Goal: Task Accomplishment & Management: Complete application form

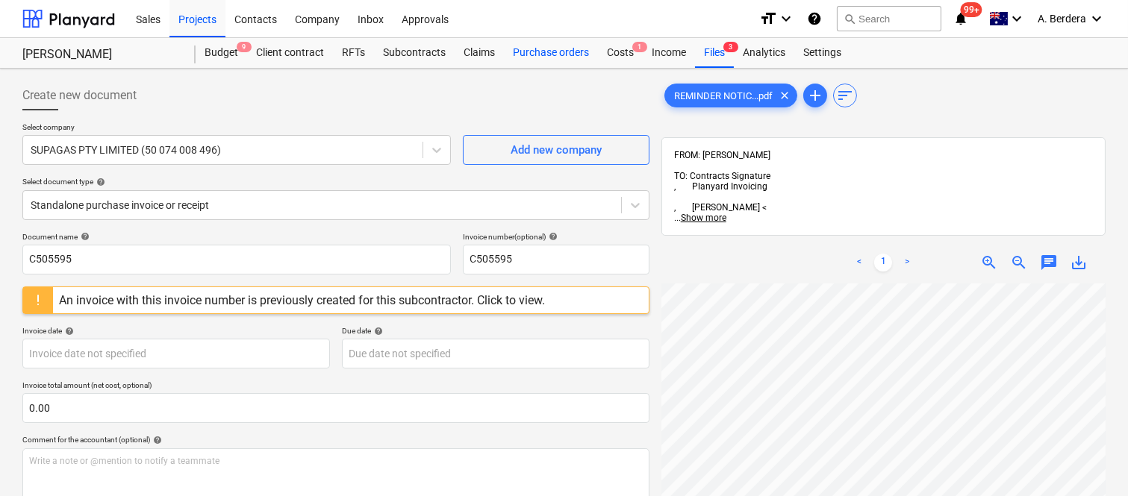
click at [538, 57] on div "Purchase orders" at bounding box center [551, 53] width 94 height 30
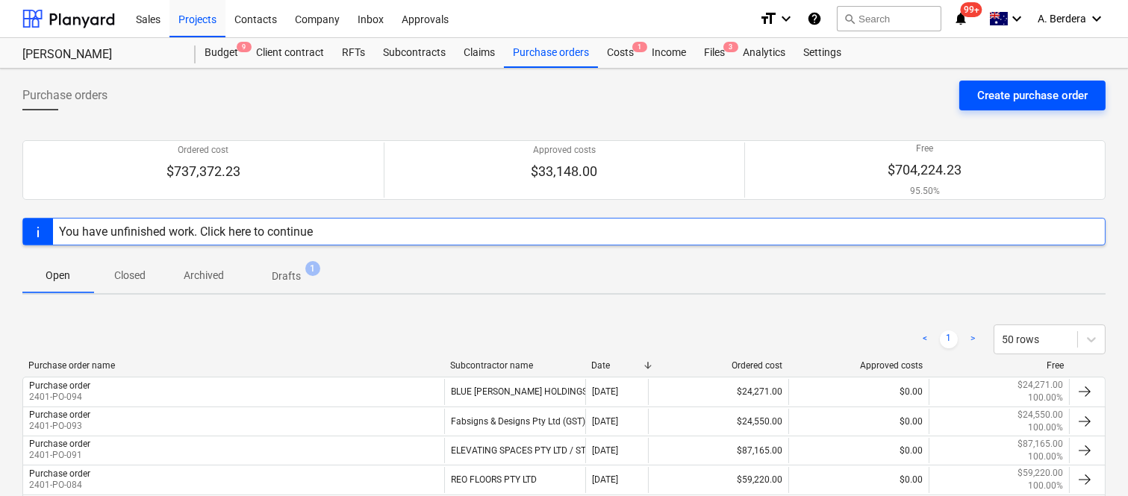
click at [1021, 87] on div "Create purchase order" at bounding box center [1032, 95] width 110 height 19
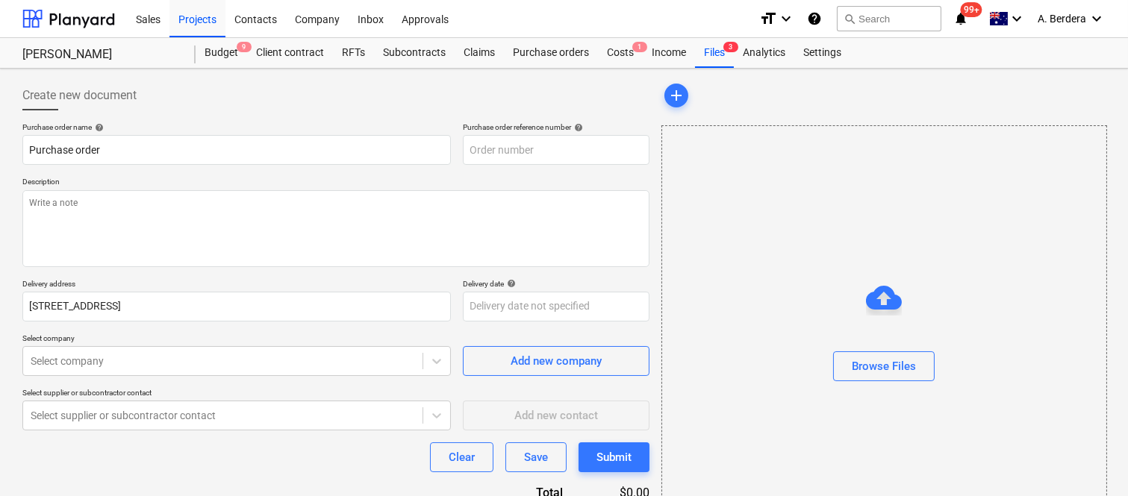
type textarea "x"
type input "2401-PO-096"
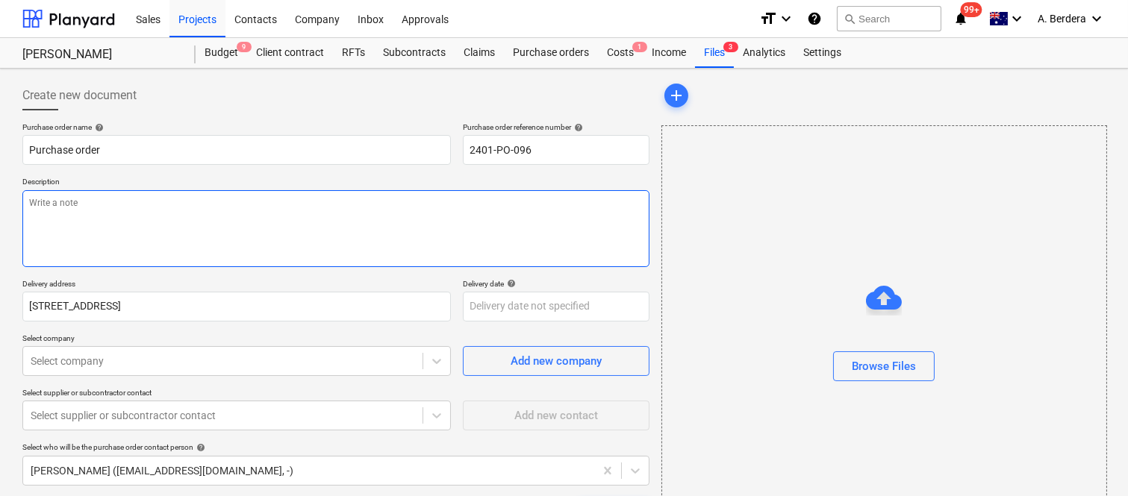
click at [311, 218] on textarea at bounding box center [335, 228] width 627 height 77
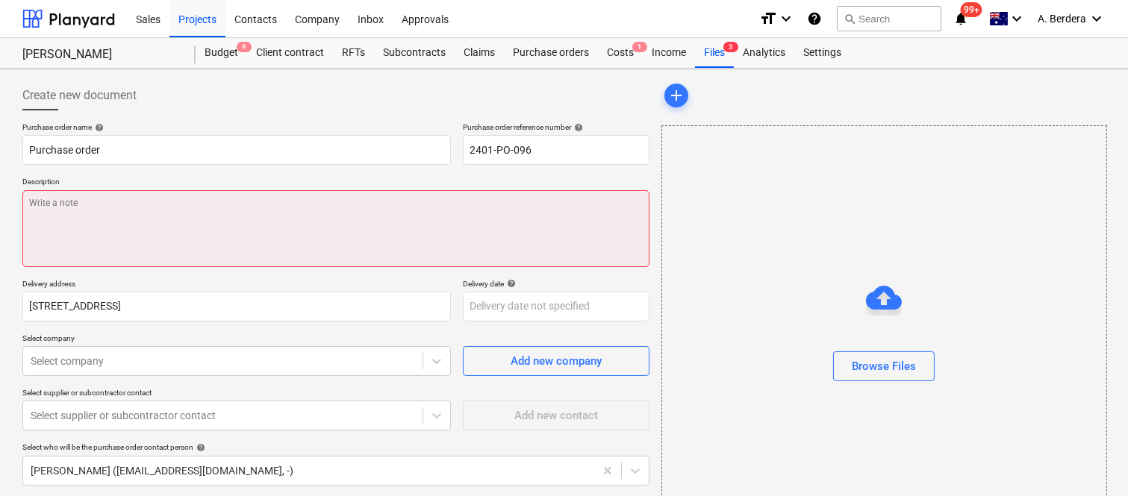
type textarea "x"
paste textarea "Diamond Grinding / Floor Preparation Hychem Supafloor System Line Marking Quote…"
type textarea "Diamond Grinding / Floor Preparation Hychem Supafloor System Line Marking Quote…"
type textarea "x"
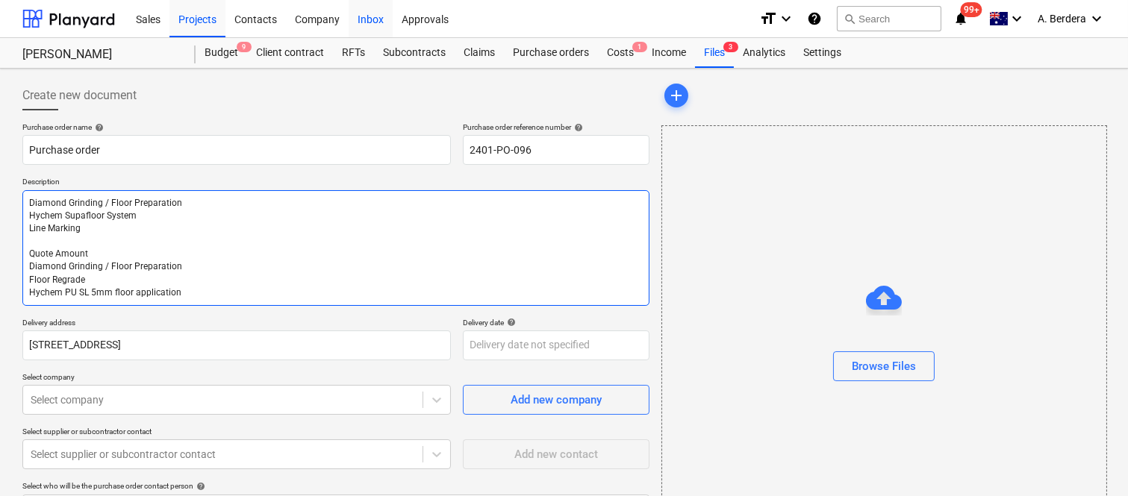
type textarea "Diamond Grinding / Floor Preparation Hychem Supafloor System Line Marking Quote…"
click at [107, 248] on textarea "Diamond Grinding / Floor Preparation Hychem Supafloor System Line Marking Quote…" at bounding box center [335, 248] width 627 height 116
click at [107, 251] on textarea "Diamond Grinding / Floor Preparation Hychem Supafloor System Line Marking Quote…" at bounding box center [335, 248] width 627 height 116
type textarea "x"
type textarea "Diamond Grinding / Floor Preparation Hychem Supafloor System Line Marking Quote…"
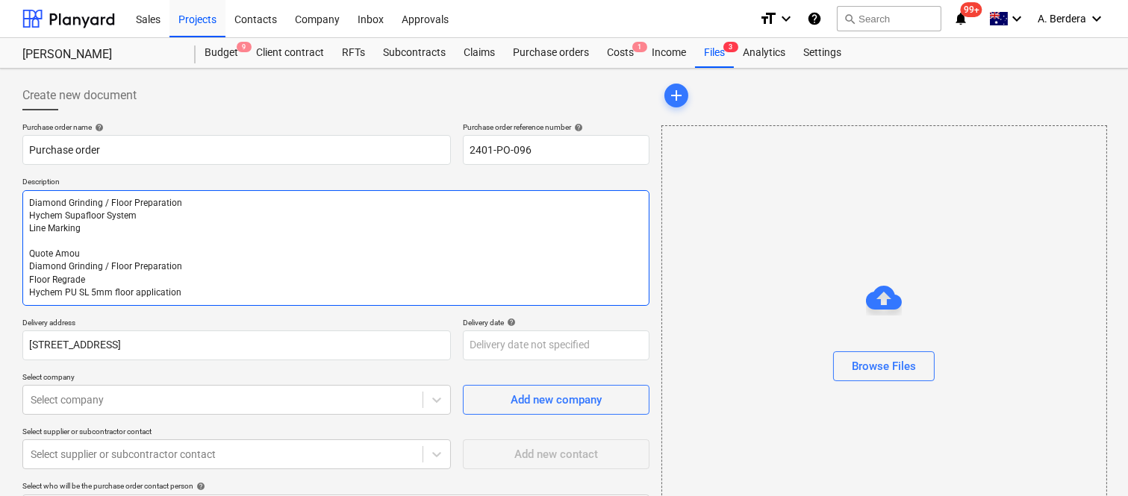
type textarea "x"
type textarea "Diamond Grinding / Floor Preparation Hychem Supafloor System Line Marking Quote…"
type textarea "x"
type textarea "Diamond Grinding / Floor Preparation Hychem Supafloor System Line Marking Quote…"
type textarea "x"
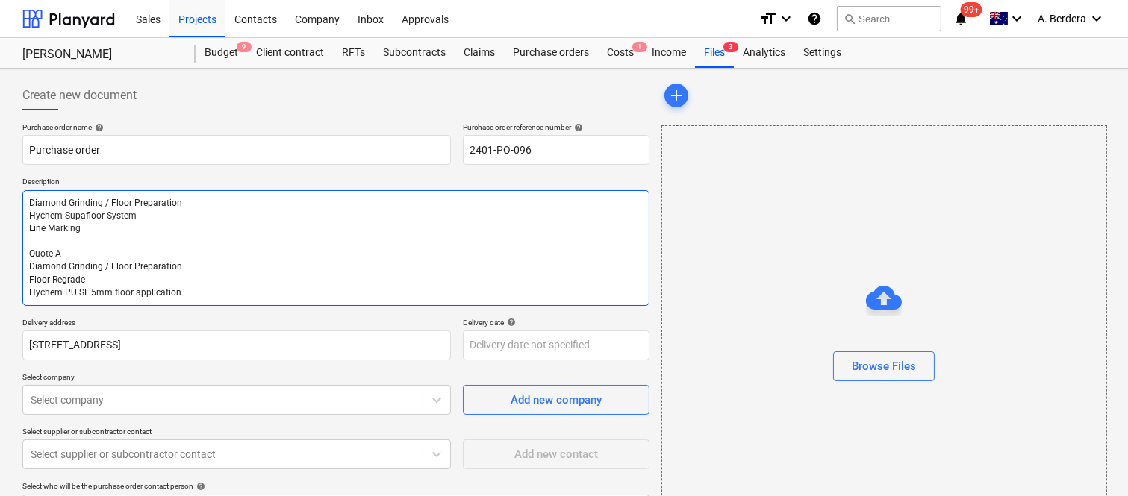
type textarea "Diamond Grinding / Floor Preparation Hychem Supafloor System Line Marking Quote…"
type textarea "x"
type textarea "Diamond Grinding / Floor Preparation Hychem Supafloor System Line Marking Quote…"
type textarea "x"
type textarea "Diamond Grinding / Floor Preparation Hychem Supafloor System Line Marking Quot …"
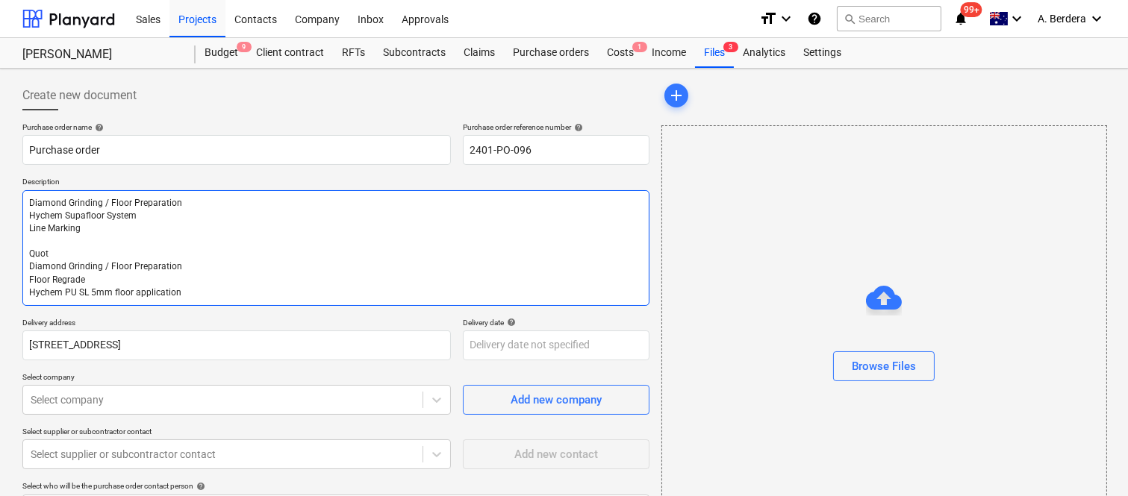
type textarea "x"
type textarea "Diamond Grinding / Floor Preparation Hychem Supafloor System Line Marking Quo D…"
type textarea "x"
type textarea "Diamond Grinding / Floor Preparation Hychem Supafloor System Line Marking Qu Di…"
type textarea "x"
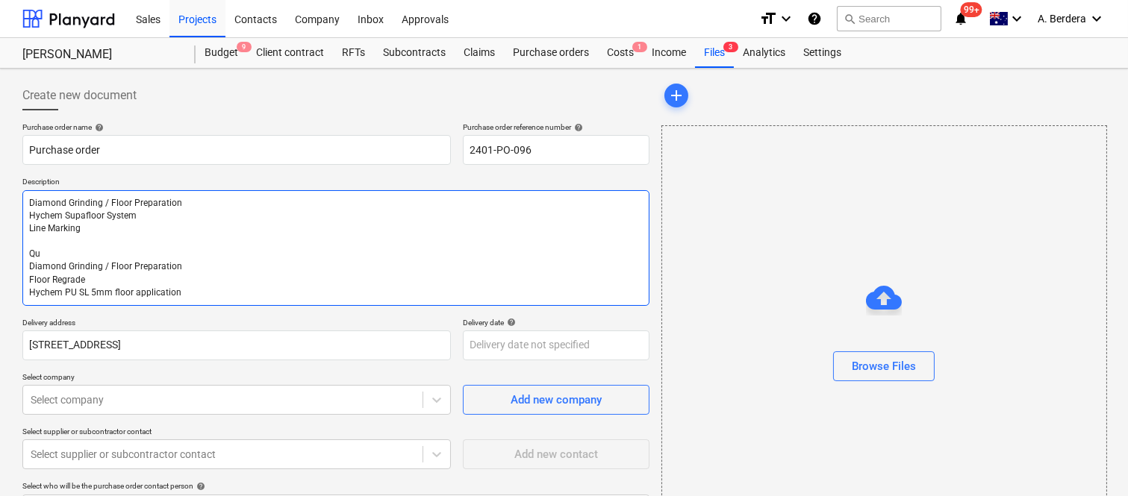
type textarea "Diamond Grinding / Floor Preparation Hychem Supafloor System Line Marking Q Dia…"
type textarea "x"
type textarea "Diamond Grinding / Floor Preparation Hychem Supafloor System Line Marking Diamo…"
type textarea "x"
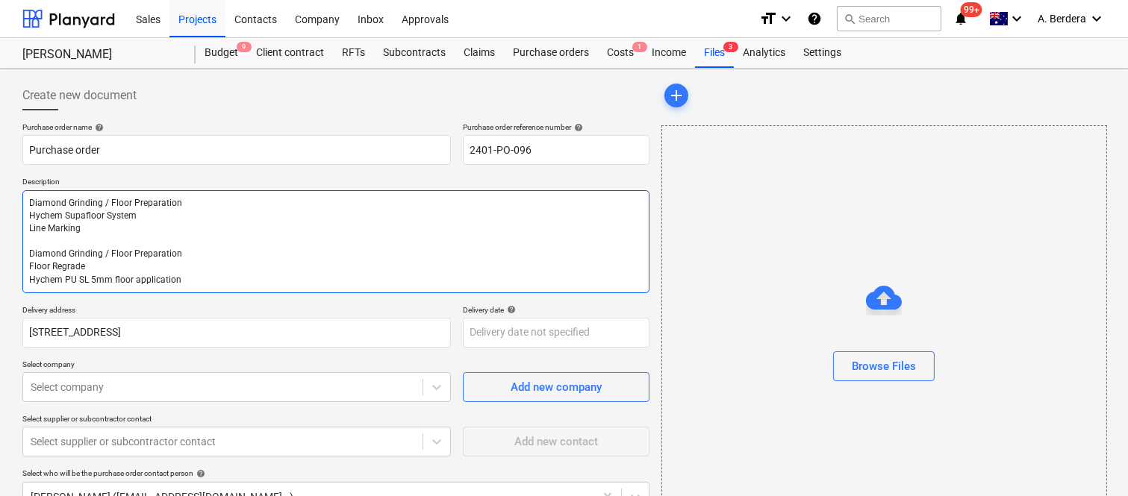
type textarea "Diamond Grinding / Floor Preparation Hychem Supafloor System Line Marking Diamo…"
type textarea "x"
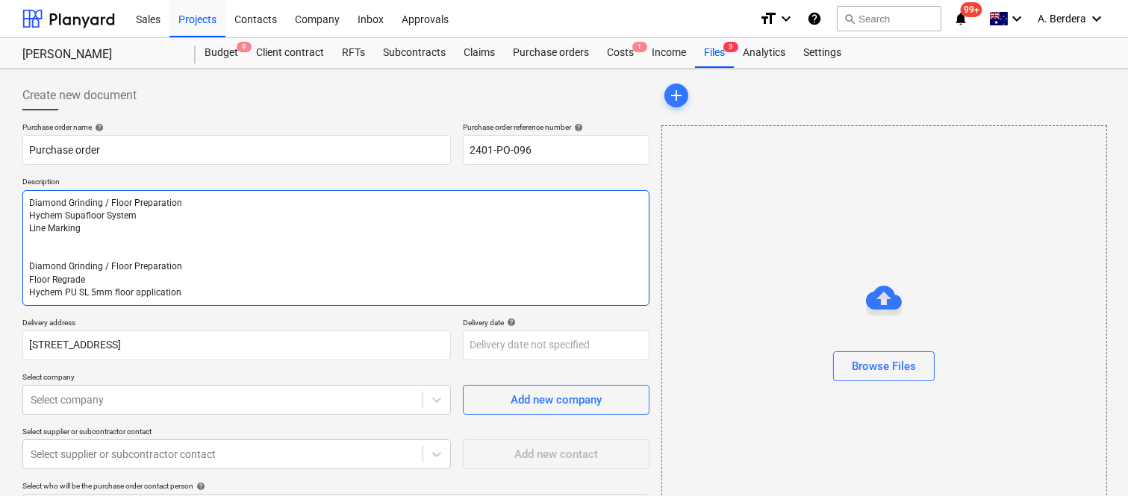
click at [250, 277] on textarea "Diamond Grinding / Floor Preparation Hychem Supafloor System Line Marking Diamo…" at bounding box center [335, 248] width 627 height 116
type textarea "Diamond Grinding / Floor Preparation Hychem Supafloor System Line Marking Diamo…"
click at [225, 401] on body "Sales Projects Contacts Company Inbox Approvals format_size keyboard_arrow_down…" at bounding box center [564, 248] width 1128 height 496
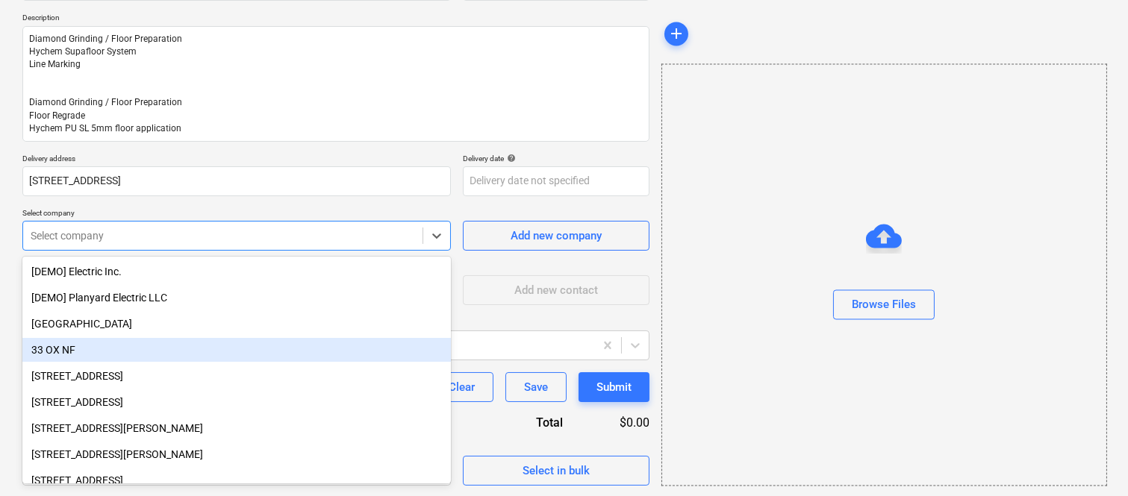
scroll to position [166, 0]
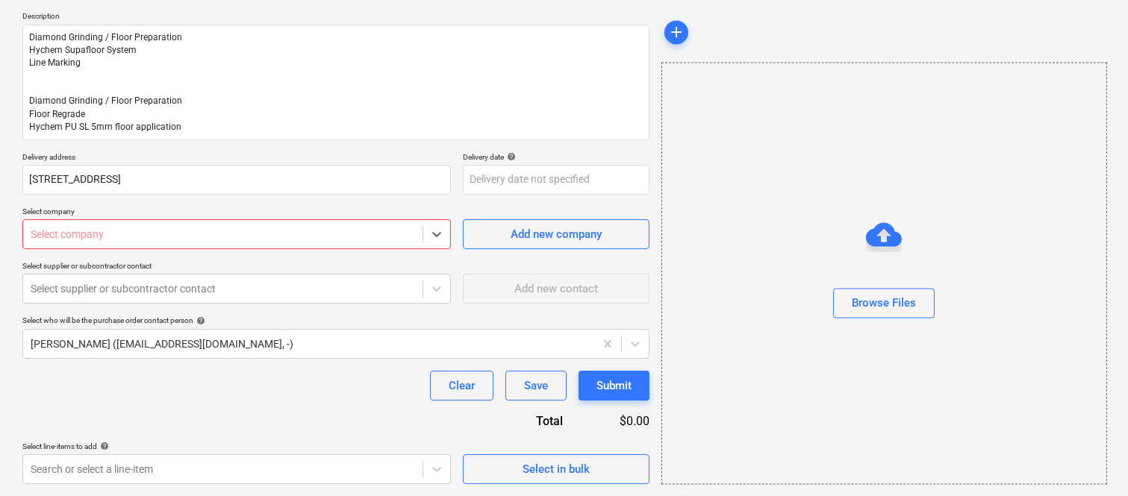
type textarea "x"
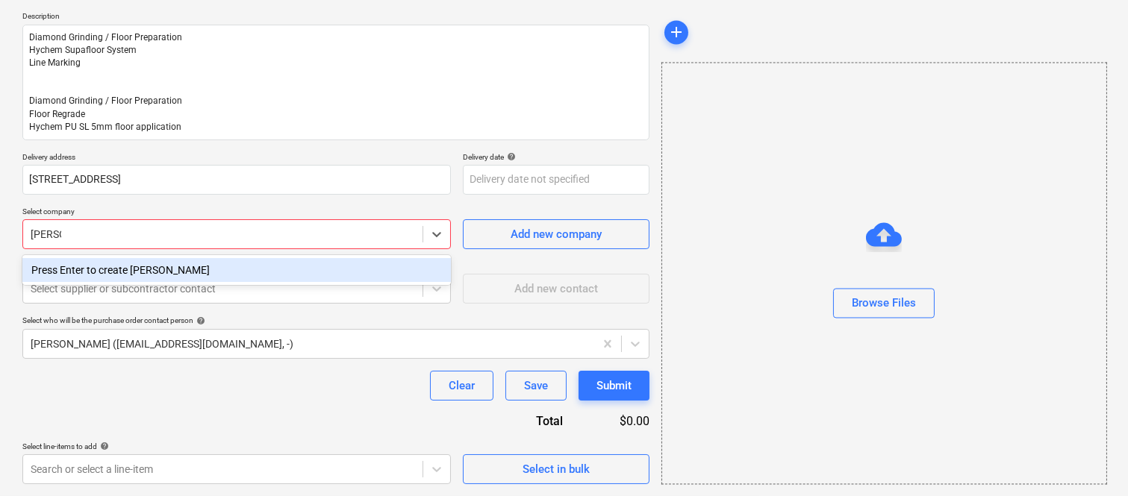
type input "[PERSON_NAME]"
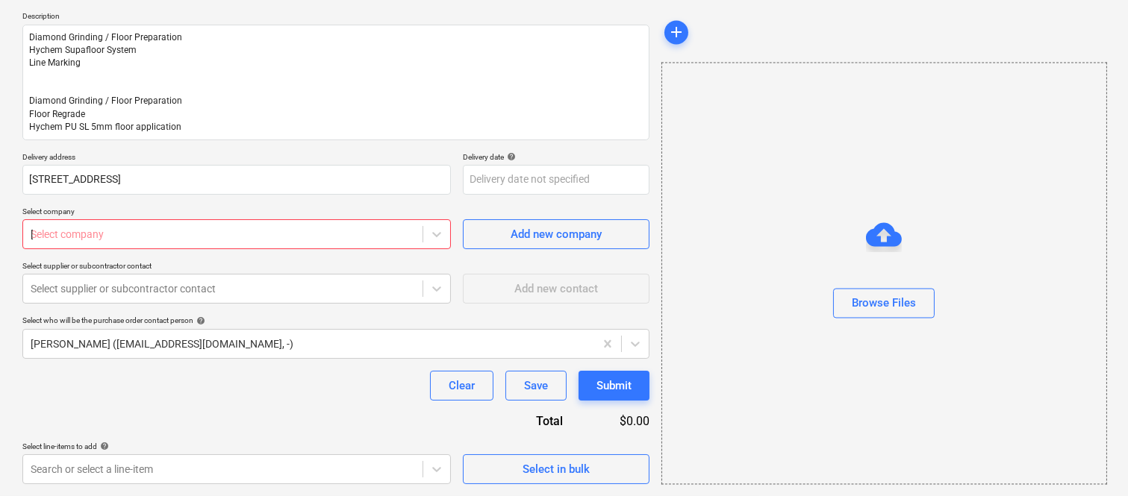
type textarea "x"
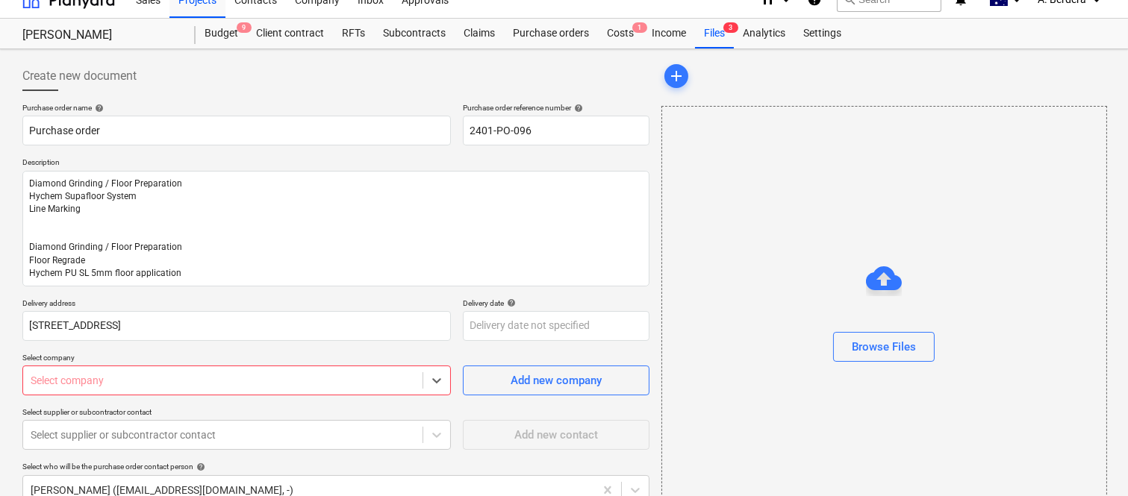
scroll to position [0, 0]
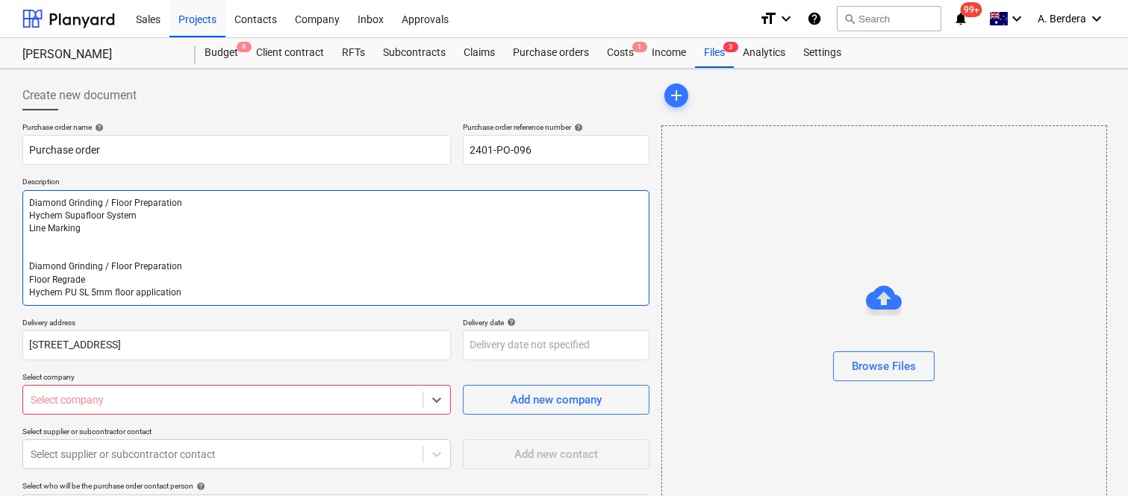
click at [225, 285] on textarea "Diamond Grinding / Floor Preparation Hychem Supafloor System Line Marking Diamo…" at bounding box center [335, 248] width 627 height 116
click at [207, 286] on textarea "Diamond Grinding / Floor Preparation Hychem Supafloor System Line Marking Diamo…" at bounding box center [335, 248] width 627 height 116
click at [196, 296] on textarea "Diamond Grinding / Floor Preparation Hychem Supafloor System Line Marking Diamo…" at bounding box center [335, 248] width 627 height 116
type textarea "x"
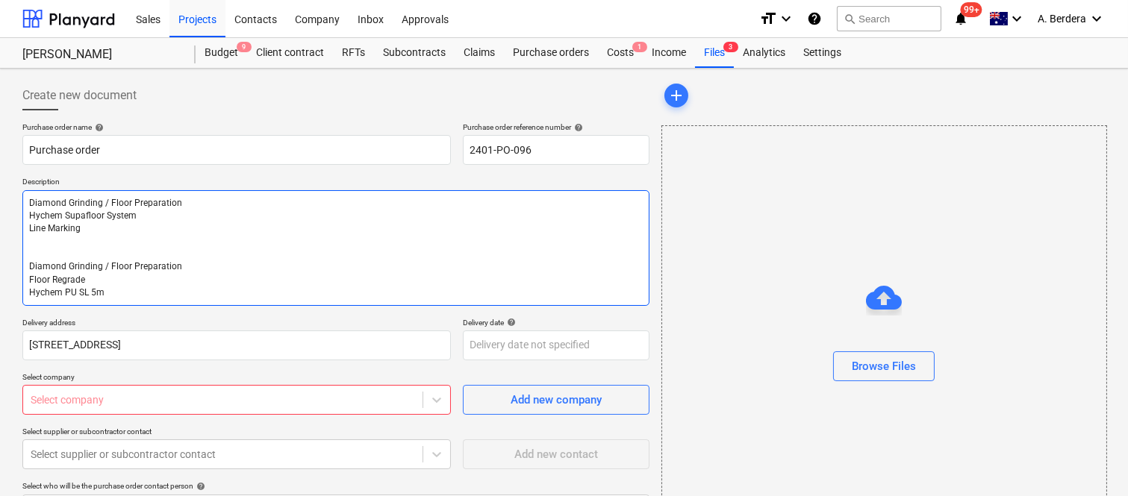
type textarea "Diamond Grinding / Floor Preparation Hychem Supafloor System Line Marking Diamo…"
type textarea "x"
type textarea "Diamond Grinding / Floor Preparation Hychem Supaf"
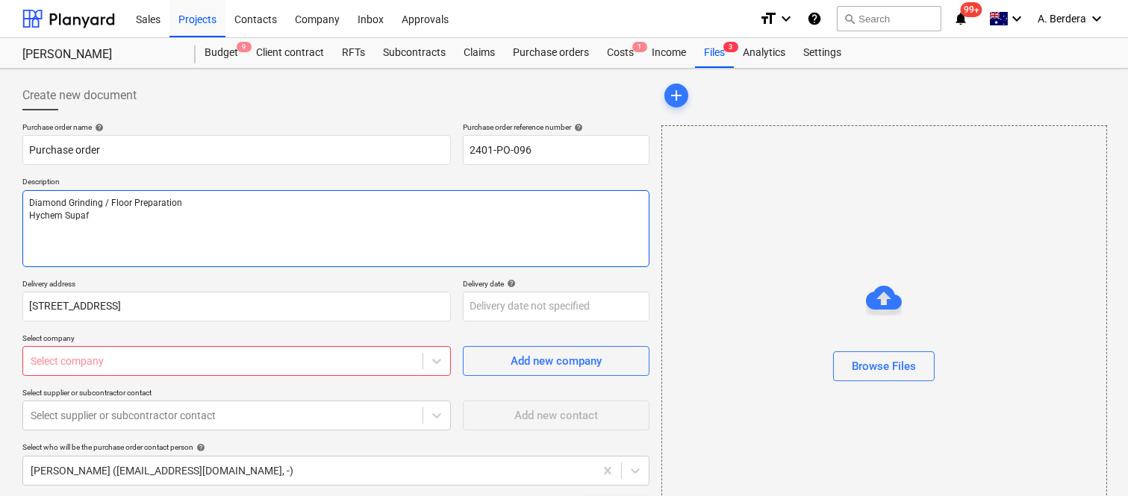
type textarea "x"
type textarea "D"
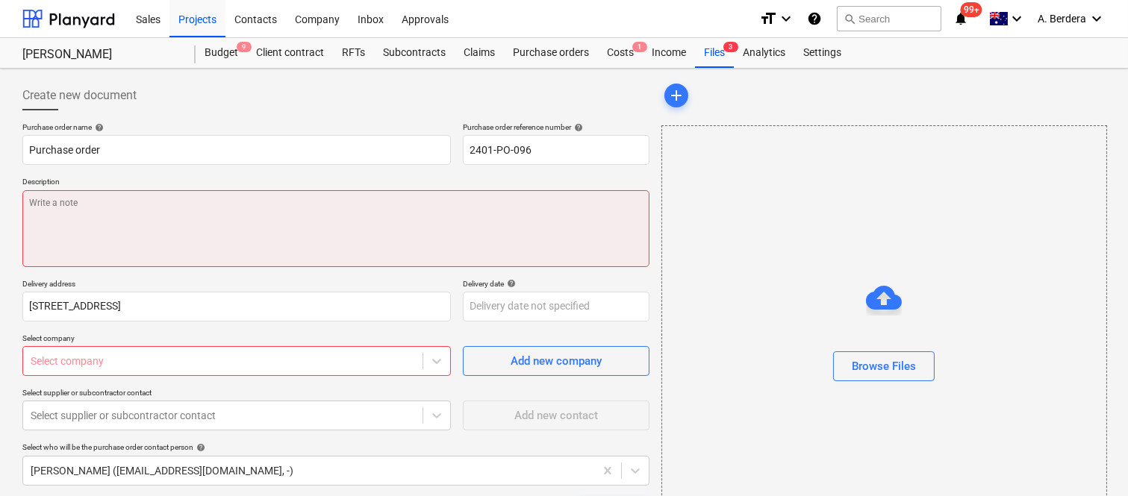
type textarea "x"
type textarea "N"
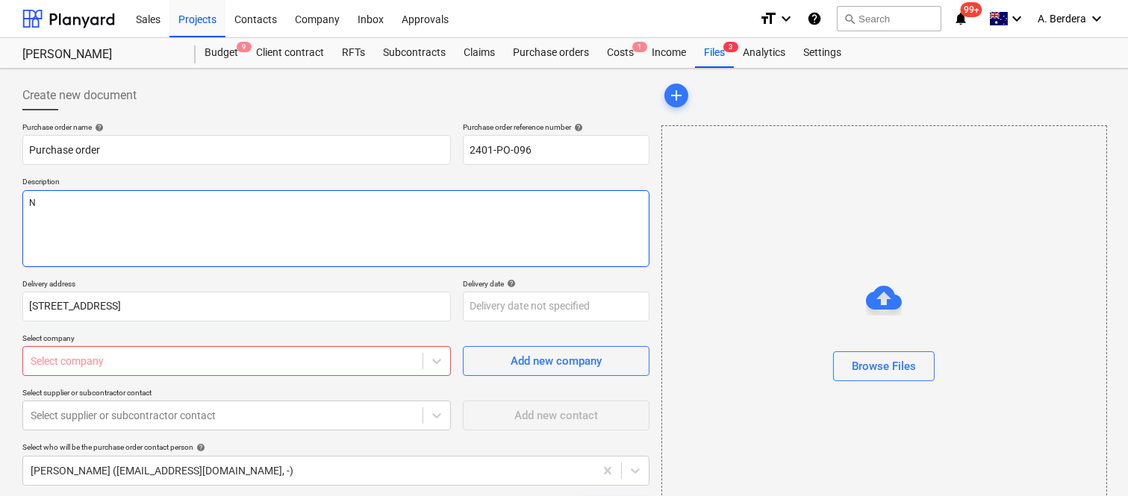
type textarea "x"
type textarea "NO"
type textarea "x"
type textarea "NOT"
type textarea "x"
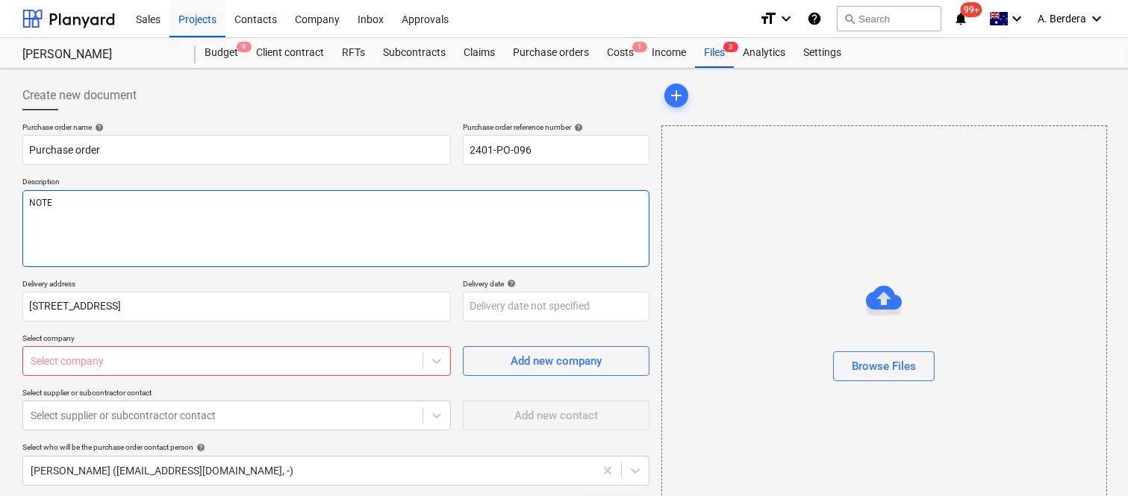
type textarea "NOTE:"
type textarea "x"
type textarea "NOTE:"
paste textarea "5 year warranty"
type textarea "x"
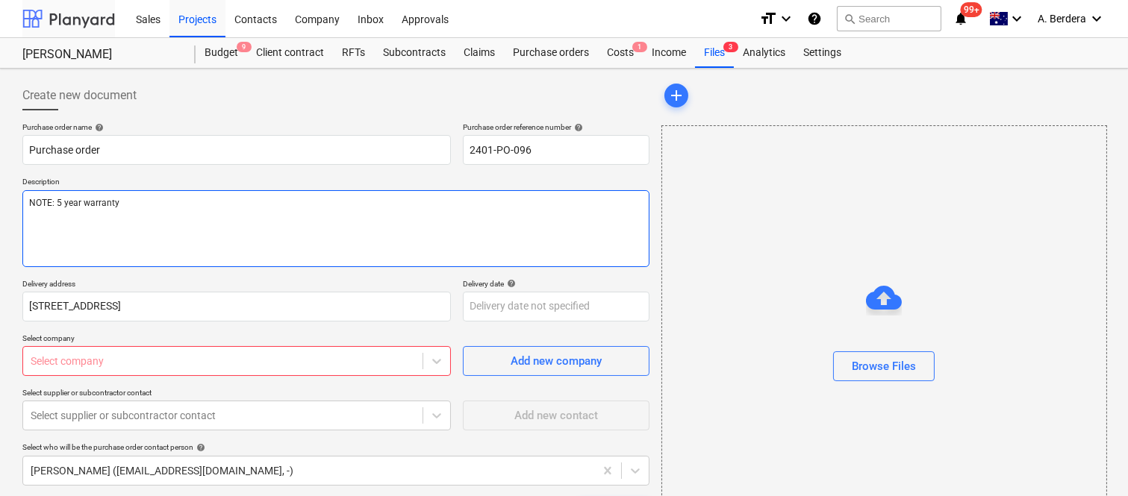
type textarea "NOTE: 5 year warranty"
click at [90, 199] on textarea "NOTE: 5 year warranty" at bounding box center [335, 228] width 627 height 77
type textarea "x"
type textarea "NOTE: 5 year arranty"
type textarea "x"
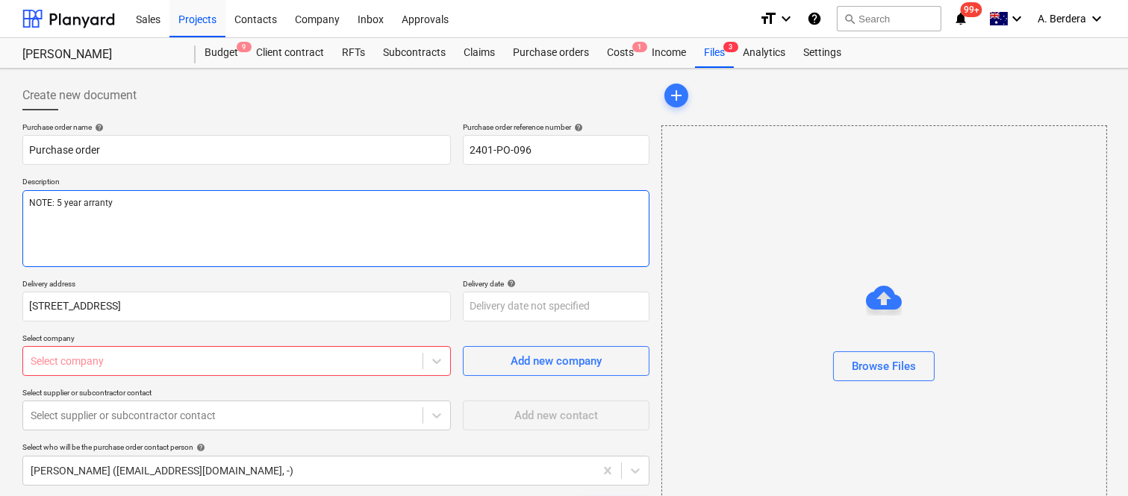
type textarea "NOTE: 5 year Warranty"
click at [184, 211] on textarea "NOTE: 5 year Warranty" at bounding box center [335, 228] width 627 height 77
type textarea "x"
type textarea "NOTE: 5 year Warranty"
type textarea "x"
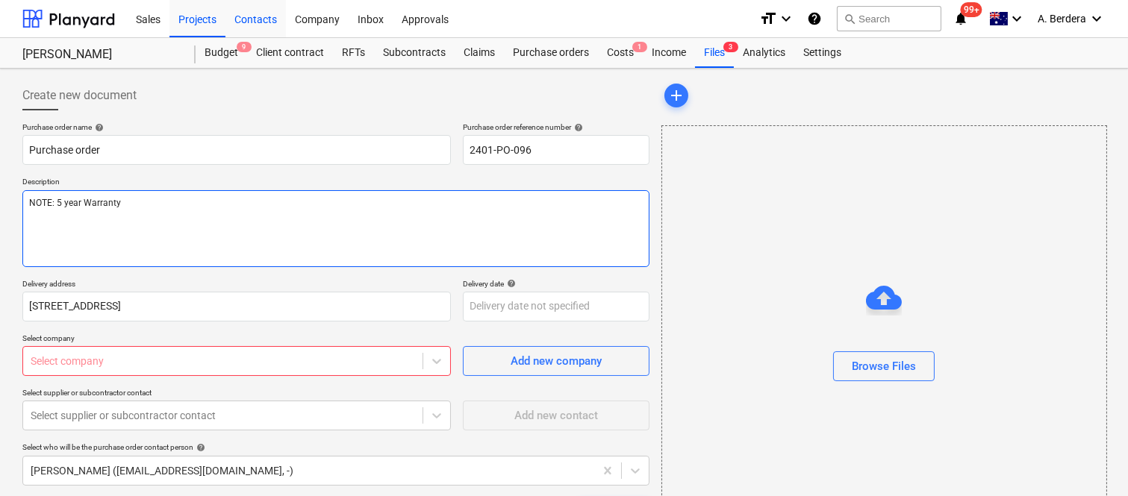
type textarea "NOTE: 5 year Warranty"
type textarea "x"
paste textarea "Scope of Work Assignment: Basement 803m2 ~ Hychem Supafloor Epoxy Coatings and …"
type textarea "NOTE: 5 year Warranty Scope of Work Assignment: Basement 803m2 ~ Hychem Supaflo…"
type textarea "x"
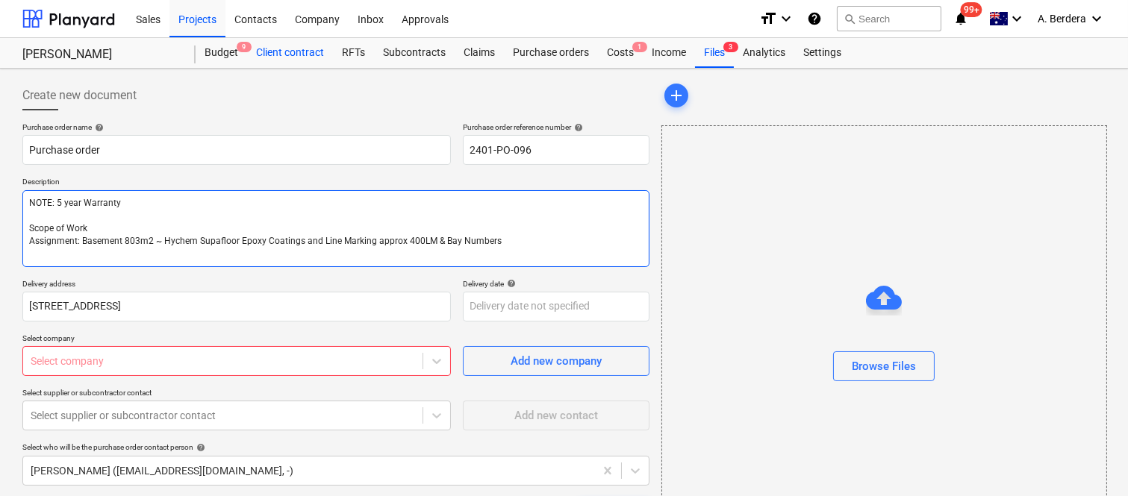
type textarea "NOTE: 5 year Warranty Scope of Work Assignment: Basement 803m2 ~ Hychem Supaflo…"
type textarea "x"
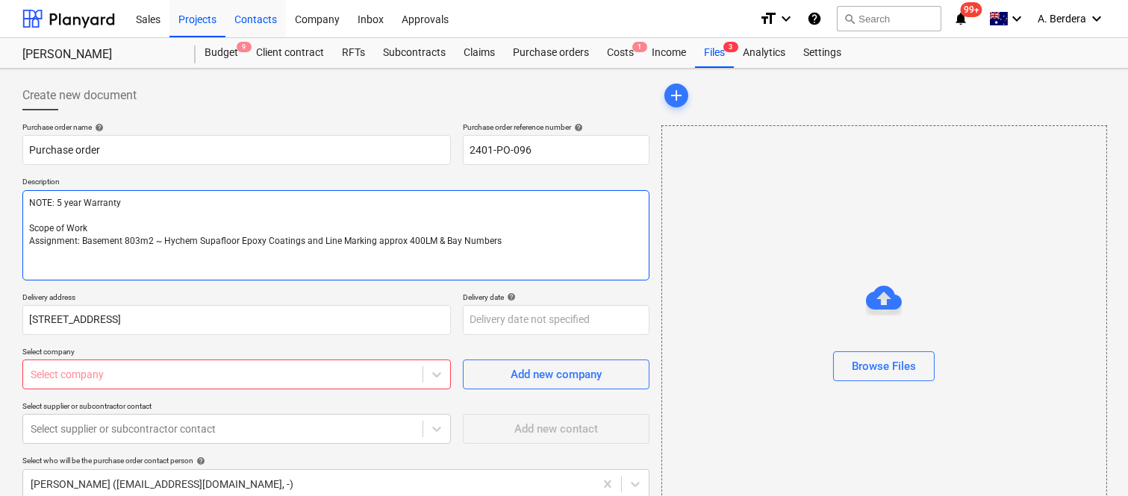
type textarea "NOTE: 5 year Warranty Scope of Work Assignment: Basement 803m2 ~ Hychem Supaflo…"
type textarea "x"
type textarea "NOTE: 5 year Warranty Scope of Work Assignment: Basement 803m2 ~ Hychem Supaflo…"
type textarea "x"
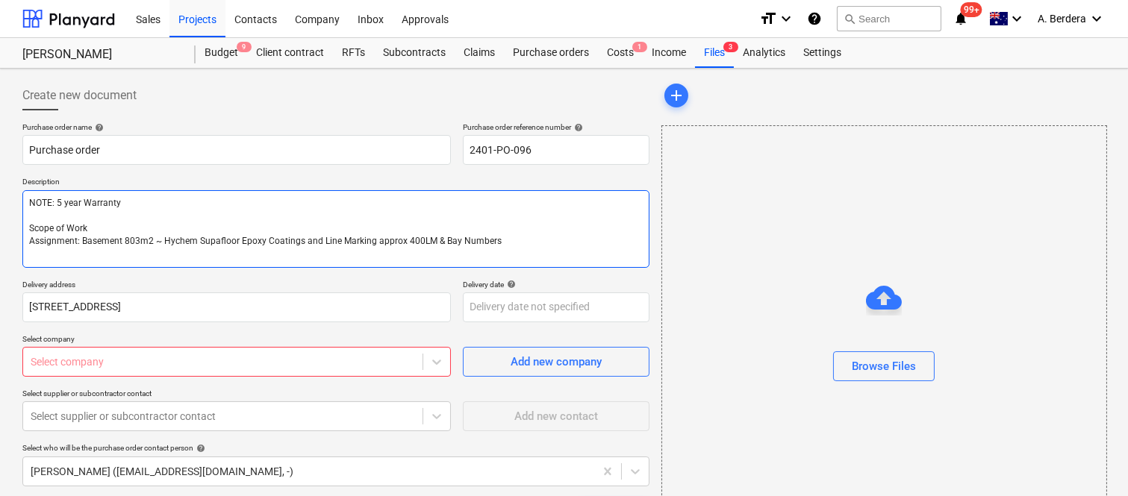
type textarea "NOTE: 5 year Warranty Scope of Work Assignment: Basement 803m2 ~ Hychem Supaflo…"
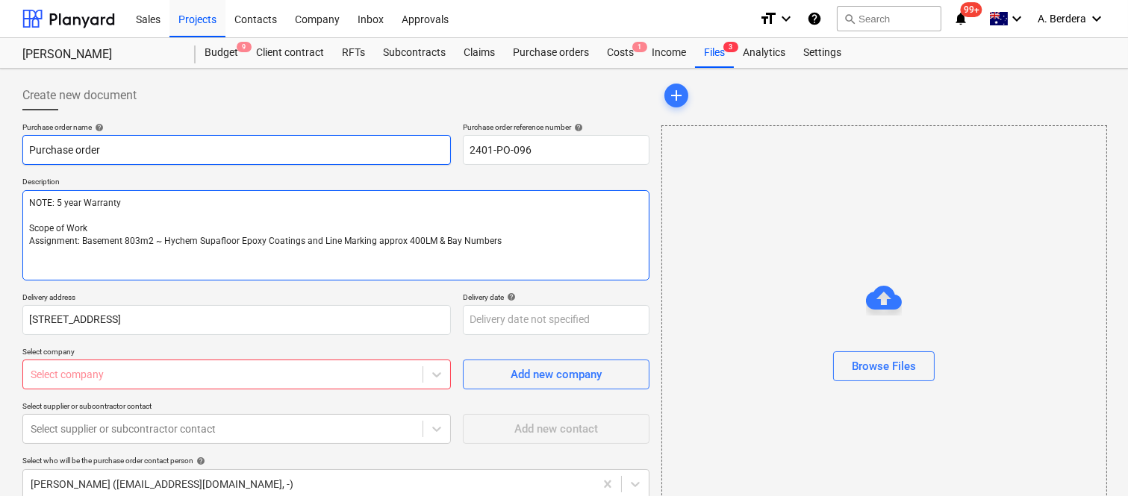
paste textarea "Prepare substrate by grinding concrete and keying 100% of the surface for maxim…"
type textarea "x"
type textarea "NOTE: 5 year Warranty Scope of Work Assignment: Basement 803m2 ~ Hychem Supaflo…"
type textarea "x"
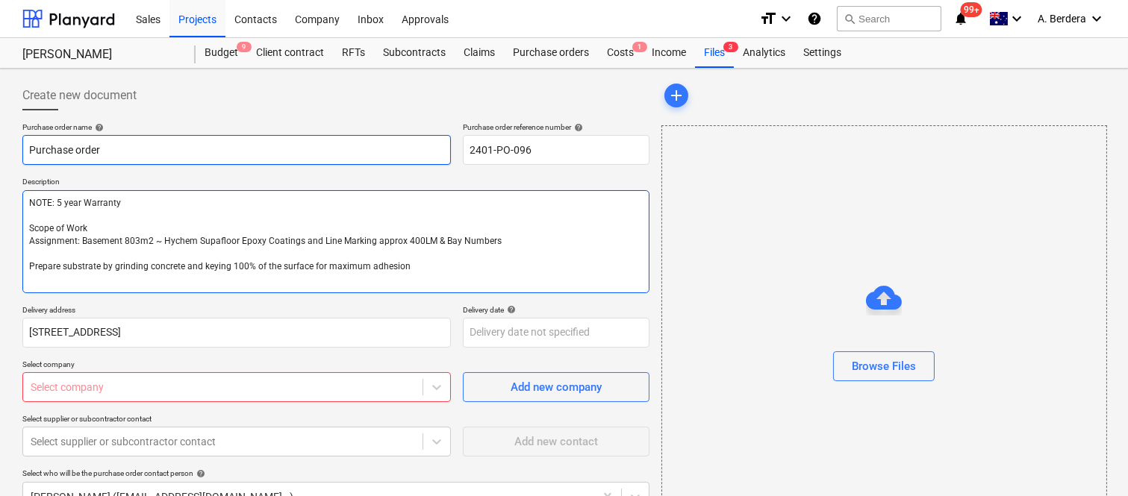
type textarea "NOTE: 5 year Warranty Scope of Work Assignment: Basement 803m2 ~ Hychem Supaflo…"
type textarea "x"
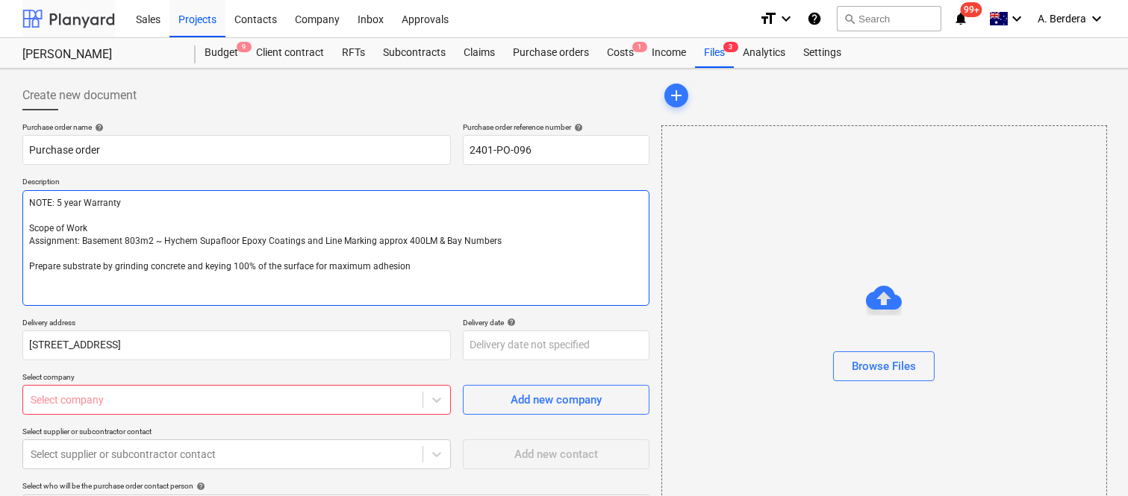
type textarea "NOTE: 5 year Warranty Scope of Work Assignment: Basement 803m2 ~ Hychem Supaflo…"
paste textarea "Patch substrate cracking and holes before prime coat. Please note this will not…"
type textarea "x"
type textarea "NOTE: 5 year Warranty Scope of Work Assignment: Basement 803m2 ~ Hychem Supaflo…"
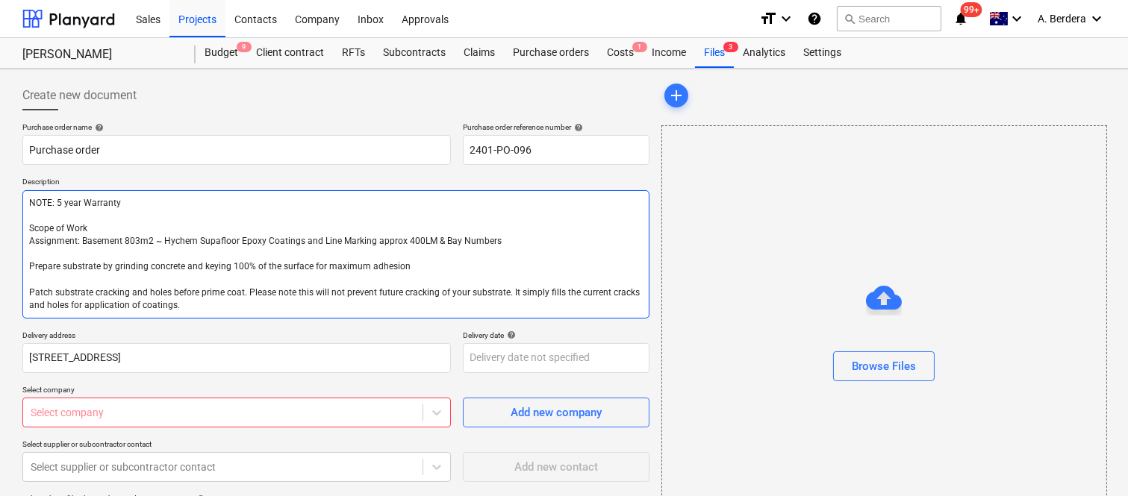
type textarea "x"
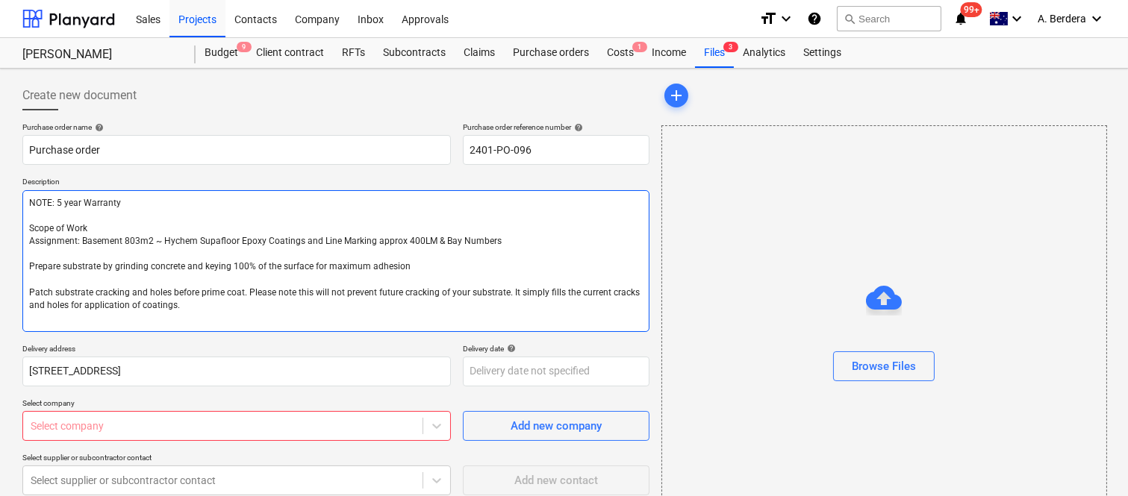
type textarea "NOTE: 5 year Warranty Scope of Work Assignment: Basement 803m2 ~ Hychem Supaflo…"
type textarea "x"
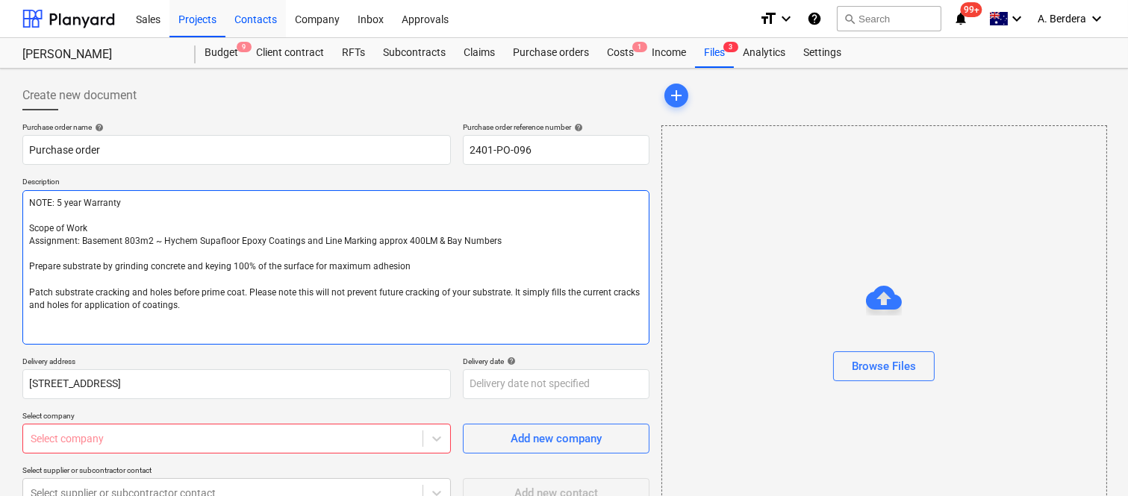
type textarea "NOTE: 5 year Warranty Scope of Work Assignment: Basement 803m2 ~ Hychem Supaflo…"
paste textarea "Applicate Prime Coat ~ Hychem GP Epoxy Application of first epoxy roll coat ~ H…"
type textarea "x"
type textarea "NOTE: 5 year Warranty Scope of Work Assignment: Basement 803m2 ~ Hychem Supaflo…"
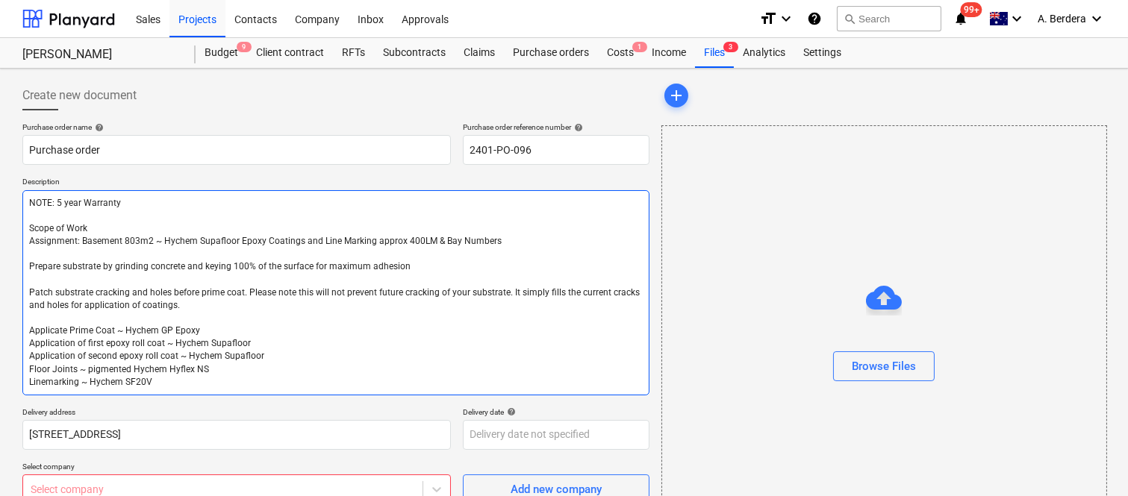
type textarea "x"
type textarea "NOTE: 5 year Warranty Scope of Work Assignment: Basement 803m2 ~ Hychem Supaflo…"
type textarea "x"
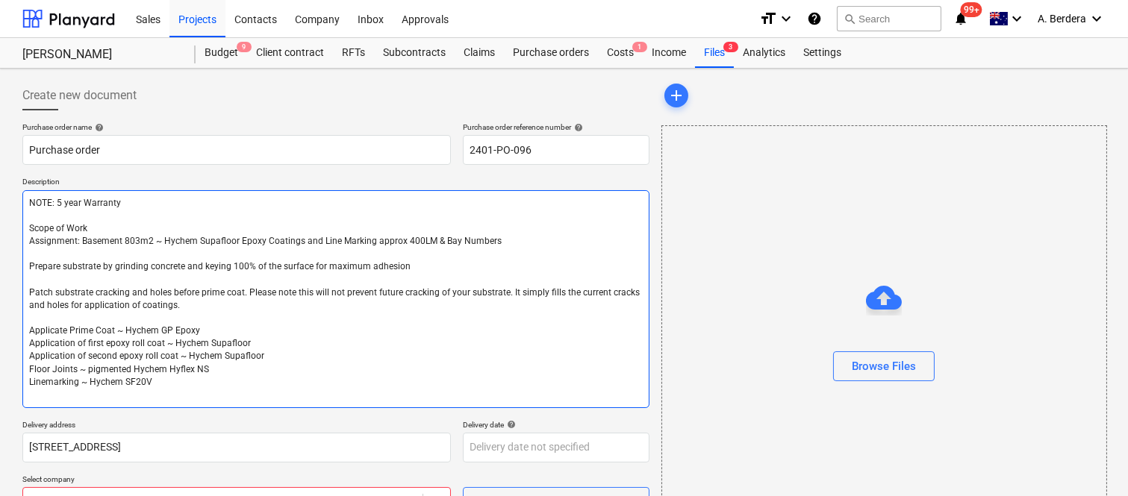
type textarea "NOTE: 5 year Warranty Scope of Work Assignment: Basement 803m2 ~ Hychem Supaflo…"
type textarea "x"
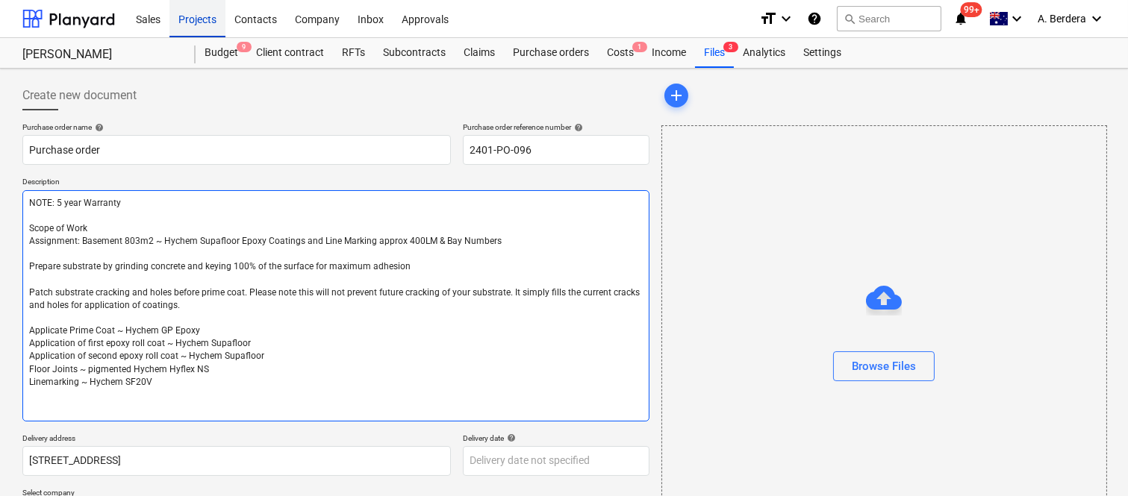
type textarea "NOTE: 5 year Warranty Scope of Work Assignment: Basement 803m2 ~ Hychem Supaflo…"
type textarea "x"
paste textarea "Applicate Prime Coat ~ Hychem GP Epoxy Application of first epoxy roll coat ~ H…"
type textarea "NOTE: 5 year Warranty Scope of Work Assignment: Basement 803m2 ~ Hychem Supaflo…"
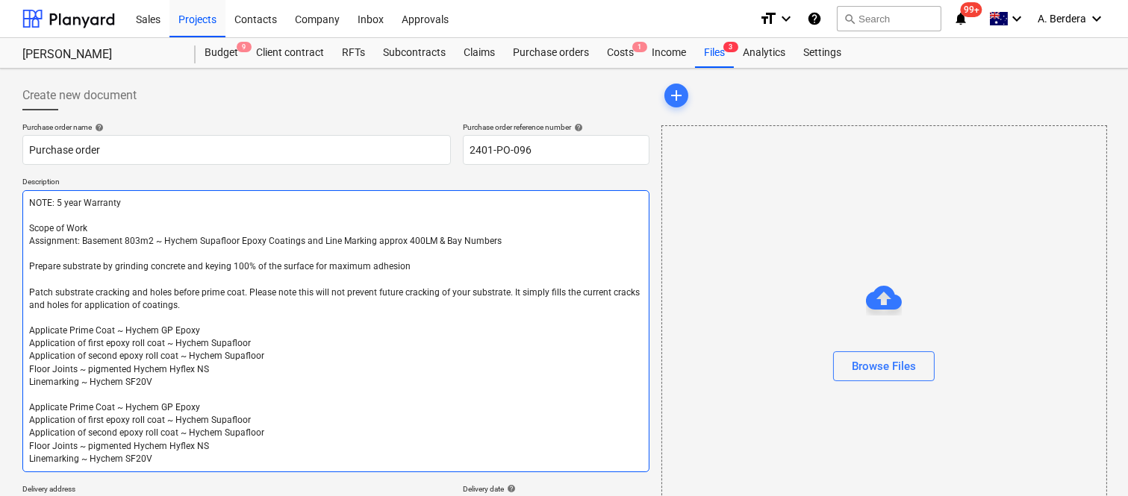
type textarea "x"
type textarea "NOTE: 5 year Warranty Scope of Work Assignment: Basement 803m2 ~ Hychem Supaflo…"
type textarea "x"
type textarea "NOTE: 5 year Warranty Scope of Work Assignment: Basement 803m2 ~ Hychem Supaflo…"
type textarea "x"
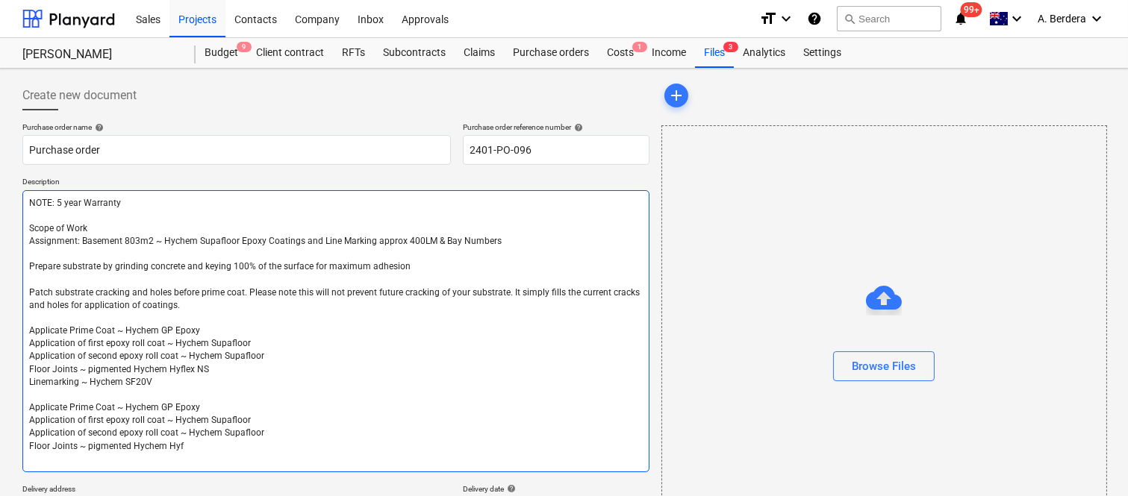
type textarea "NOTE: 5 year Warranty Scope of Work Assignment: Basement 803m2 ~ Hychem Supaflo…"
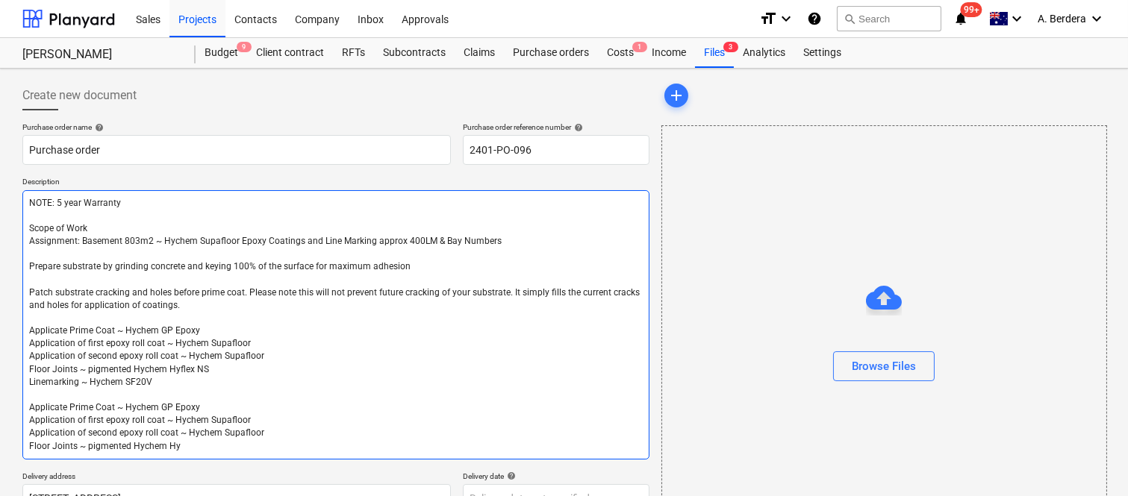
type textarea "x"
type textarea "NOTE: 5 year Warranty Scope of Work Assignment: Basement 803m2 ~ Hychem Supaflo…"
type textarea "x"
type textarea "NOTE: 5 year Warranty Scope of Work Assignment: Basement 803m2 ~ Hychem Supaflo…"
type textarea "x"
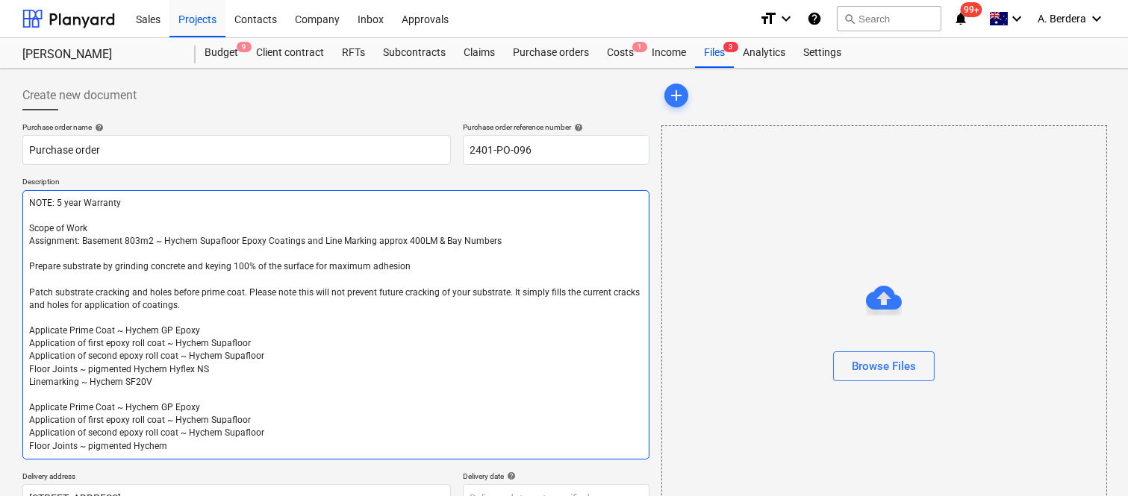
type textarea "NOTE: 5 year Warranty Scope of Work Assignment: Basement 803m2 ~ Hychem Supaflo…"
type textarea "x"
type textarea "NOTE: 5 year Warranty Scope of Work Assignment: Basement 803m2 ~ Hychem Supaflo…"
type textarea "x"
type textarea "NOTE: 5 year Warranty Scope of Work Assignment: Basement 803m2 ~ Hychem Supaflo…"
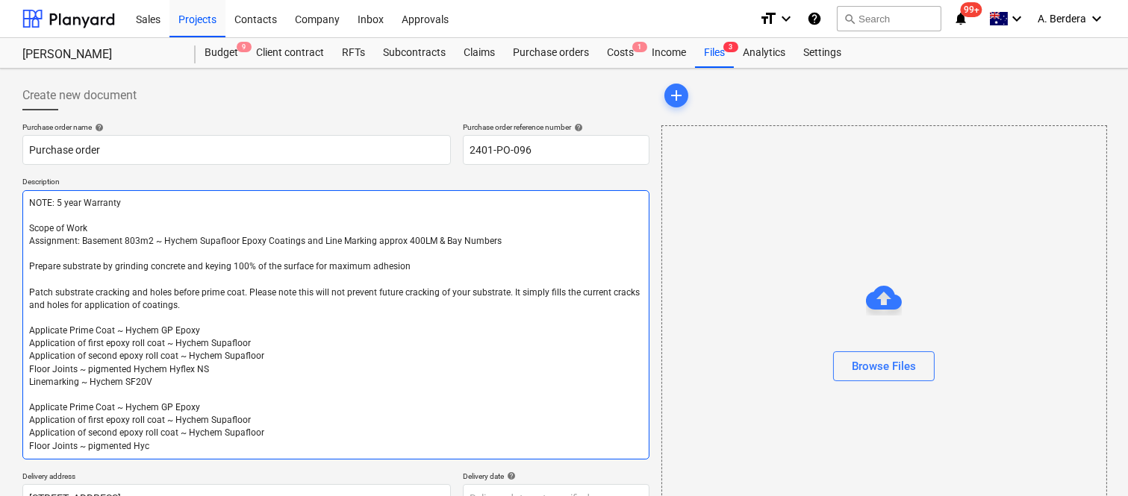
type textarea "x"
type textarea "NOTE: 5 year Warranty Scope of Work Assignment: Basement 803m2 ~ Hychem Supaflo…"
type textarea "x"
type textarea "NOTE: 5 year Warranty Scope of Work Assignment: Basement 803m2 ~ Hychem Supaflo…"
type textarea "x"
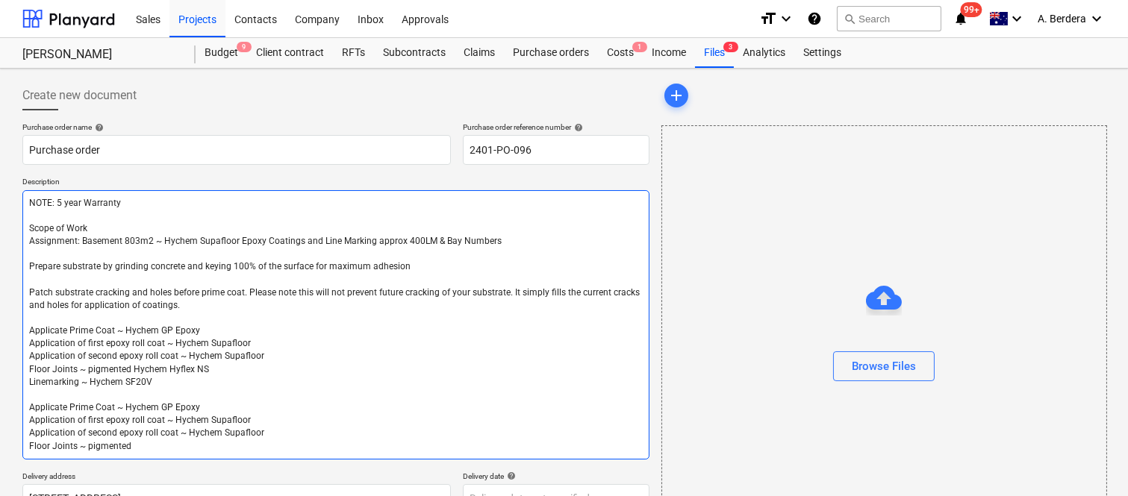
type textarea "NOTE: 5 year Warranty Scope of Work Assignment: Basement 803m2 ~ Hychem Supaflo…"
type textarea "x"
type textarea "NOTE: 5 year Warranty Scope of Work Assignment: Basement 803m2 ~ Hychem Supaflo…"
type textarea "x"
drag, startPoint x: 30, startPoint y: 407, endPoint x: 131, endPoint y: 448, distance: 108.8
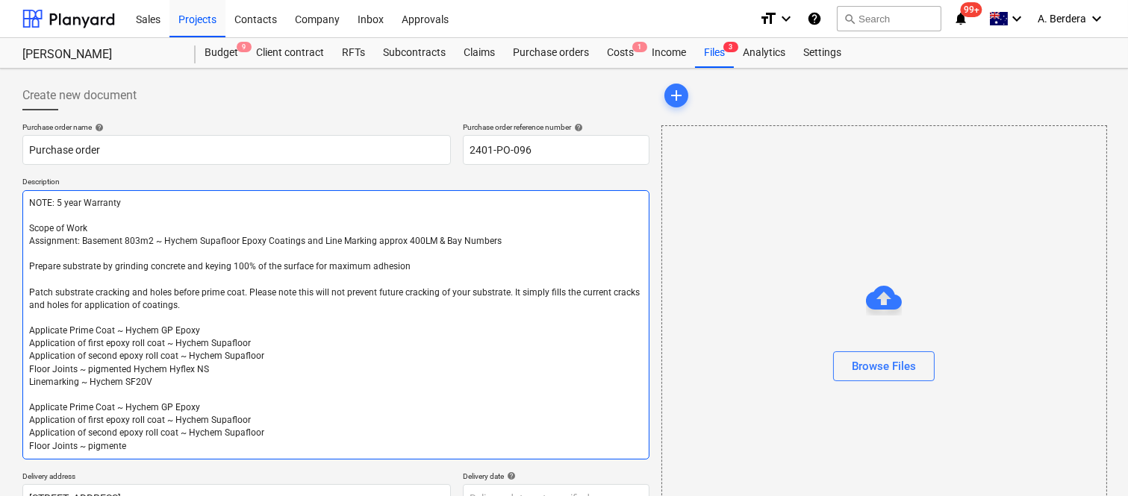
click at [131, 448] on textarea "NOTE: 5 year Warranty Scope of Work Assignment: Basement 803m2 ~ Hychem Supaflo…" at bounding box center [335, 324] width 627 height 269
type textarea "NOTE: 5 year Warranty Scope of Work Assignment: Basement 803m2 ~ Hychem Supaflo…"
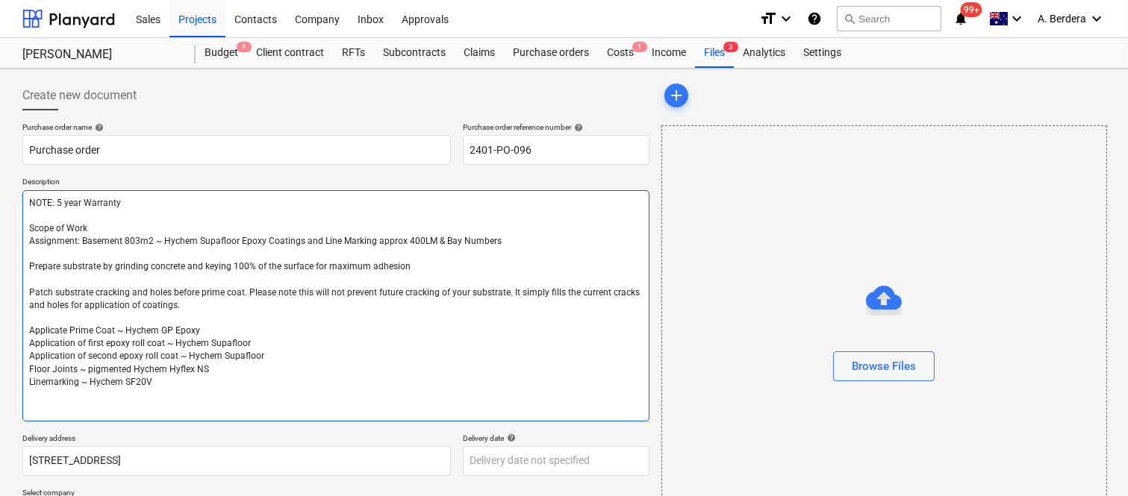
paste textarea "Applicate Prime Coat ~ Hychem GP Epoxy Application of first epoxy roll coat ~ H…"
type textarea "x"
type textarea "NOTE: 5 year Warranty Scope of Work Assignment: Basement 803m2 ~ Hychem Supaflo…"
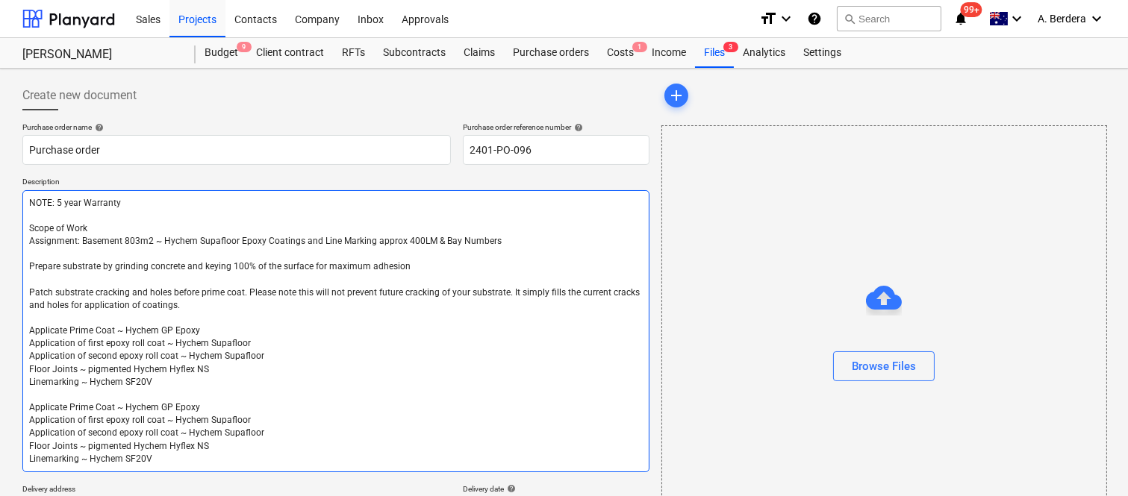
scroll to position [1, 0]
drag, startPoint x: 28, startPoint y: 404, endPoint x: 155, endPoint y: 457, distance: 137.5
click at [155, 457] on textarea "NOTE: 5 year Warranty Scope of Work Assignment: Basement 803m2 ~ Hychem Supaflo…" at bounding box center [335, 331] width 627 height 282
type textarea "x"
type textarea "NOTE: 5 year Warranty Scope of Work Assignment: Basement 803m2 ~ Hychem Supaflo…"
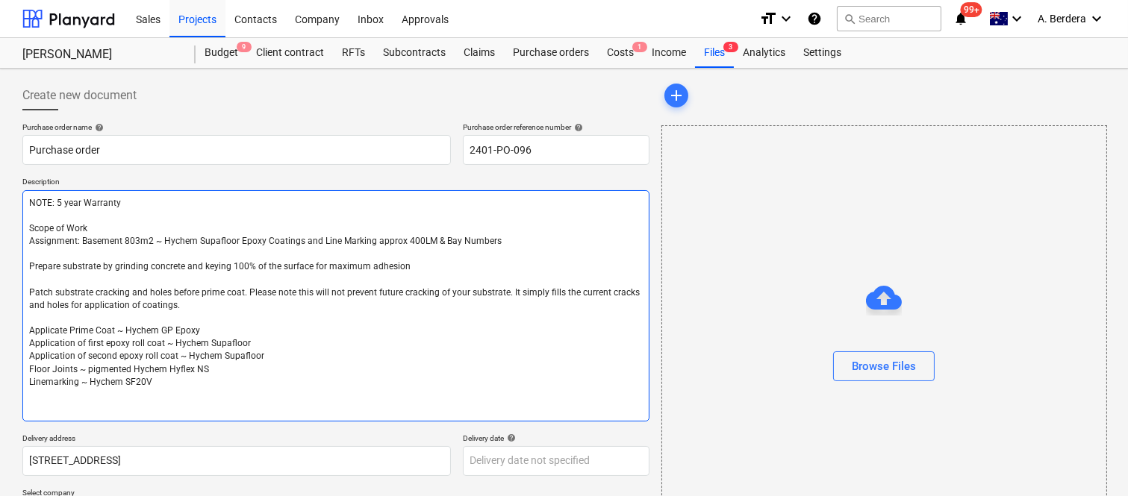
scroll to position [0, 0]
type textarea "x"
paste textarea "Applicate Prime Coat ~ Hychem GP Epoxy Application of first epoxy roll coat ~ H…"
type textarea "NOTE: 5 year Warranty Scope of Work Assignment: Basement 803m2 ~ Hychem Supaflo…"
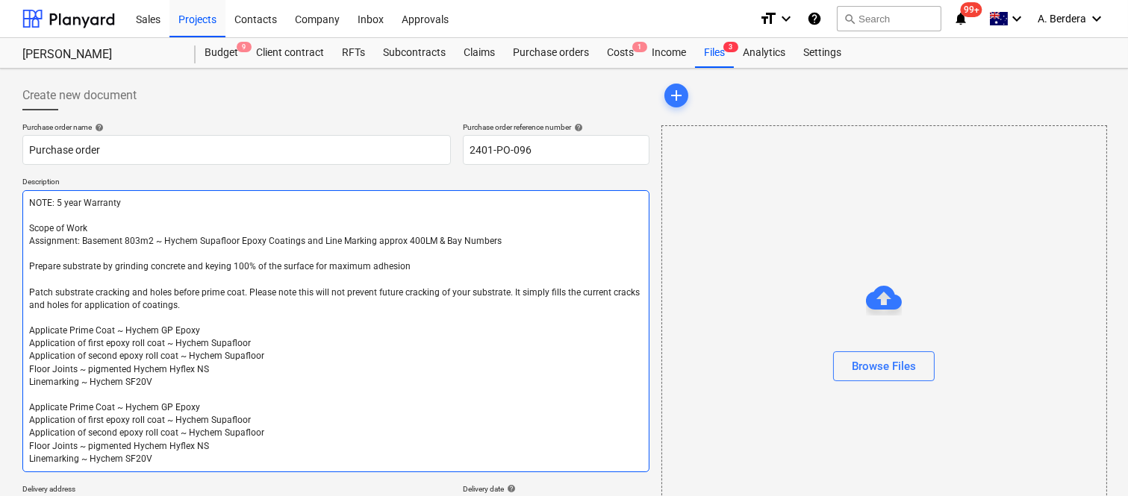
type textarea "x"
type textarea "NOTE: 5 year Warranty Scope of Work Assignment: Basement 803m2 ~ Hychem Supaflo…"
type textarea "x"
type textarea "NOTE: 5 year Warranty Scope of Work Assignment: Basement 803m2 ~ Hychem Supaflo…"
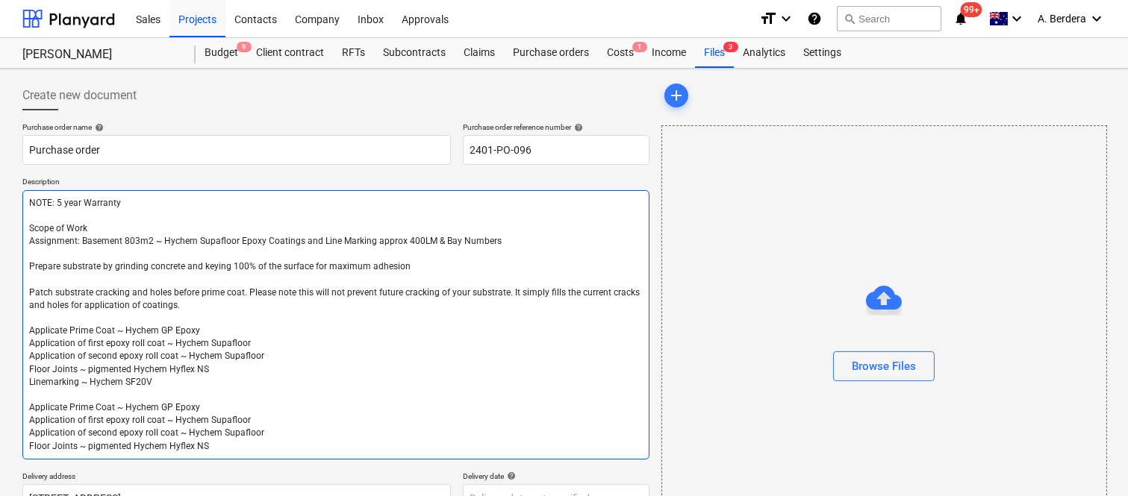
type textarea "x"
type textarea "NOTE: 5 year Warranty Scope of Work Assignment: Basement 803m2 ~ Hychem Supaflo…"
drag, startPoint x: 32, startPoint y: 407, endPoint x: 41, endPoint y: 413, distance: 10.8
click at [41, 413] on textarea "NOTE: 5 year Warranty Scope of Work Assignment: Basement 803m2 ~ Hychem Supaflo…" at bounding box center [335, 324] width 627 height 269
click at [266, 413] on textarea "NOTE: 5 year Warranty Scope of Work Assignment: Basement 803m2 ~ Hychem Supaflo…" at bounding box center [335, 324] width 627 height 269
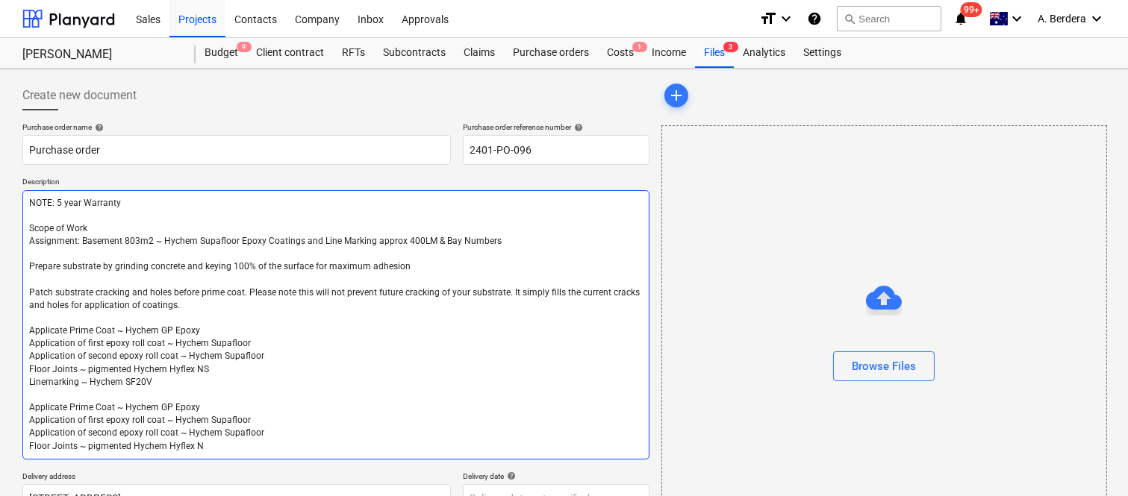
drag, startPoint x: 28, startPoint y: 407, endPoint x: 205, endPoint y: 457, distance: 183.6
click at [205, 457] on textarea "NOTE: 5 year Warranty Scope of Work Assignment: Basement 803m2 ~ Hychem Supaflo…" at bounding box center [335, 324] width 627 height 269
type textarea "x"
type textarea "NOTE: 5 year Warranty Scope of Work Assignment: Basement 803m2 ~ Hychem Supaflo…"
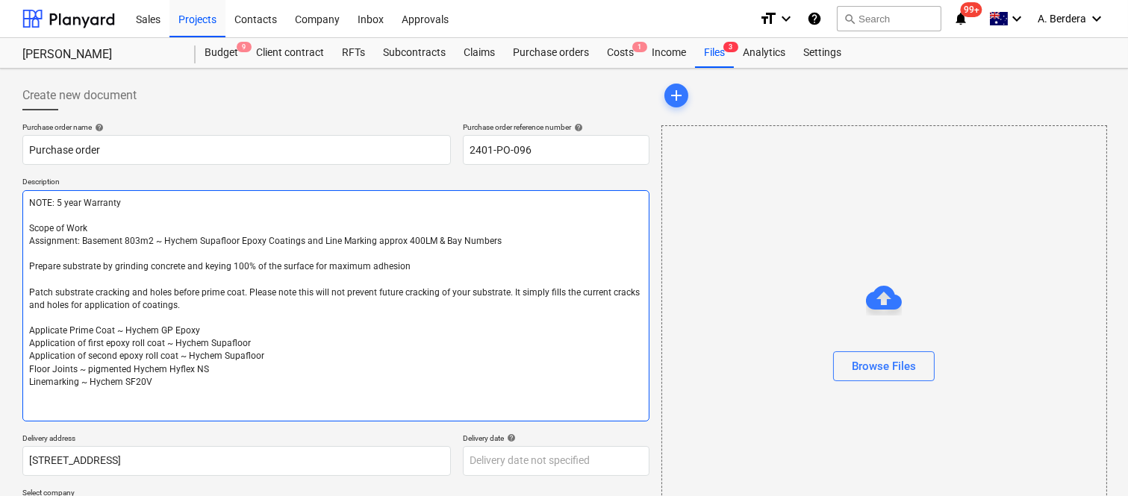
paste textarea "Notes Quotation price based on project being completed in 2 stage ~ approx 400m…"
type textarea "x"
type textarea "NOTE: 5 year Warranty Scope of Work Assignment: Basement 803m2 ~ Hychem Supaflo…"
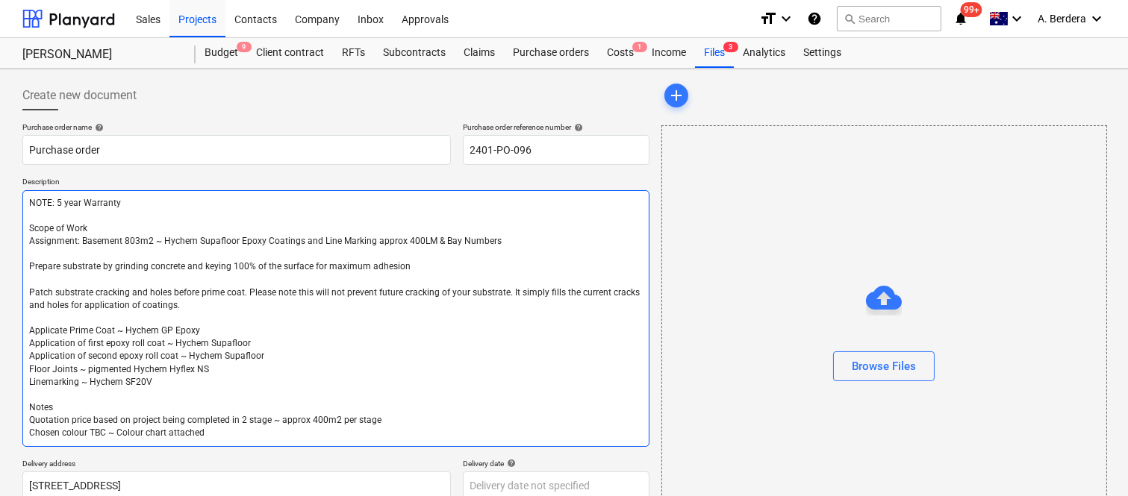
type textarea "x"
type textarea "NOTE: 5 year Warranty Scope of Work Assignment: Basement 803m2 ~ Hychem Supaflo…"
type textarea "x"
type textarea "NOTE: 5 year Warranty Scope of Work Assignment: Basement 803m2 ~ Hychem Supaflo…"
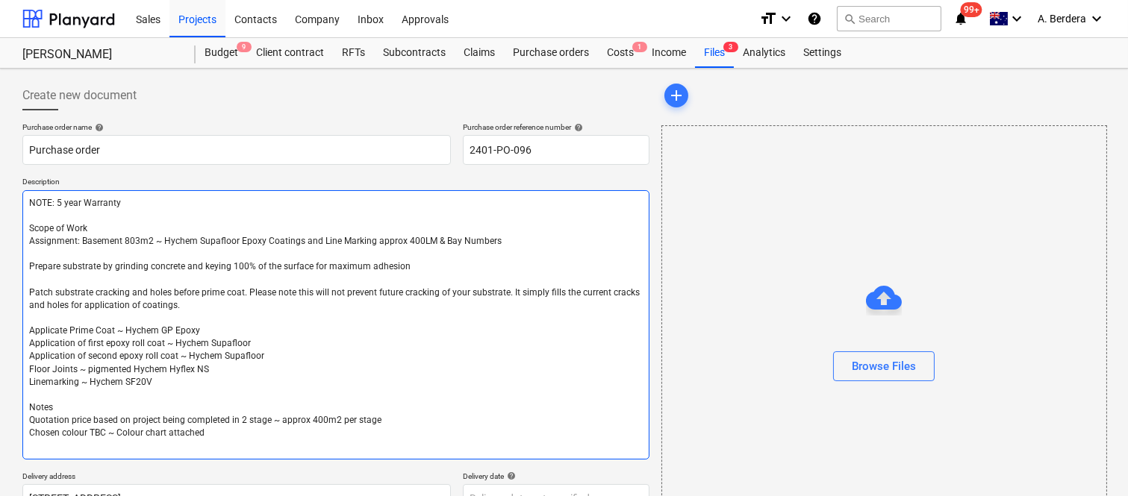
paste textarea "Works to be carried out during daytime over a consecutive Seven day period ~ pe…"
type textarea "x"
type textarea "NOTE: 5 year Warranty Scope of Work Assignment: Basement 803m2 ~ Hychem Supaflo…"
type textarea "x"
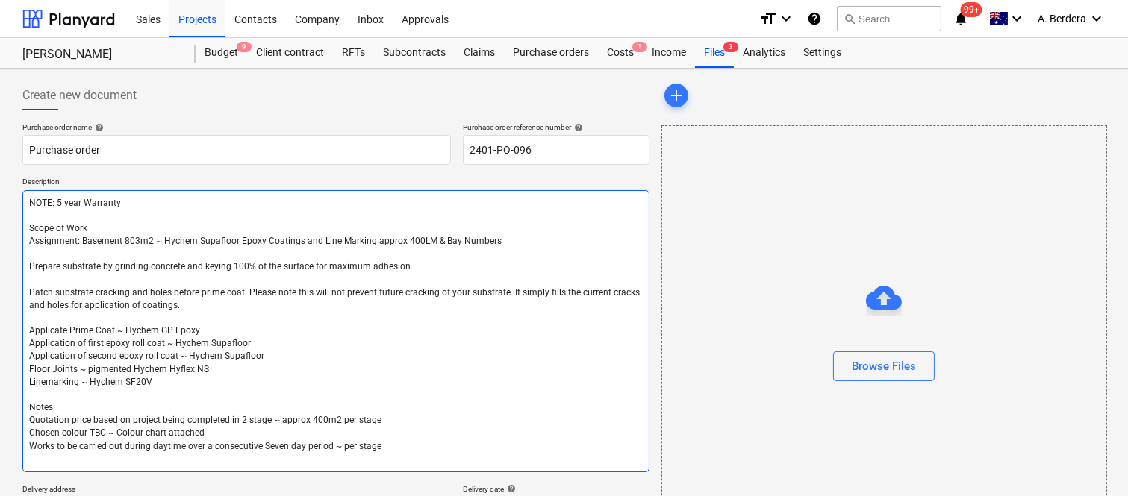
type textarea "NOTE: 5 year Warranty Scope of Work Assignment: Basement 803m2 ~ Hychem Supaflo…"
paste textarea "Formation and filling of expansion joins is included Regrading falls to wastes …"
type textarea "x"
type textarea "NOTE: 5 year Warranty Scope of Work Assignment: Basement 803m2 ~ Hychem Supaflo…"
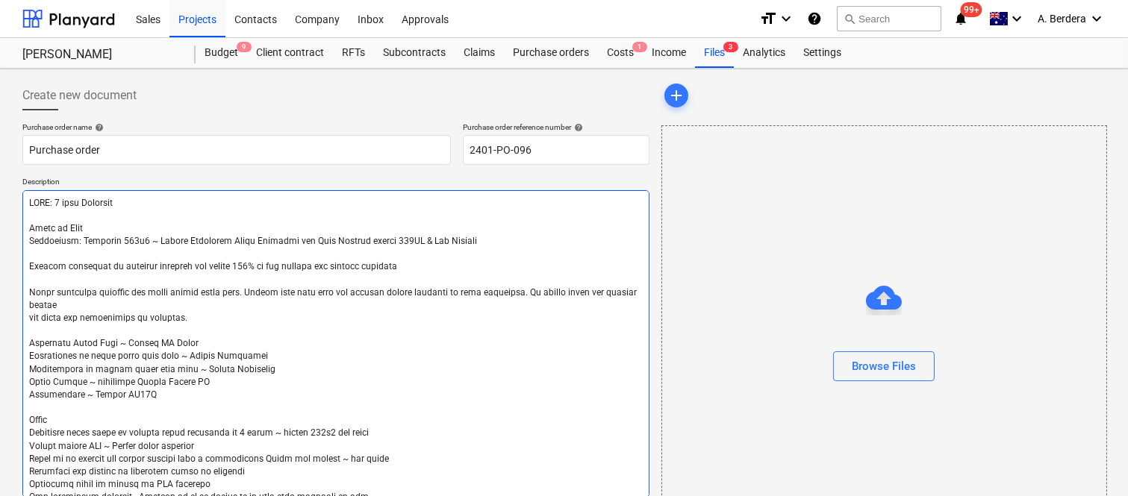
type textarea "x"
type textarea "NOTE: 5 year Warranty Scope of Work Assignment: Basement 803m2 ~ Hychem Supaflo…"
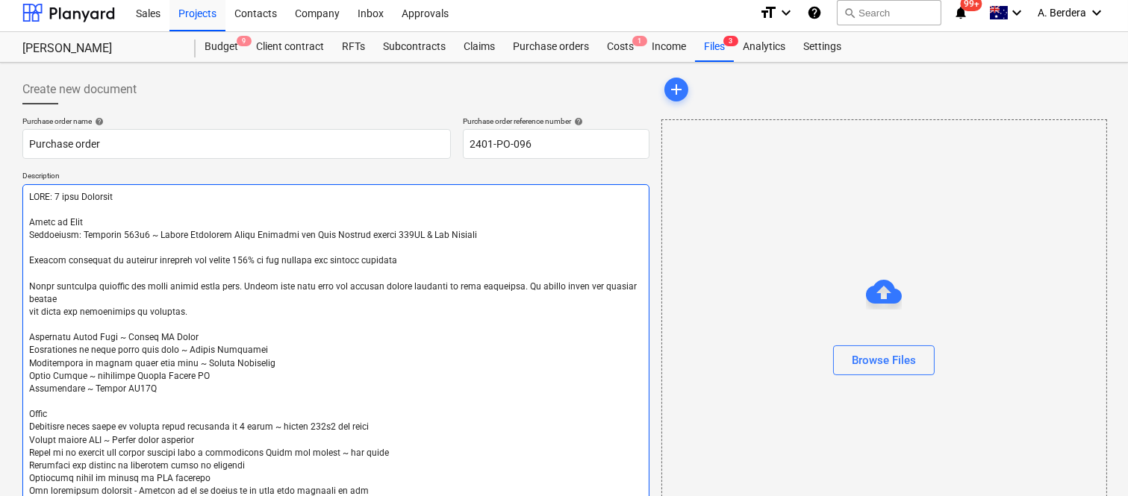
type textarea "x"
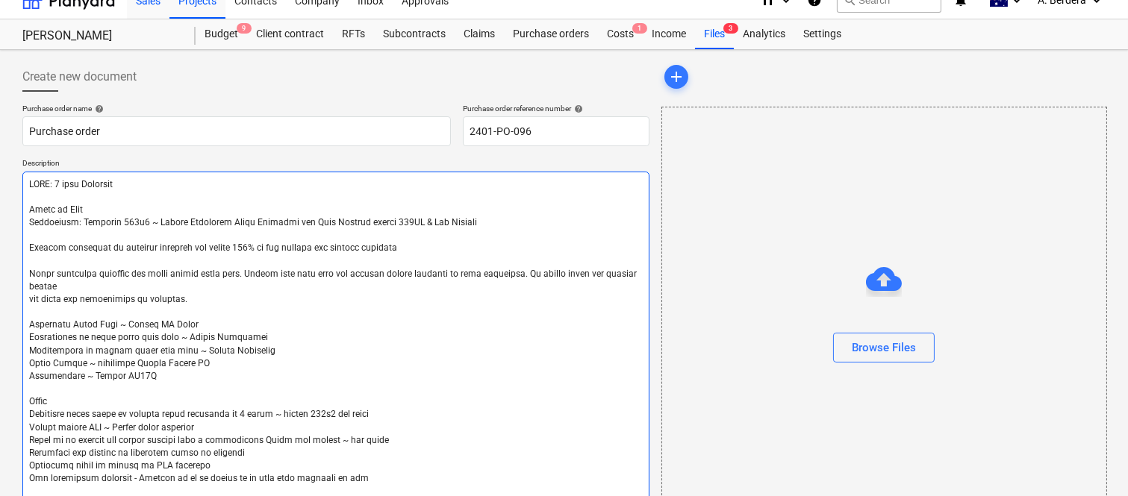
type textarea "NOTE: 5 year Warranty Scope of Work Assignment: Basement 803m2 ~ Hychem Supaflo…"
type textarea "x"
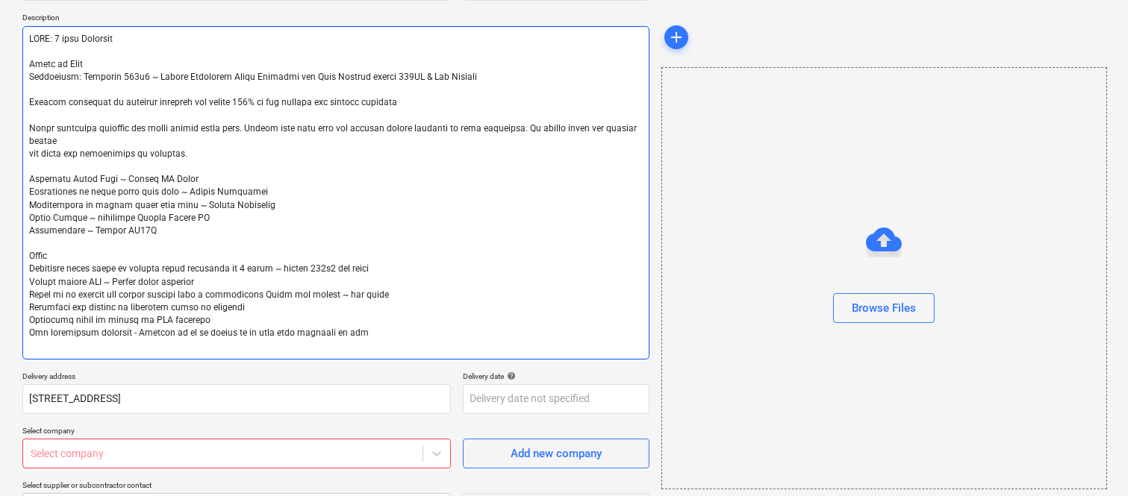
scroll to position [175, 0]
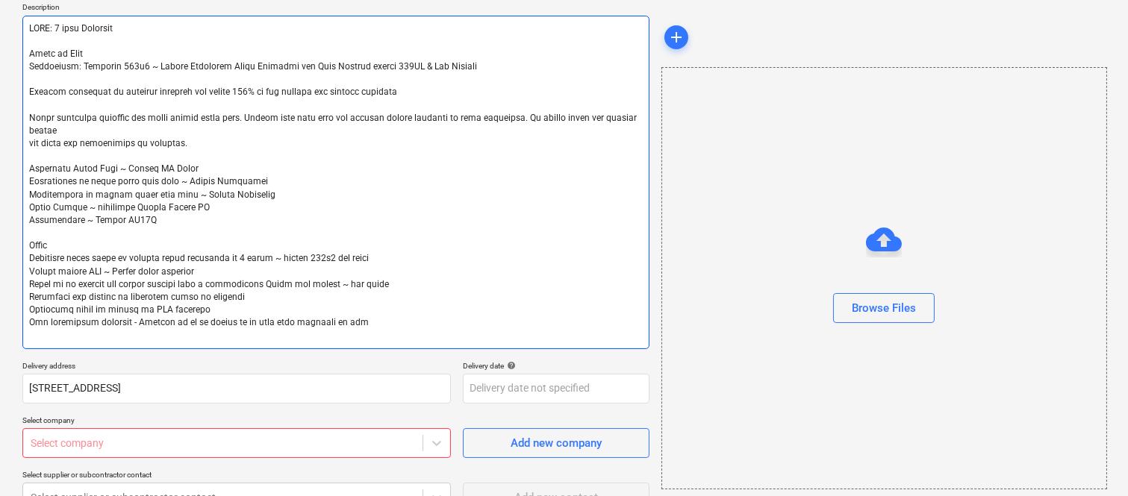
type textarea "NOTE: 5 year Warranty Scope of Work Assignment: Basement 803m2 ~ Hychem Supaflo…"
type textarea "x"
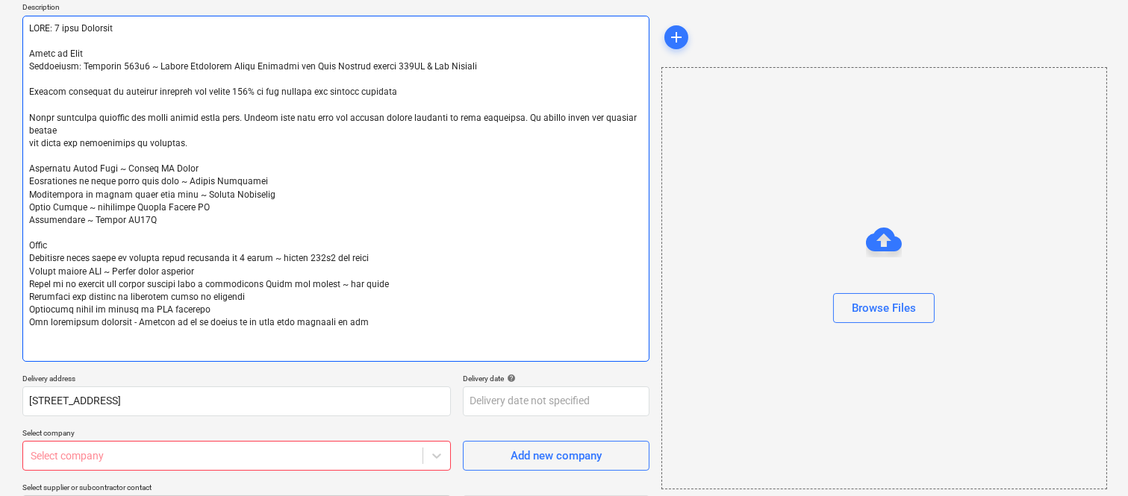
paste textarea "Scope of Work Assignment: Refuse & Comms Room ~ Regrade + 5mm application Comme…"
type textarea "NOTE: 5 year Warranty Scope of Work Assignment: Basement 803m2 ~ Hychem Supaflo…"
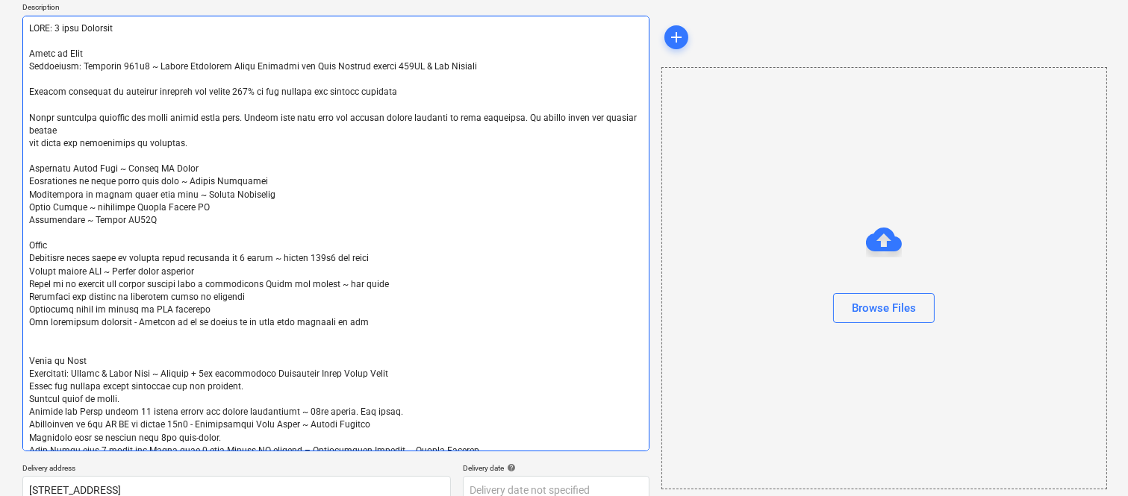
click at [37, 328] on textarea at bounding box center [335, 234] width 627 height 436
type textarea "x"
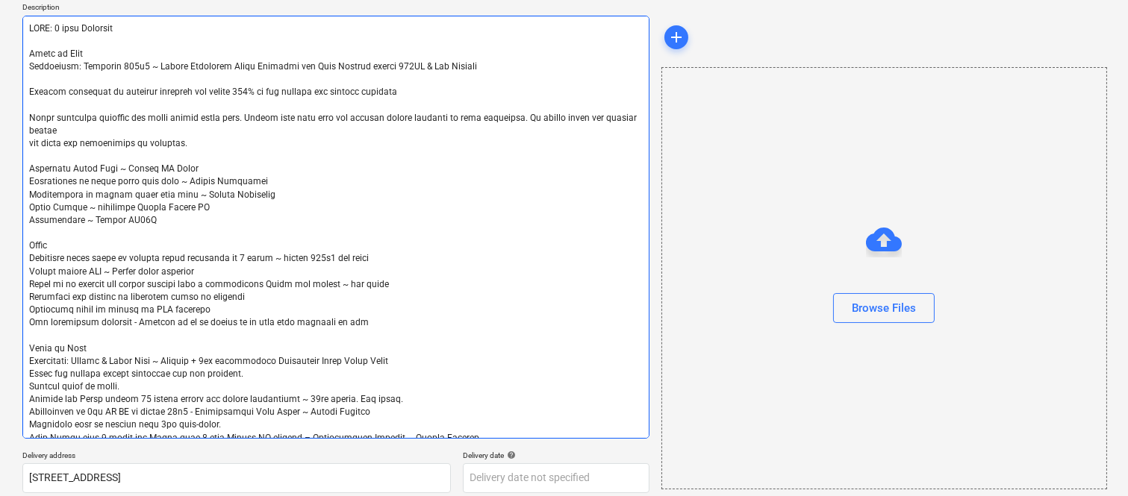
click at [491, 415] on textarea at bounding box center [335, 227] width 627 height 423
click at [491, 426] on textarea at bounding box center [335, 227] width 627 height 423
type textarea "NOTE: 5 year Warranty Scope of Work Assignment: Basement 803m2 ~ Hychem Supaflo…"
type textarea "x"
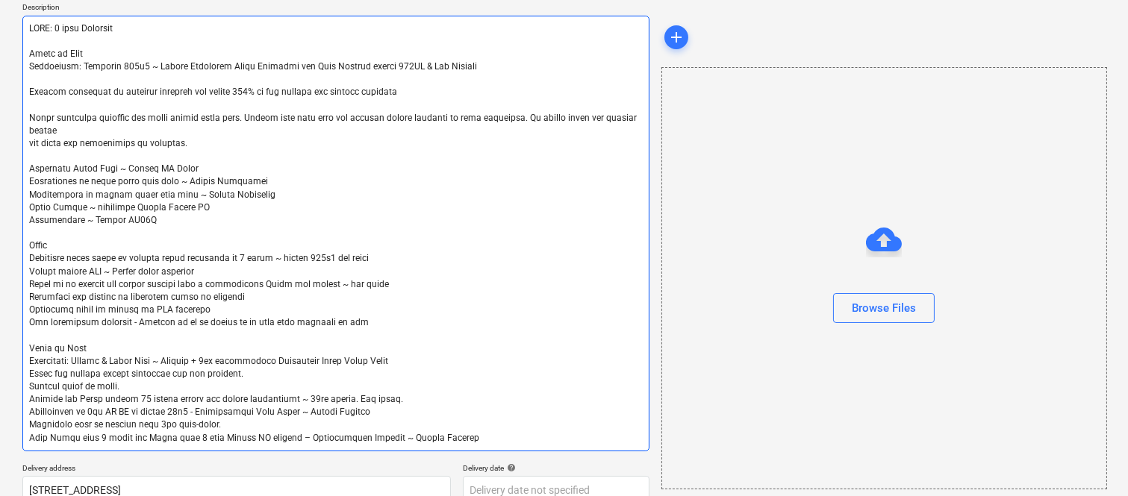
type textarea "NOTE: 5 year Warranty Scope of Work Assignment: Basement 803m2 ~ Hychem Supaflo…"
type textarea "x"
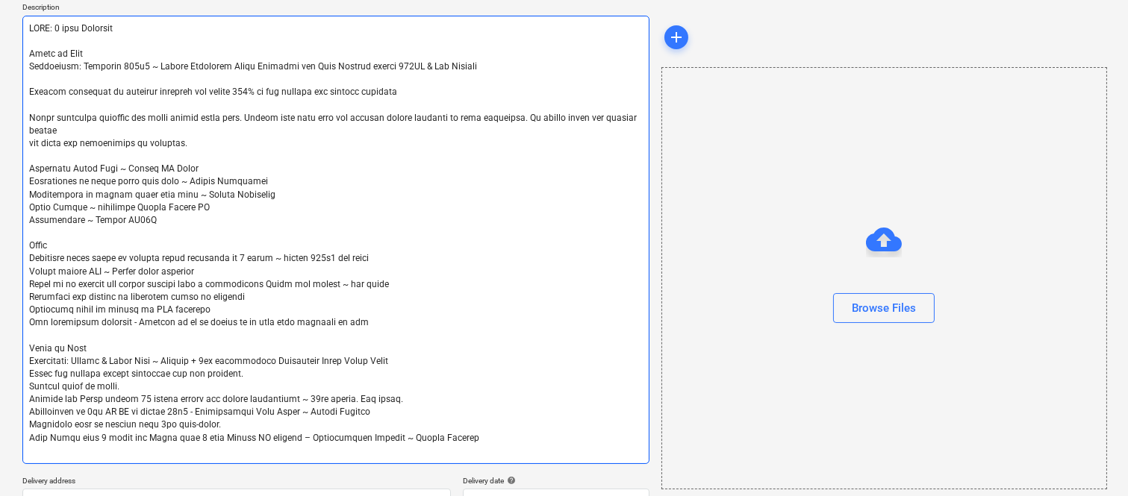
type textarea "NOTE: 5 year Warranty Scope of Work Assignment: Basement 803m2 ~ Hychem Supaflo…"
paste textarea "Notes Quotation price based on project being completed in 1 stage Chosen colour…"
type textarea "x"
type textarea "NOTE: 5 year Warranty Scope of Work Assignment: Basement 803m2 ~ Hychem Supaflo…"
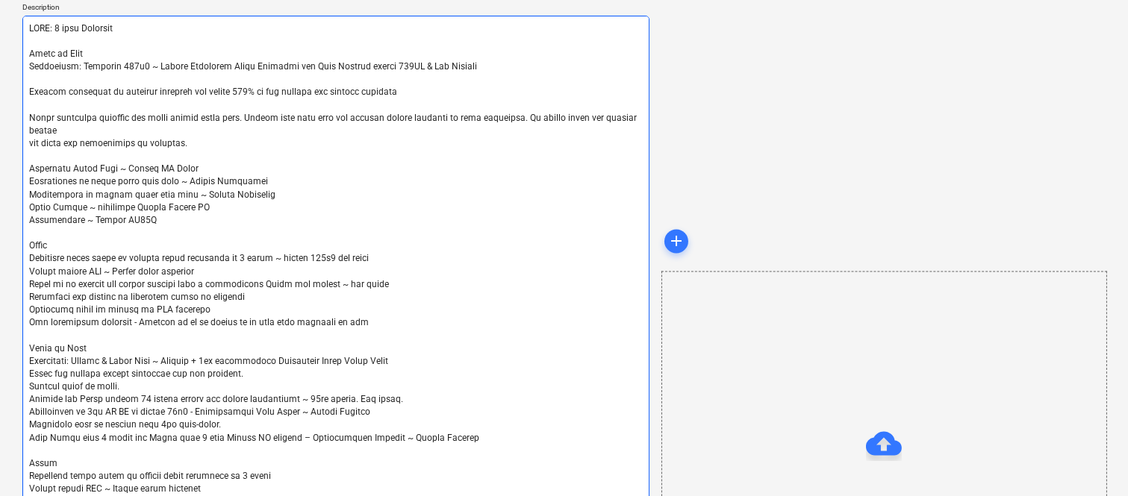
scroll to position [442, 0]
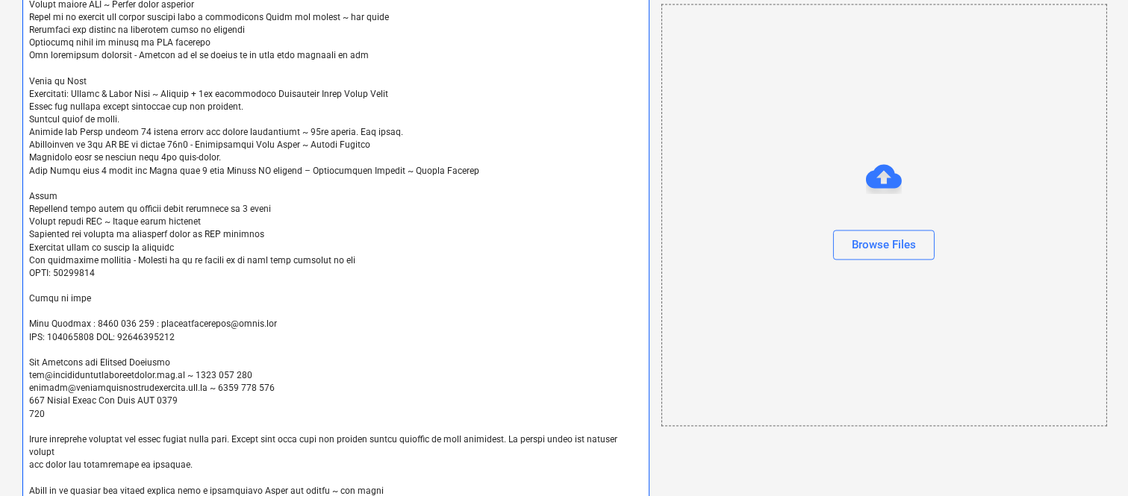
type textarea "x"
drag, startPoint x: 41, startPoint y: 284, endPoint x: 49, endPoint y: 307, distance: 24.3
click at [52, 308] on textarea at bounding box center [335, 127] width 627 height 756
click at [136, 291] on textarea at bounding box center [335, 127] width 627 height 756
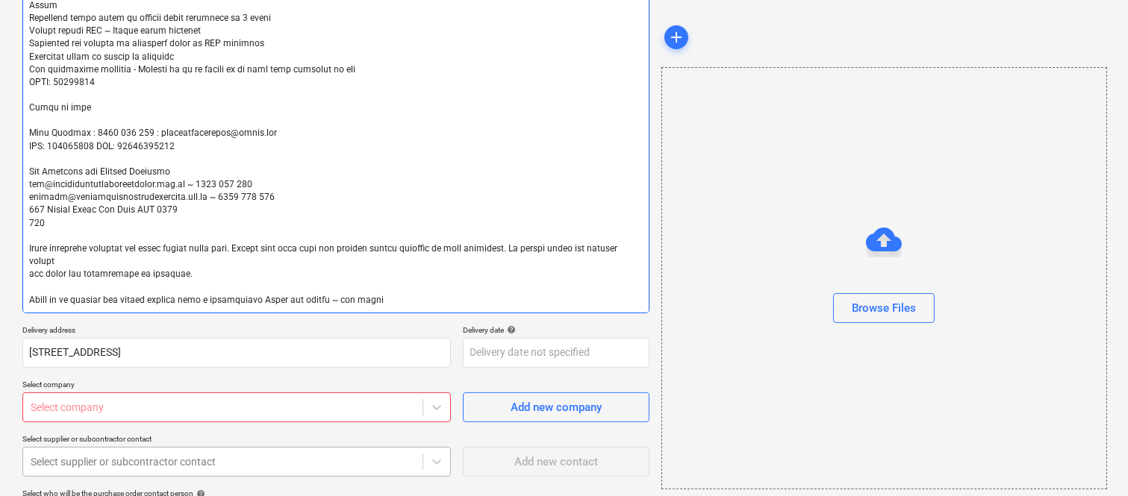
scroll to position [675, 0]
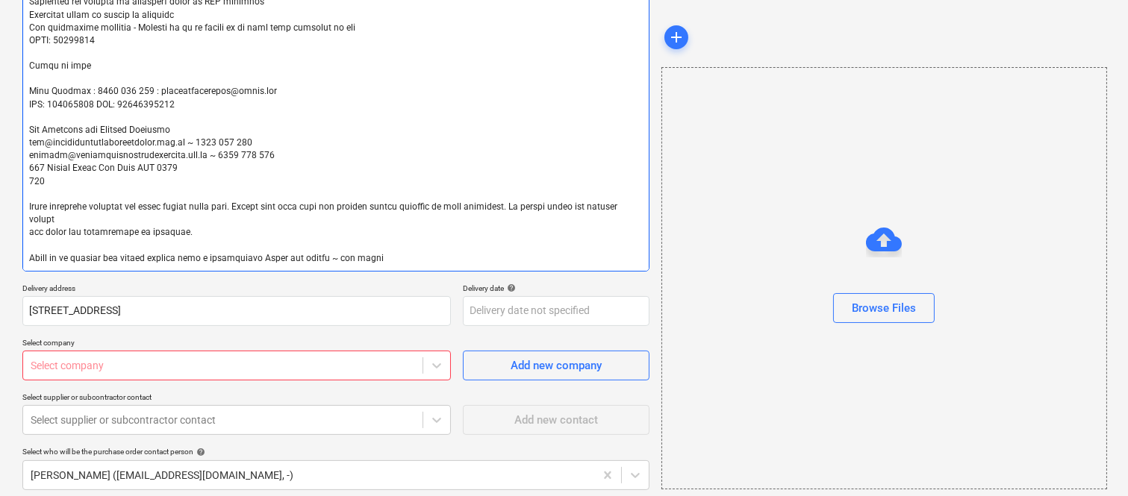
drag, startPoint x: 28, startPoint y: 284, endPoint x: 334, endPoint y: 263, distance: 306.7
type textarea "NOTE: 5 year Warranty Scope of Work Assignment: Basement 803m2 ~ Hychem Supaflo…"
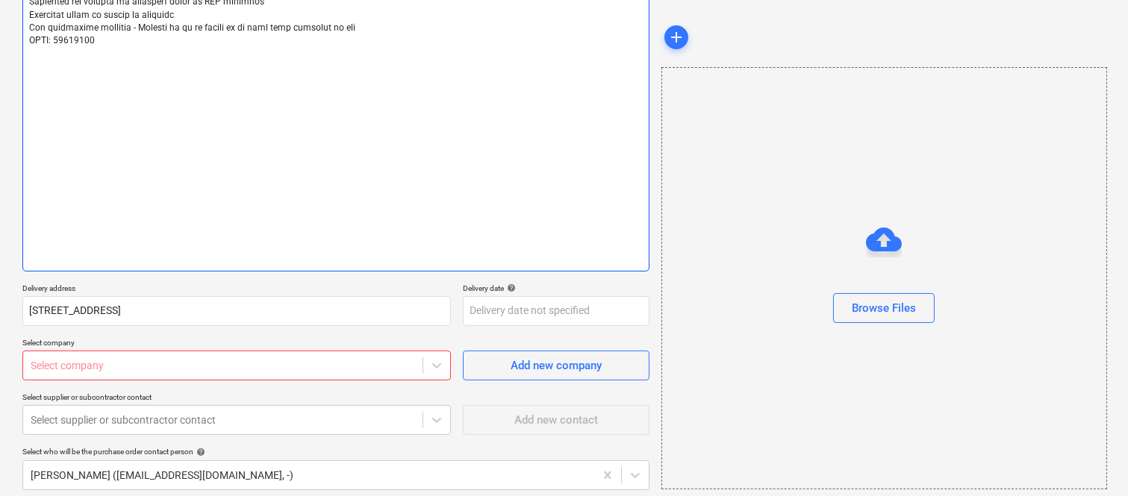
type textarea "x"
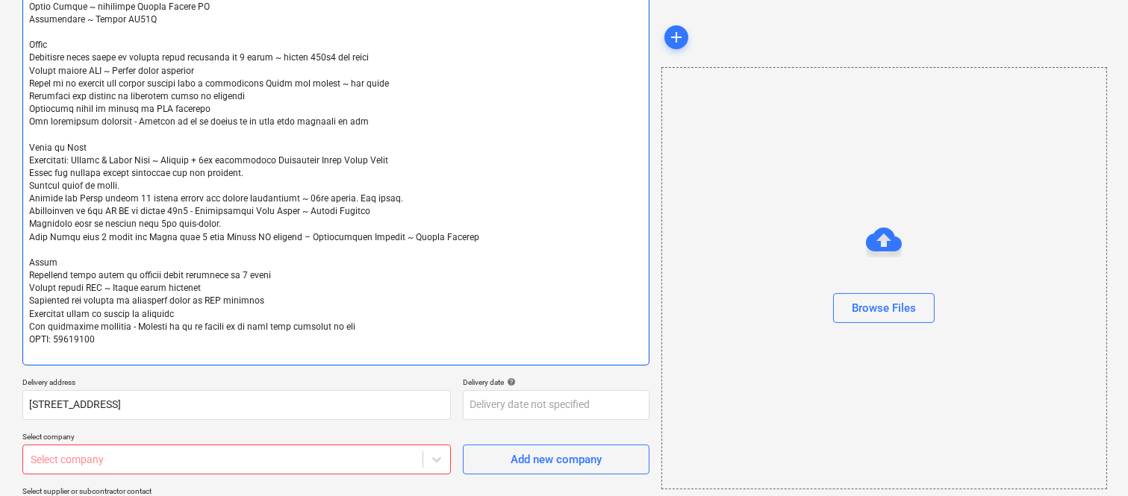
scroll to position [372, 0]
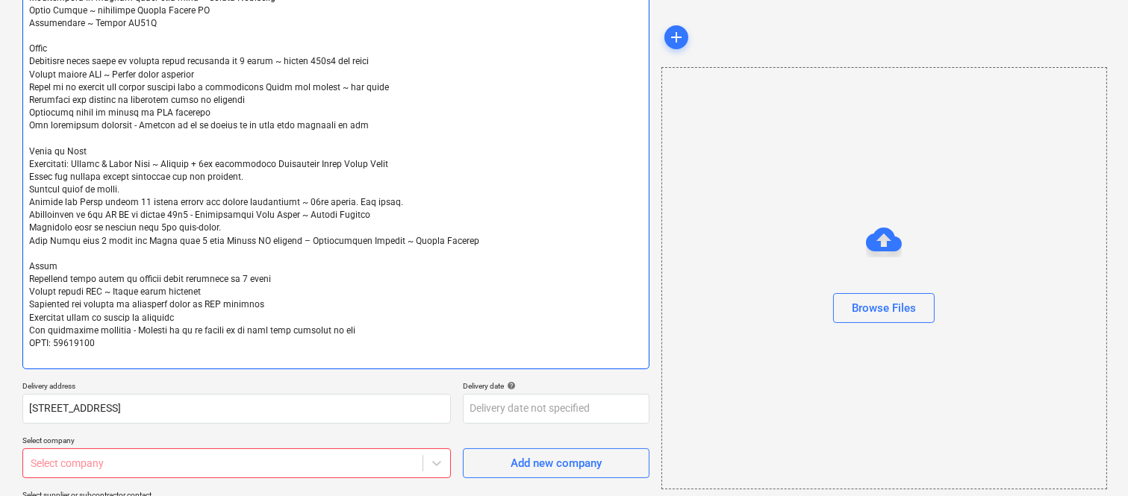
type textarea "NOTE: 5 year Warranty Scope of Work Assignment: Basement 803m2 ~ Hychem Supaflo…"
click at [131, 336] on textarea at bounding box center [335, 94] width 627 height 551
type textarea "x"
type textarea "NOTE: 5 year Warranty Scope of Work Assignment: Basement 803m2 ~ Hychem Supaflo…"
type textarea "x"
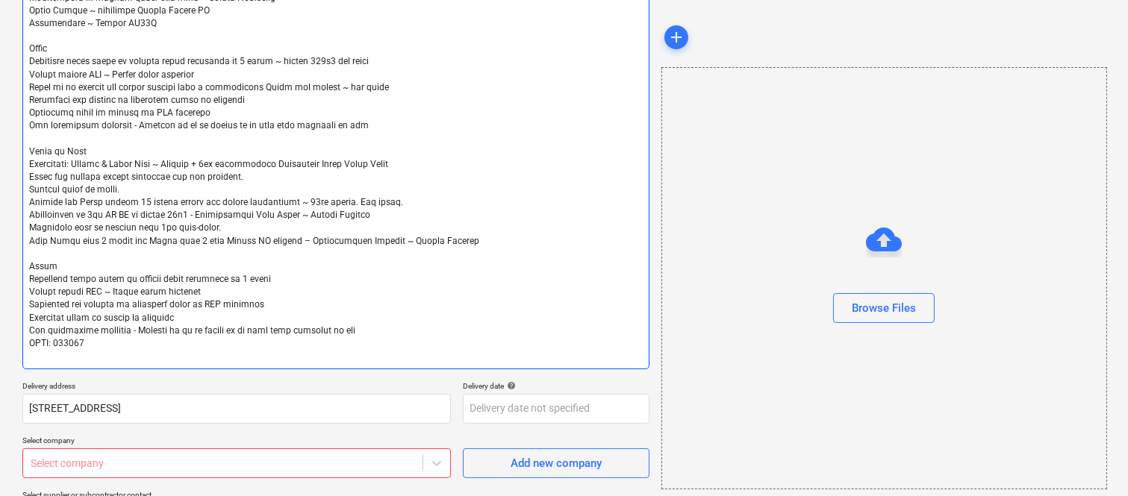
type textarea "NOTE: 5 year Warranty Scope of Work Assignment: Basement 803m2 ~ Hychem Supaflo…"
type textarea "x"
type textarea "NOTE: 5 year Warranty Scope of Work Assignment: Basement 803m2 ~ Hychem Supaflo…"
type textarea "x"
type textarea "NOTE: 5 year Warranty Scope of Work Assignment: Basement 803m2 ~ Hychem Supaflo…"
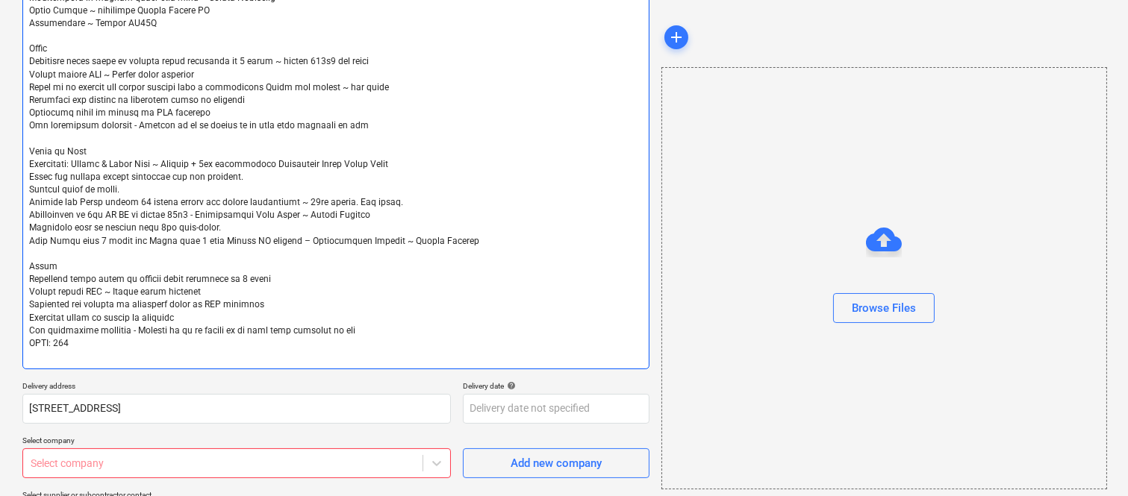
type textarea "x"
type textarea "NOTE: 5 year Warranty Scope of Work Assignment: Basement 803m2 ~ Hychem Supaflo…"
type textarea "x"
type textarea "NOTE: 5 year Warranty Scope of Work Assignment: Basement 803m2 ~ Hychem Supaflo…"
type textarea "x"
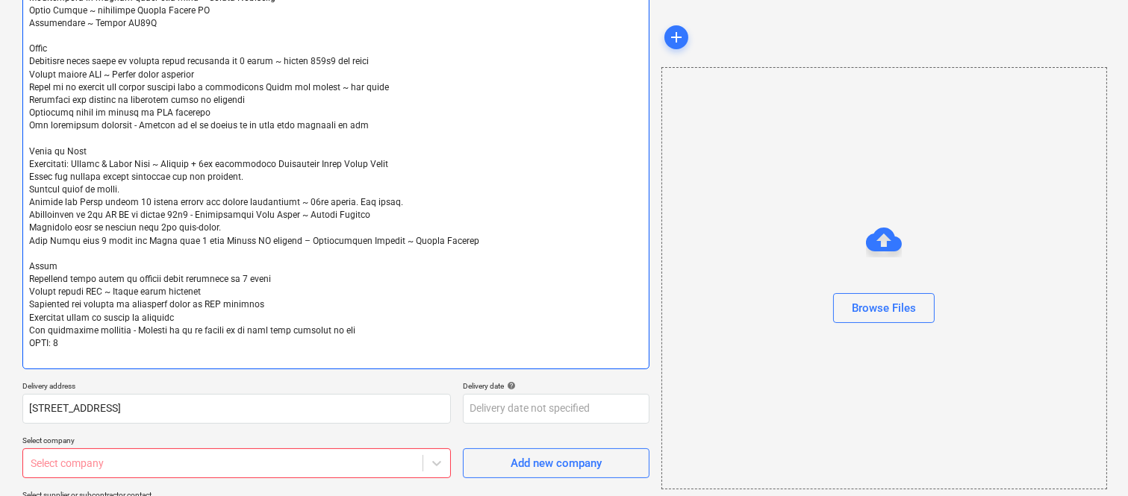
type textarea "NOTE: 5 year Warranty Scope of Work Assignment: Basement 803m2 ~ Hychem Supaflo…"
type textarea "x"
type textarea "NOTE: 5 year Warranty Scope of Work Assignment: Basement 803m2 ~ Hychem Supaflo…"
type textarea "x"
type textarea "NOTE: 5 year Warranty Scope of Work Assignment: Basement 803m2 ~ Hychem Supaflo…"
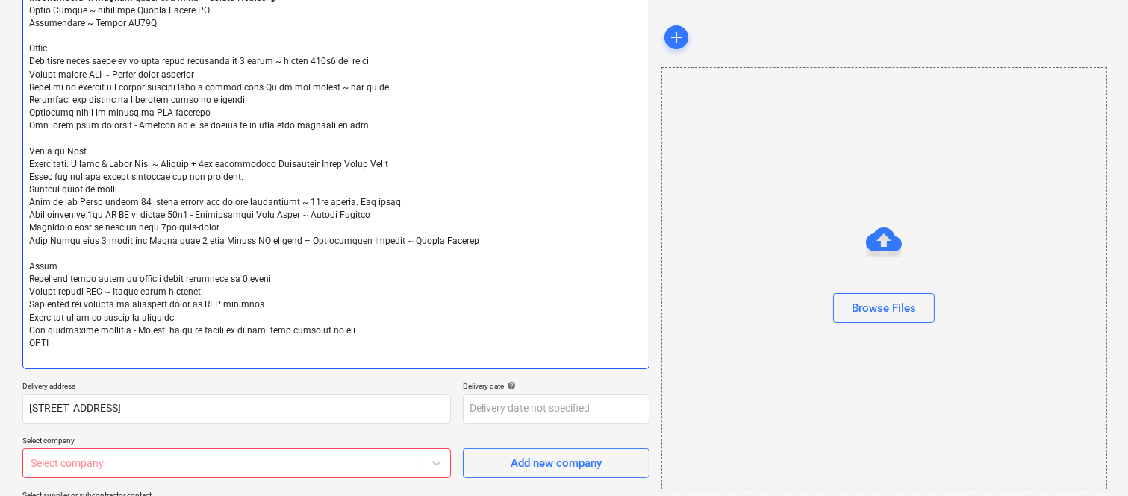
type textarea "x"
type textarea "NOTE: 5 year Warranty Scope of Work Assignment: Basement 803m2 ~ Hychem Supaflo…"
type textarea "x"
type textarea "NOTE: 5 year Warranty Scope of Work Assignment: Basement 803m2 ~ Hychem Supaflo…"
type textarea "x"
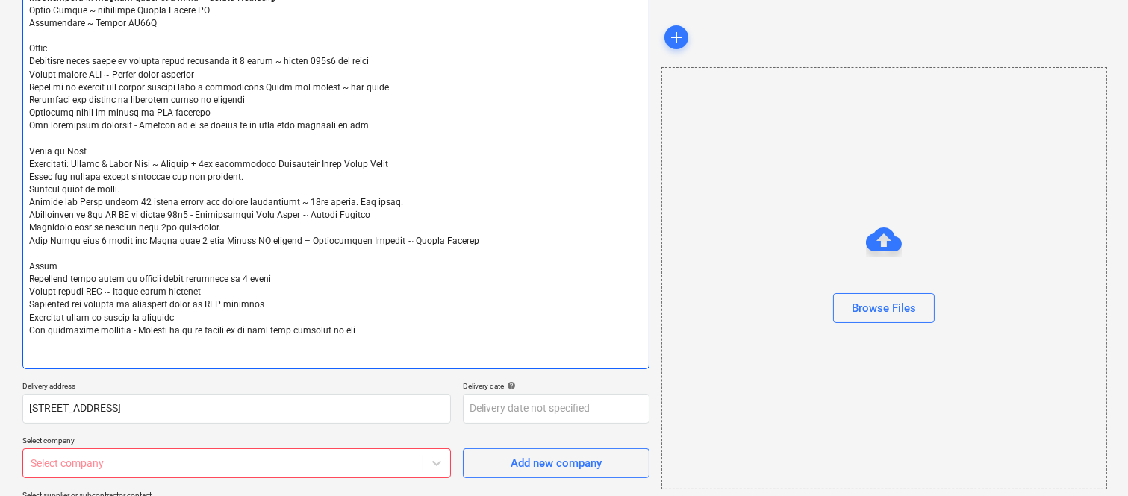
type textarea "NOTE: 5 year Warranty Scope of Work Assignment: Basement 803m2 ~ Hychem Supaflo…"
type textarea "x"
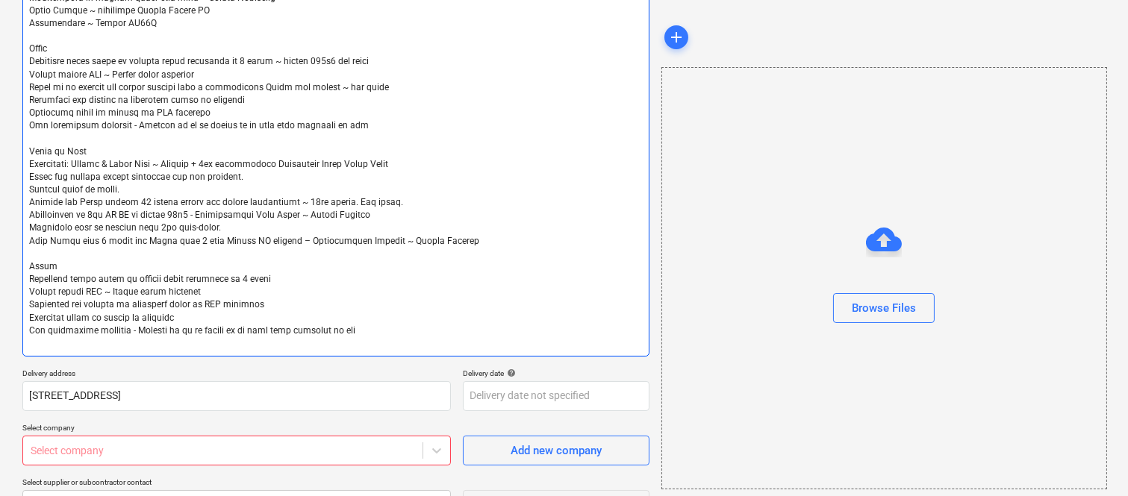
type textarea "NOTE: 5 year Warranty Scope of Work Assignment: Basement 803m2 ~ Hychem Supaflo…"
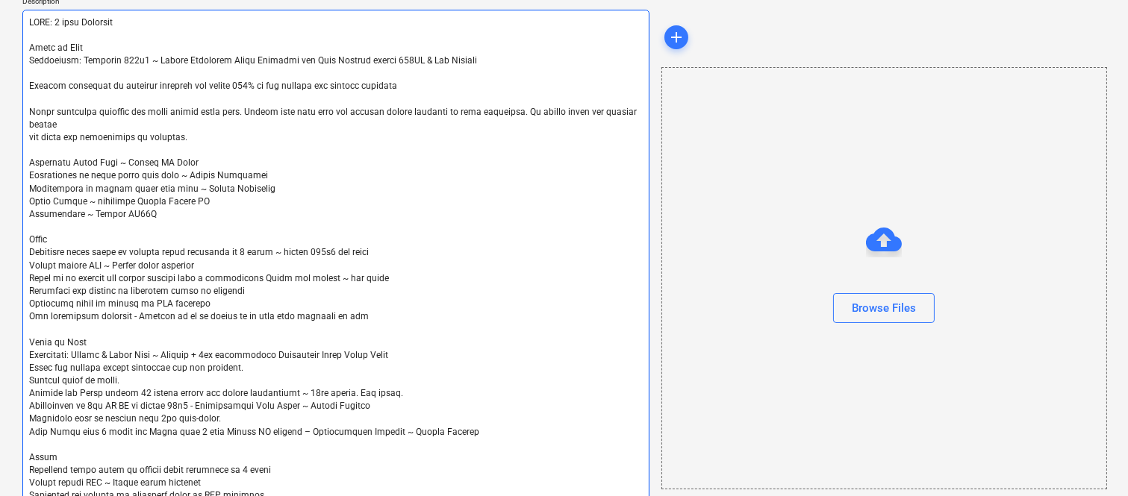
scroll to position [588, 0]
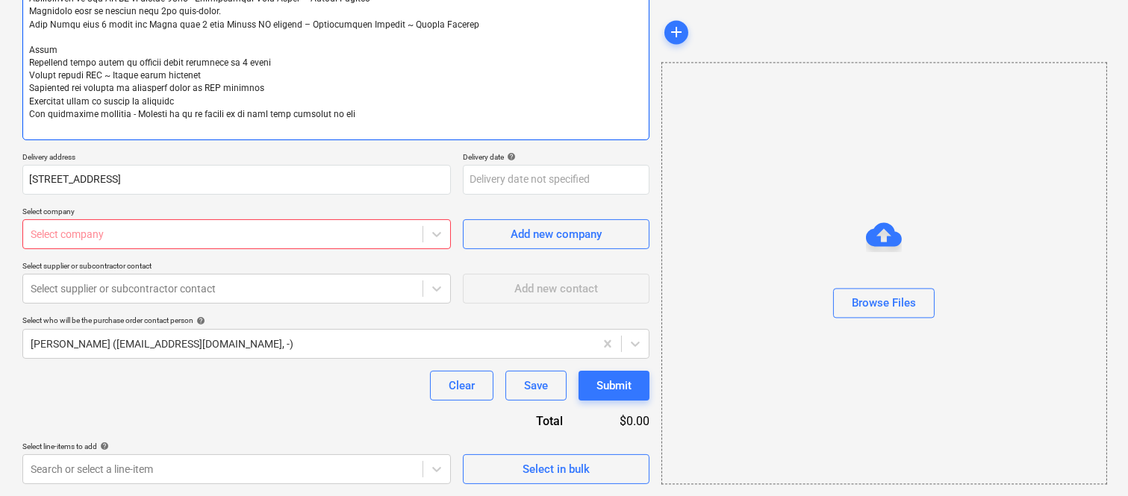
type textarea "x"
type textarea "NOTE: 5 year Warranty Scope of Work Assignment: Basement 803m2 ~ Hychem Supaflo…"
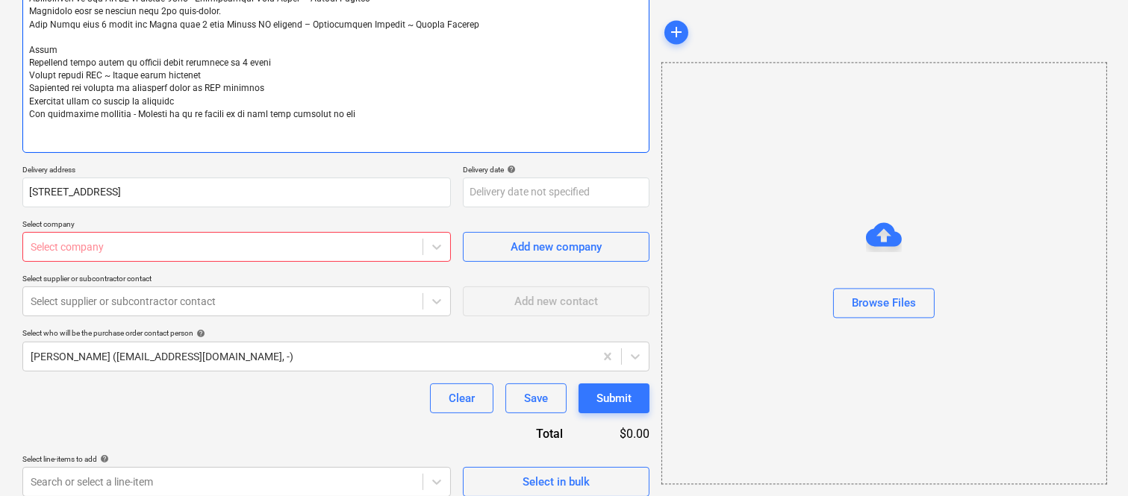
type textarea "x"
type textarea "NOTE: 5 year Warranty Scope of Work Assignment: Basement 803m2 ~ Hychem Supaflo…"
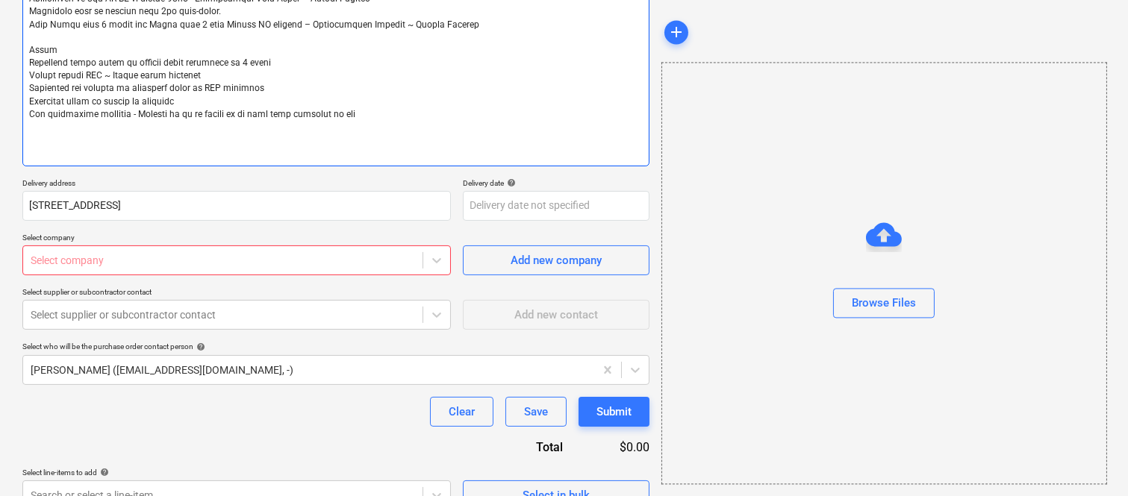
type textarea "x"
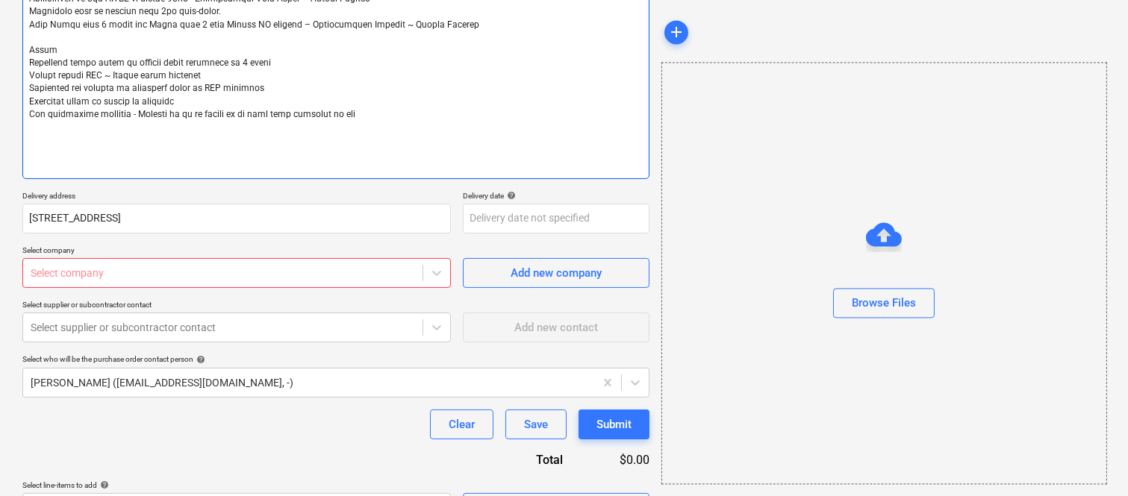
type textarea "NOTE: 5 year Warranty Scope of Work Assignment: Basement 803m2 ~ Hychem Supaflo…"
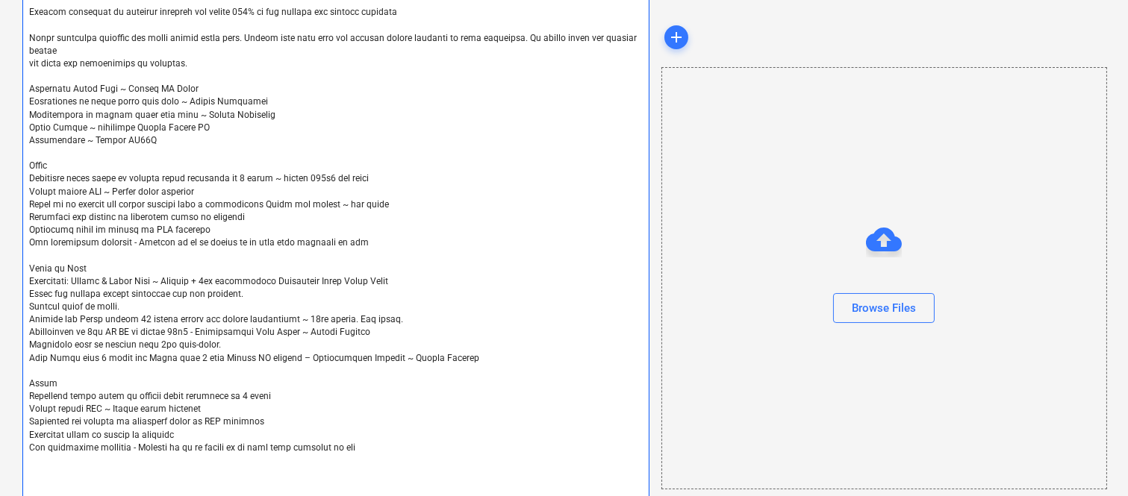
scroll to position [163, 0]
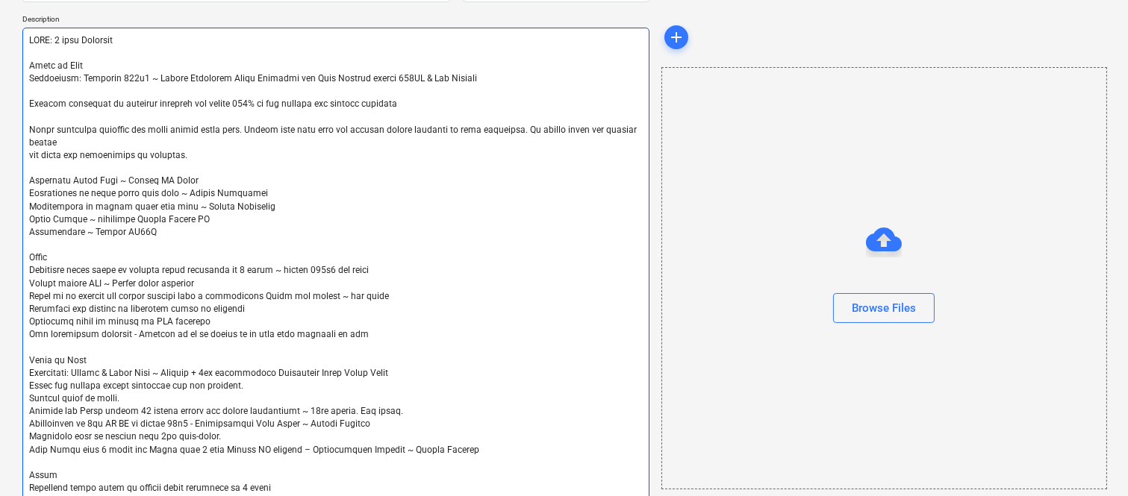
click at [425, 360] on textarea at bounding box center [335, 316] width 627 height 577
type textarea "x"
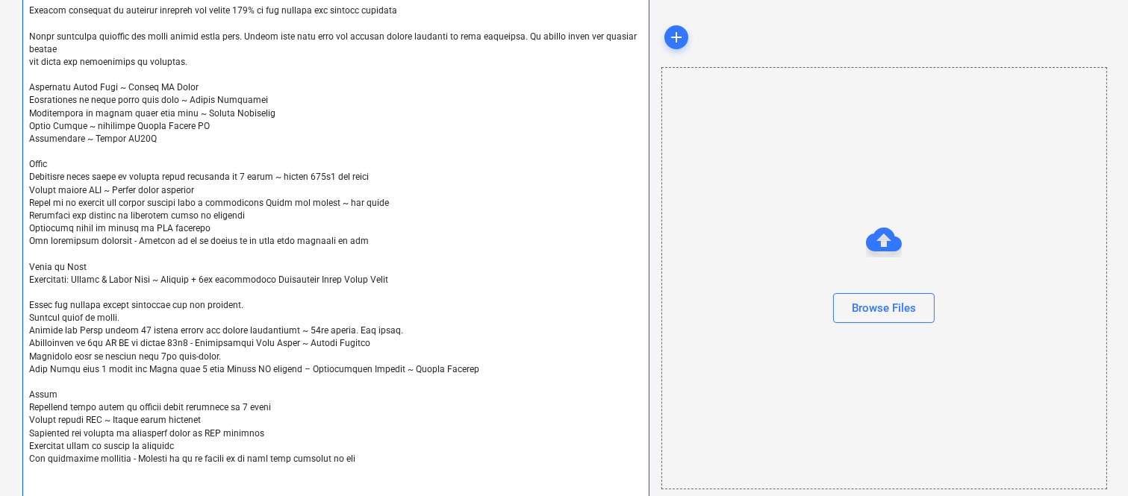
scroll to position [257, 0]
click at [397, 446] on textarea at bounding box center [335, 228] width 627 height 590
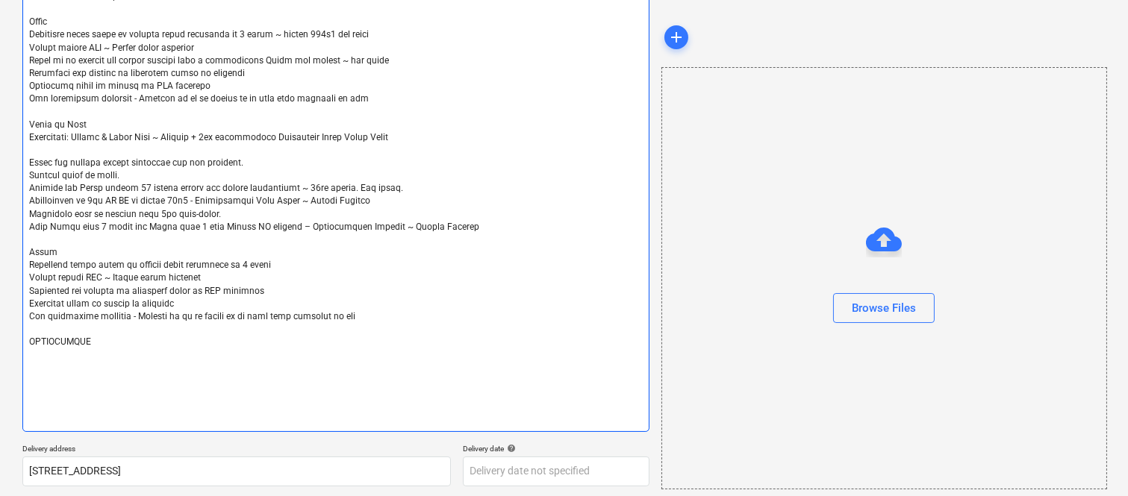
scroll to position [400, 0]
paste textarea "Diamond Grinding / Floor Preparation Hychem Supafloor System Line Marking Quote…"
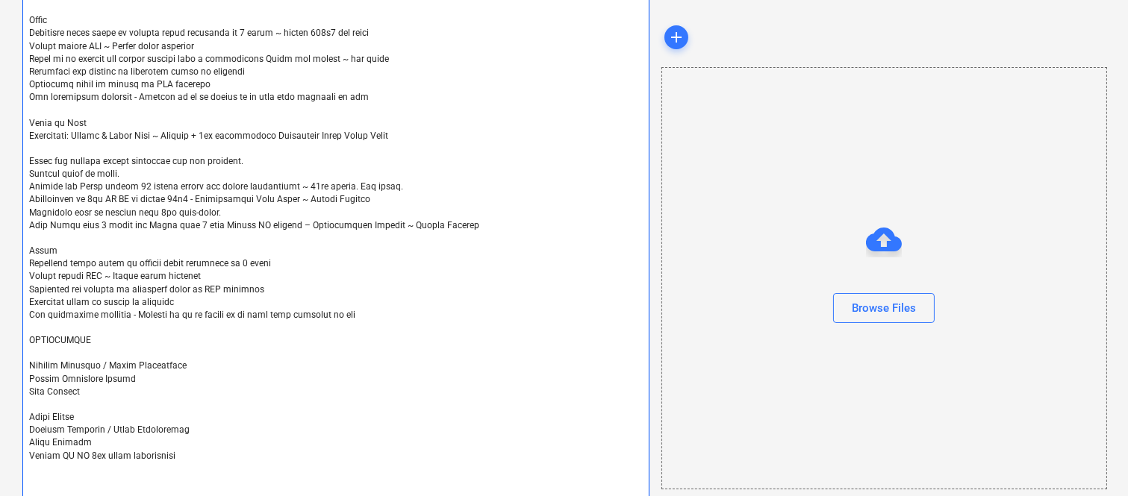
drag, startPoint x: 28, startPoint y: 403, endPoint x: 86, endPoint y: 404, distance: 58.2
click at [86, 404] on textarea at bounding box center [335, 155] width 627 height 731
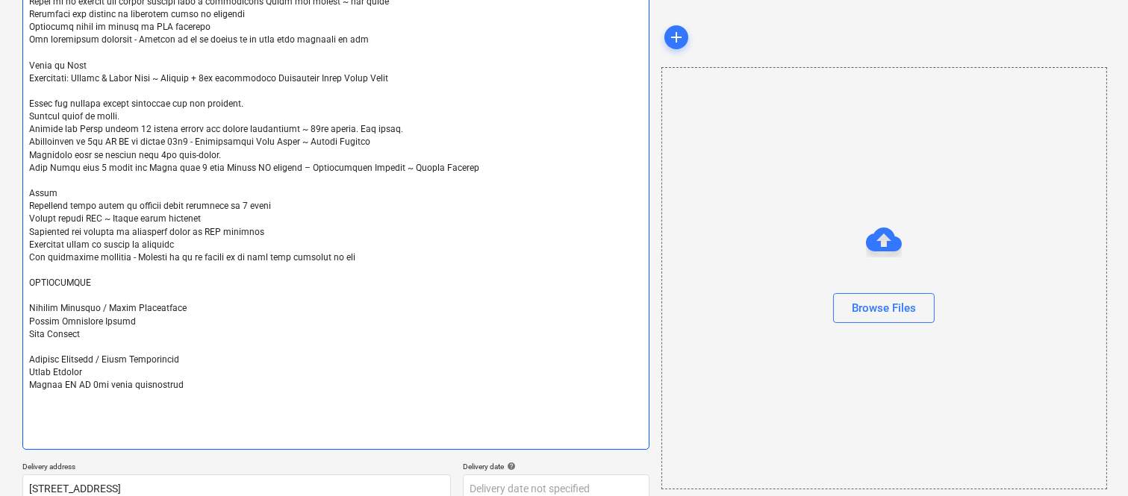
scroll to position [497, 0]
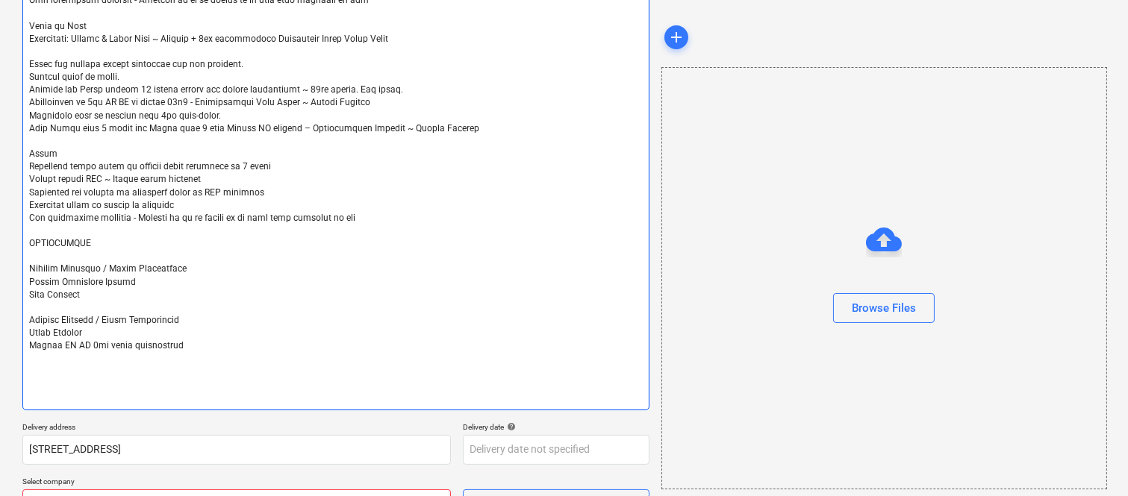
click at [197, 366] on textarea at bounding box center [335, 51] width 627 height 717
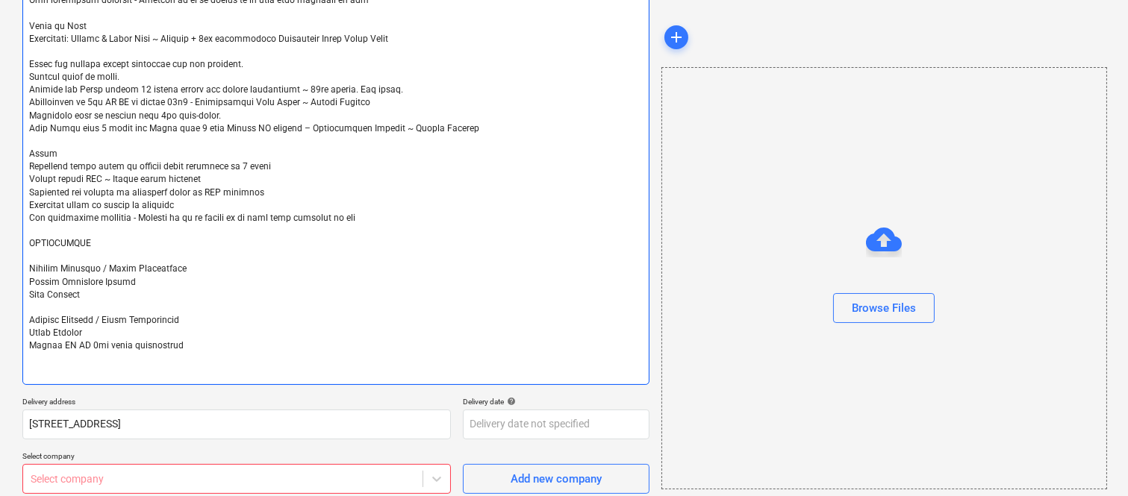
click at [84, 362] on textarea at bounding box center [335, 39] width 627 height 692
click at [84, 363] on textarea at bounding box center [335, 39] width 627 height 692
click at [57, 369] on textarea at bounding box center [335, 39] width 627 height 692
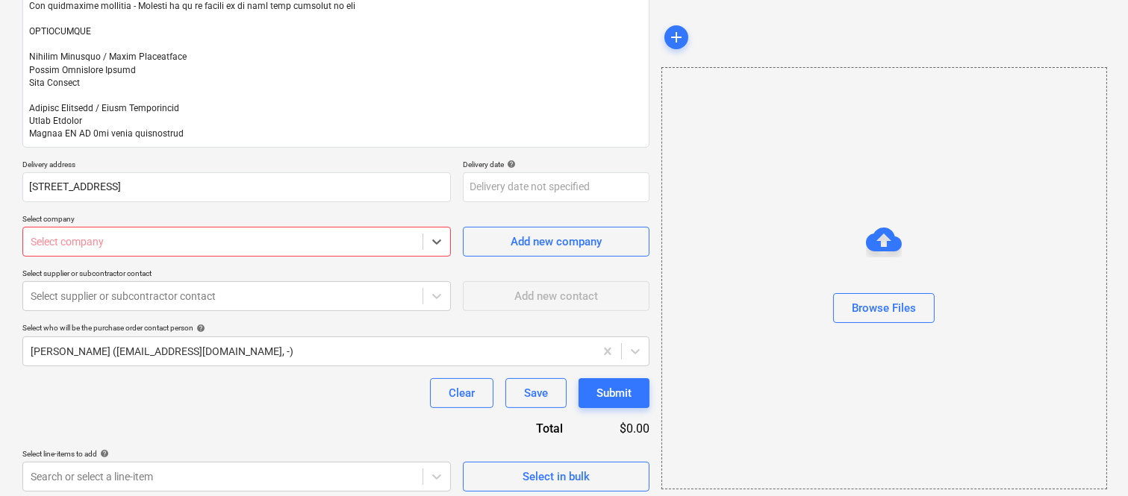
click at [88, 237] on div at bounding box center [223, 241] width 384 height 15
click at [339, 240] on div at bounding box center [223, 241] width 384 height 15
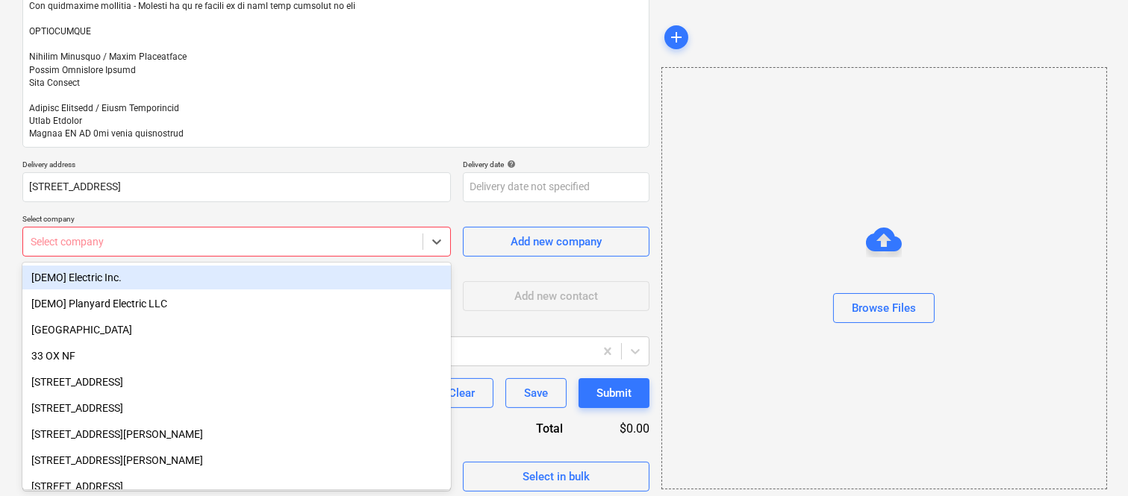
paste input "[PERSON_NAME] FLOORS PTY LTD"
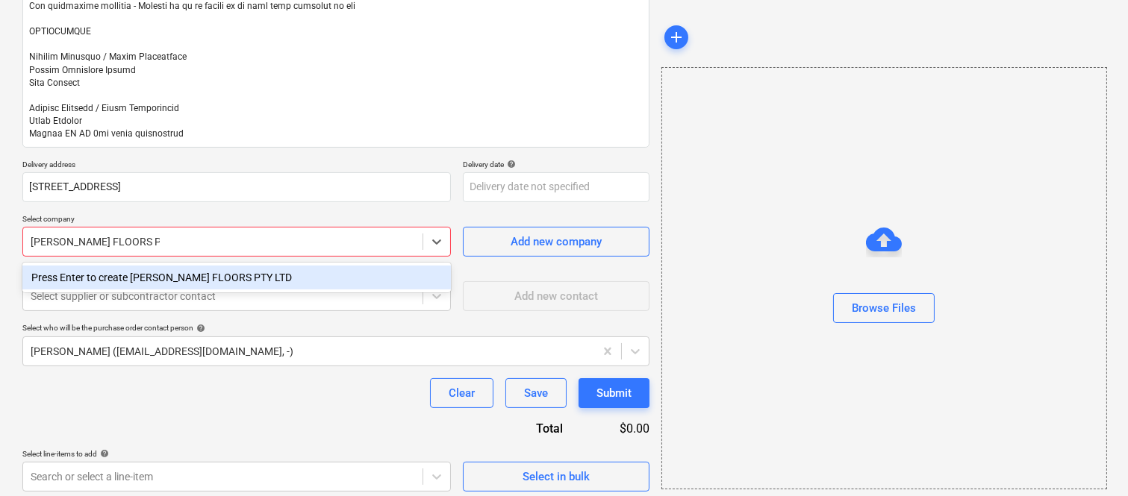
click at [276, 281] on div "Press Enter to create [PERSON_NAME] FLOORS PTY LTD" at bounding box center [236, 278] width 428 height 24
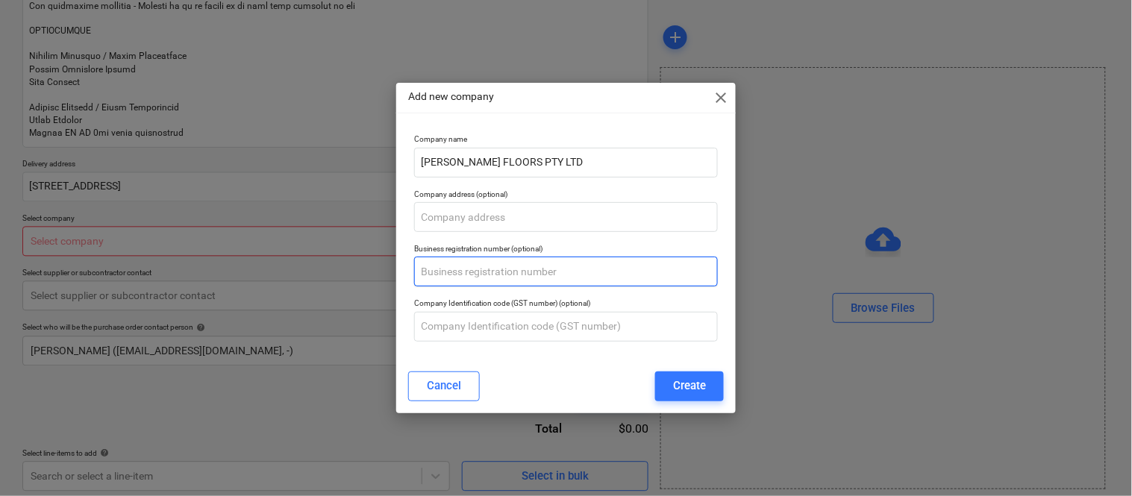
click at [516, 273] on input "text" at bounding box center [566, 272] width 304 height 30
paste input "56 683 023 181"
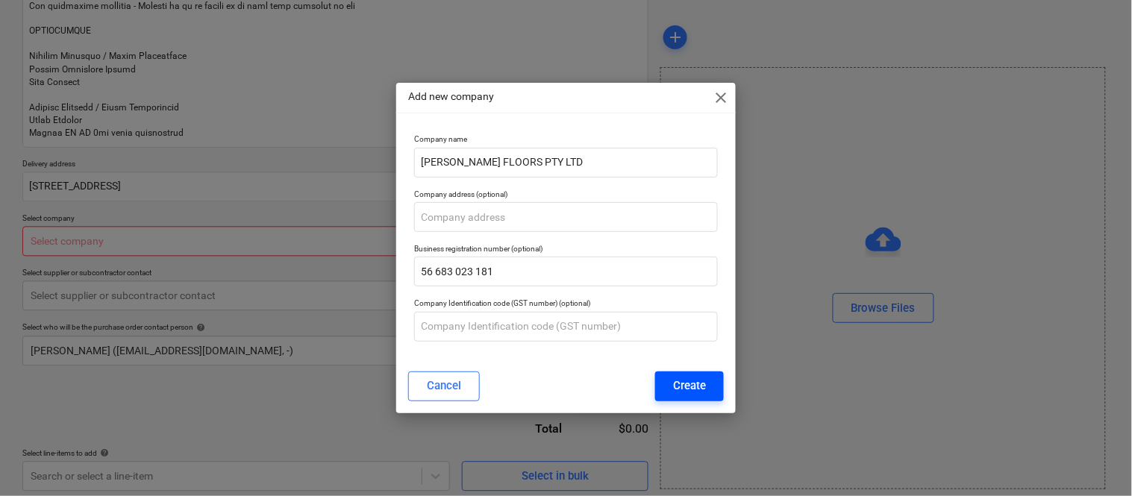
click at [690, 388] on div "Create" at bounding box center [689, 385] width 33 height 19
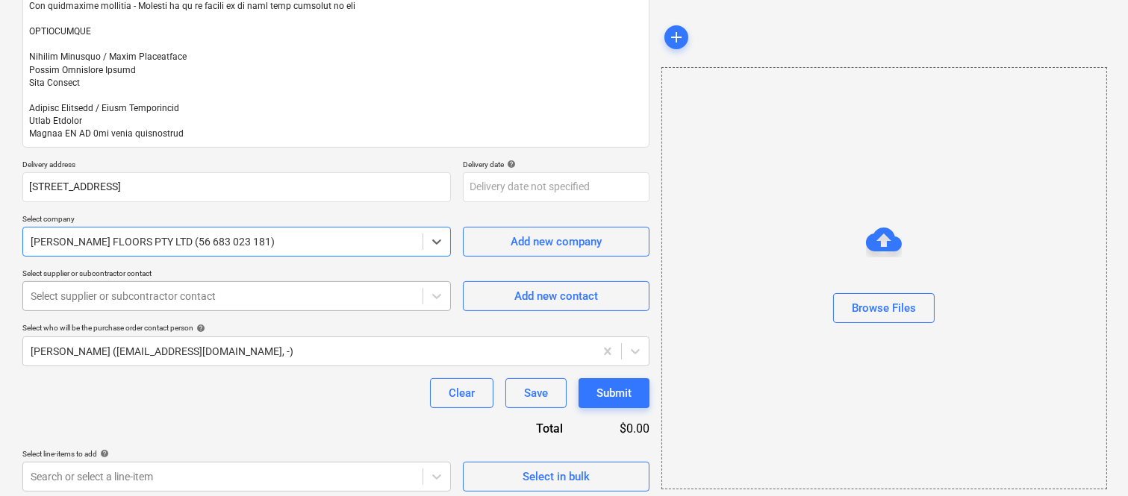
click at [157, 299] on div at bounding box center [223, 296] width 384 height 15
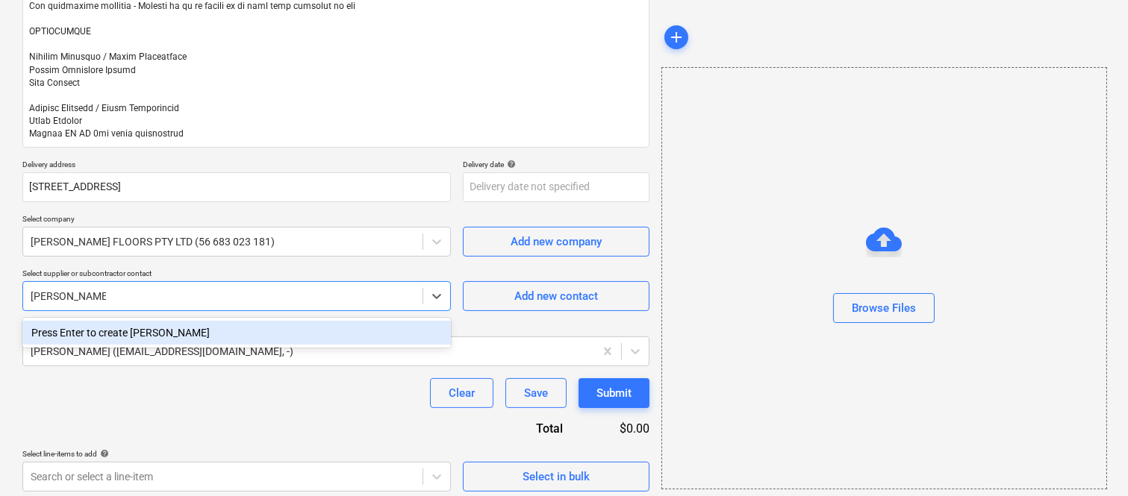
click at [277, 325] on div "Press Enter to create [PERSON_NAME]" at bounding box center [236, 333] width 428 height 24
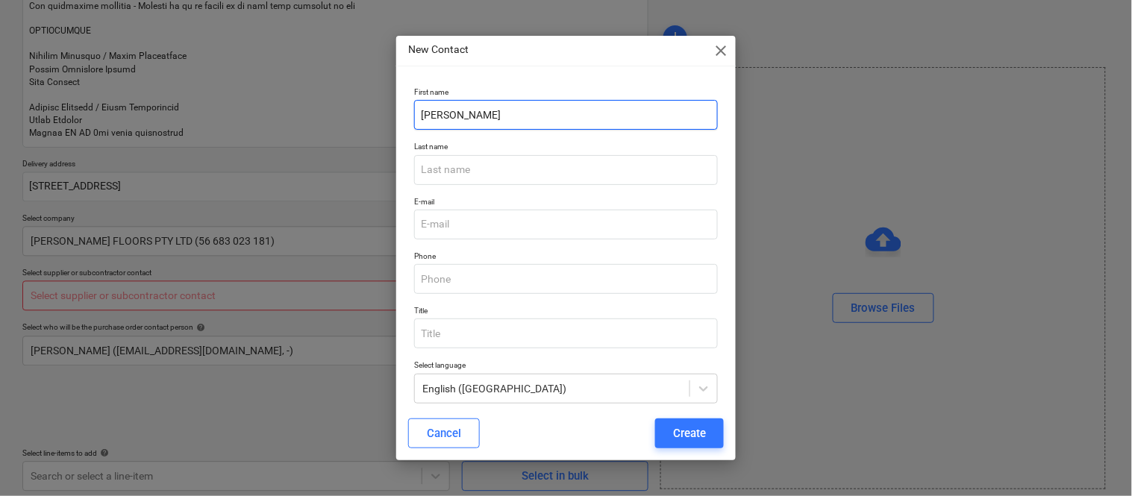
drag, startPoint x: 450, startPoint y: 113, endPoint x: 495, endPoint y: 118, distance: 45.0
click at [495, 118] on input "[PERSON_NAME]" at bounding box center [566, 115] width 304 height 30
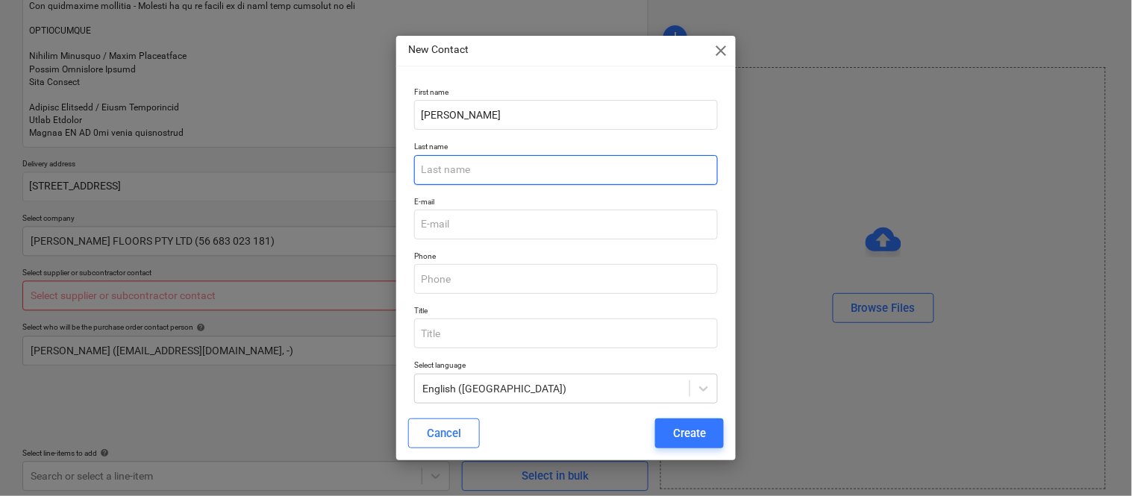
click at [450, 172] on input "text" at bounding box center [566, 170] width 304 height 30
paste input "[PERSON_NAME]"
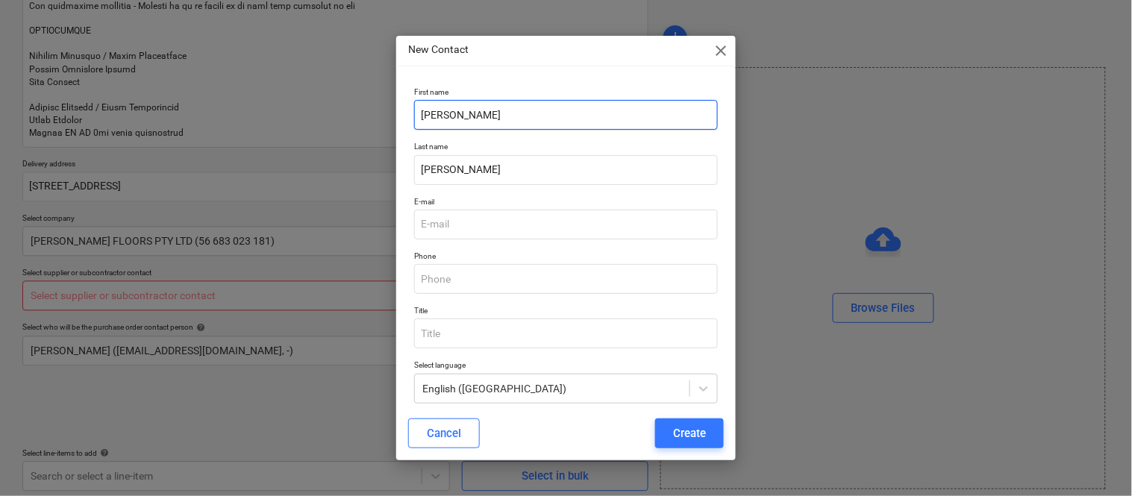
click at [498, 116] on input "[PERSON_NAME]" at bounding box center [566, 115] width 304 height 30
click at [464, 115] on input "EDEN" at bounding box center [566, 115] width 304 height 30
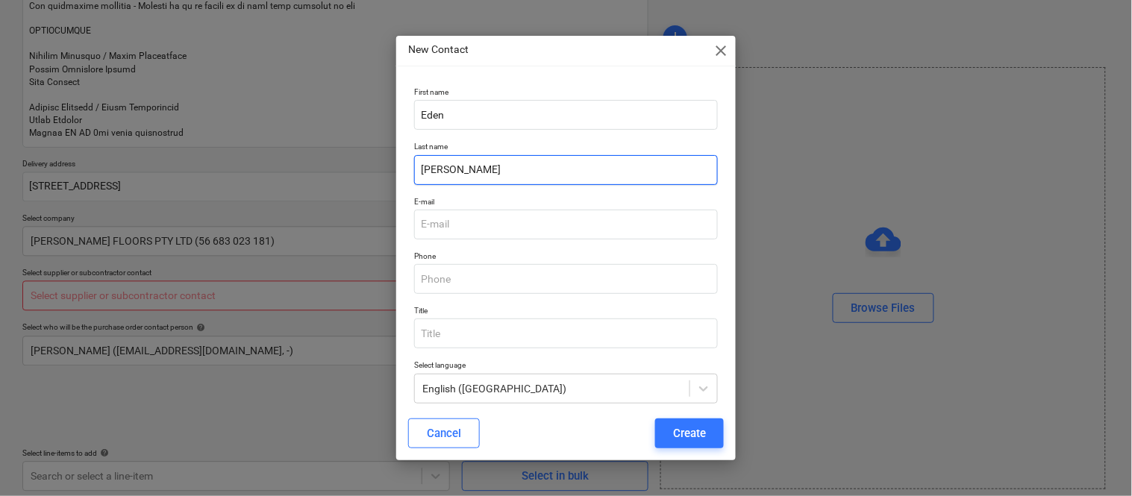
click at [474, 172] on input "[PERSON_NAME]" at bounding box center [566, 170] width 304 height 30
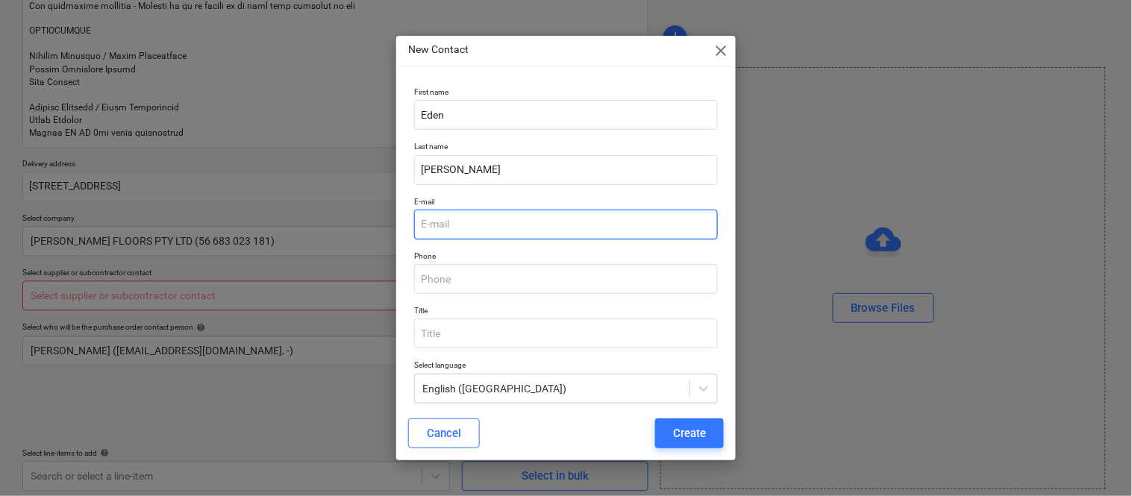
click at [456, 224] on input "email" at bounding box center [566, 225] width 304 height 30
paste input ": [EMAIL_ADDRESS][DOMAIN_NAME]"
click at [425, 222] on input ": [EMAIL_ADDRESS][DOMAIN_NAME]" at bounding box center [566, 225] width 304 height 30
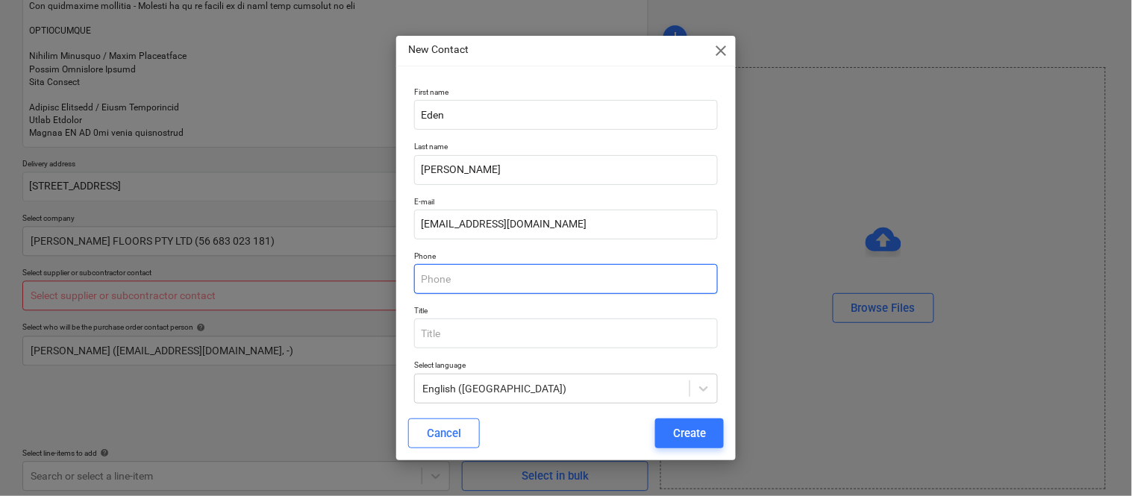
click at [483, 281] on input "text" at bounding box center [566, 279] width 304 height 30
paste input "0450 605 542"
click at [692, 434] on div "Create" at bounding box center [689, 433] width 33 height 19
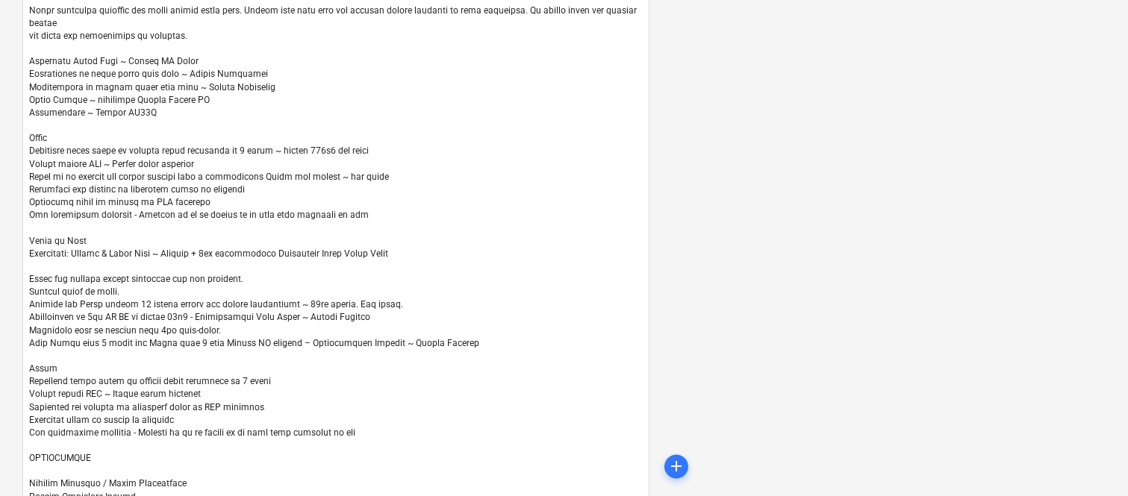
scroll to position [717, 0]
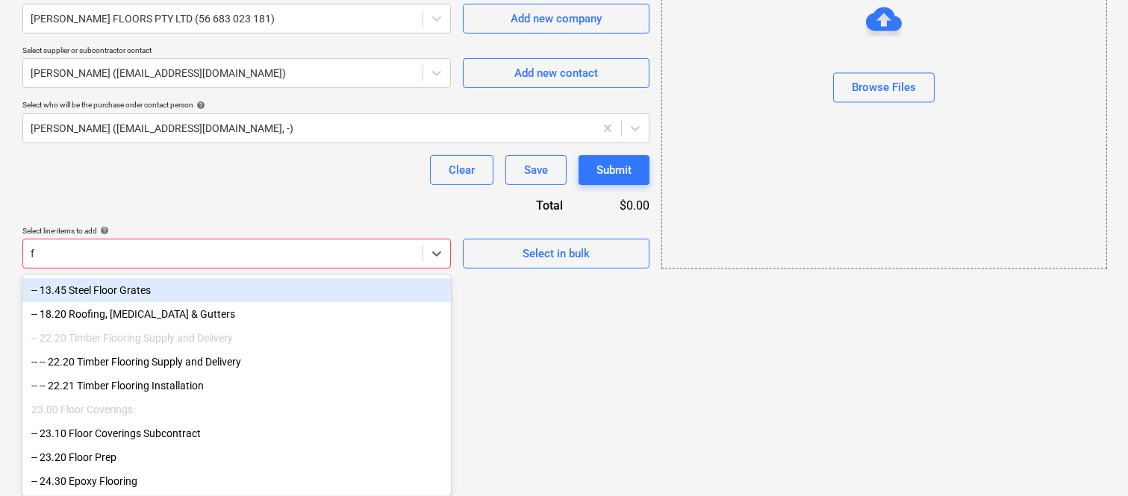
scroll to position [937, 0]
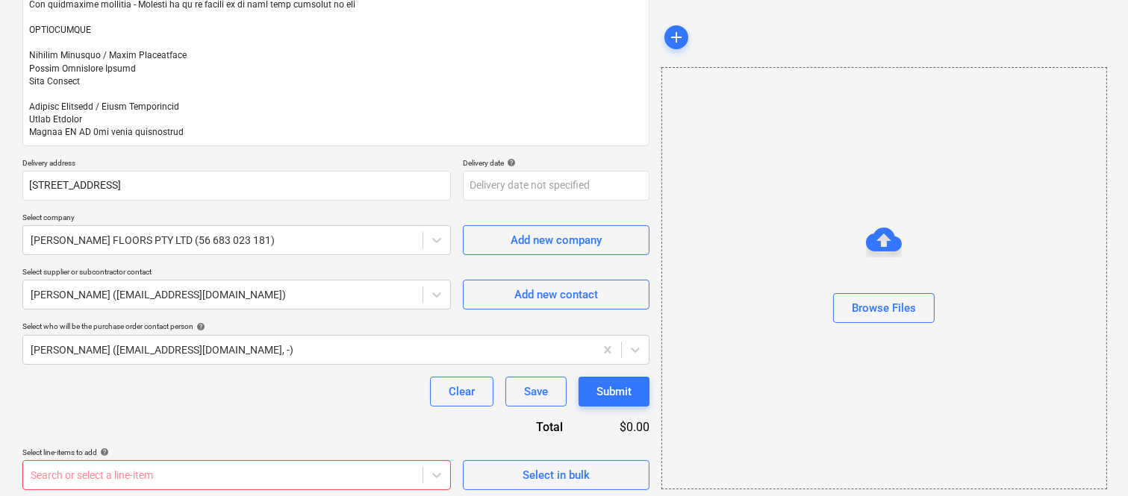
scroll to position [717, 0]
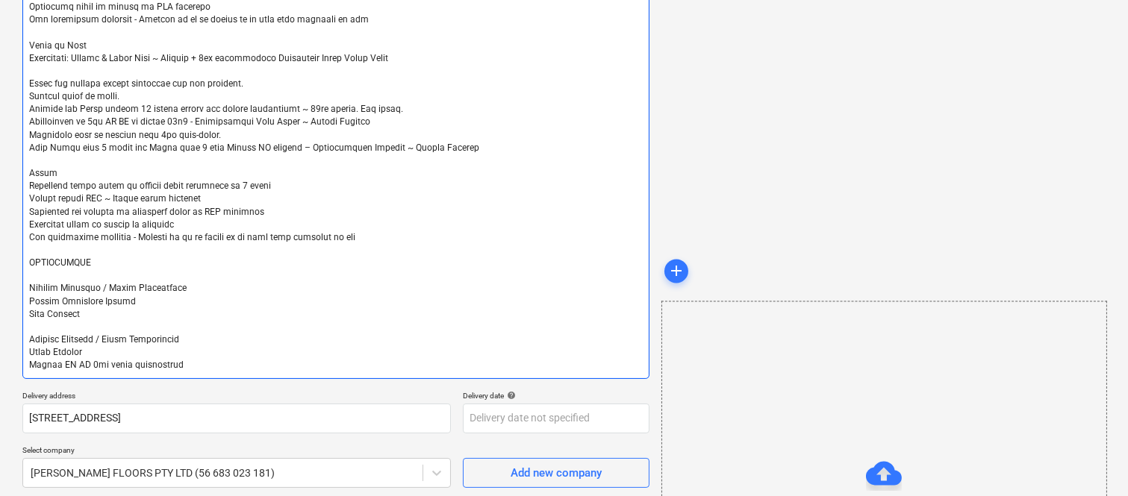
scroll to position [912, 0]
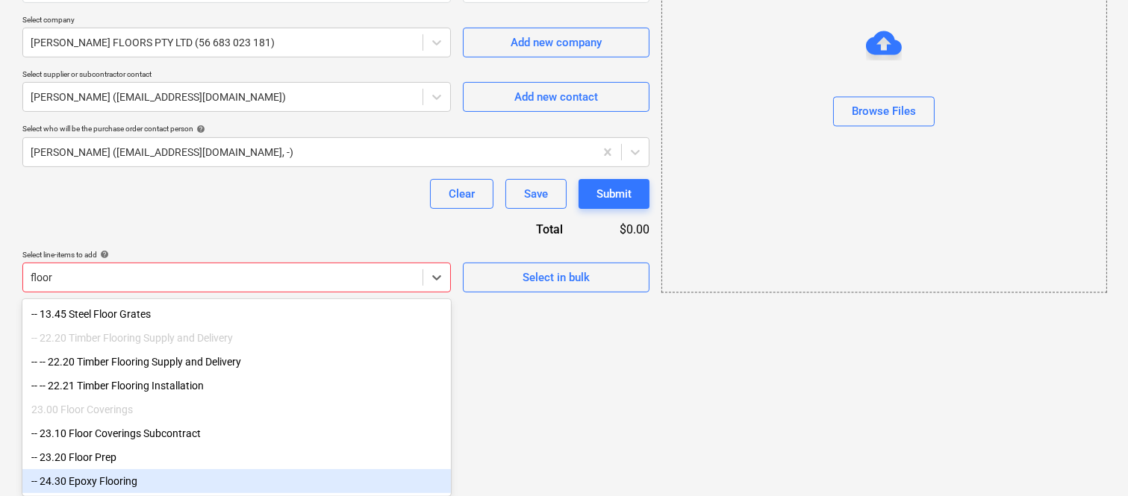
click at [116, 480] on div "-- 24.30 Epoxy Flooring" at bounding box center [236, 481] width 428 height 24
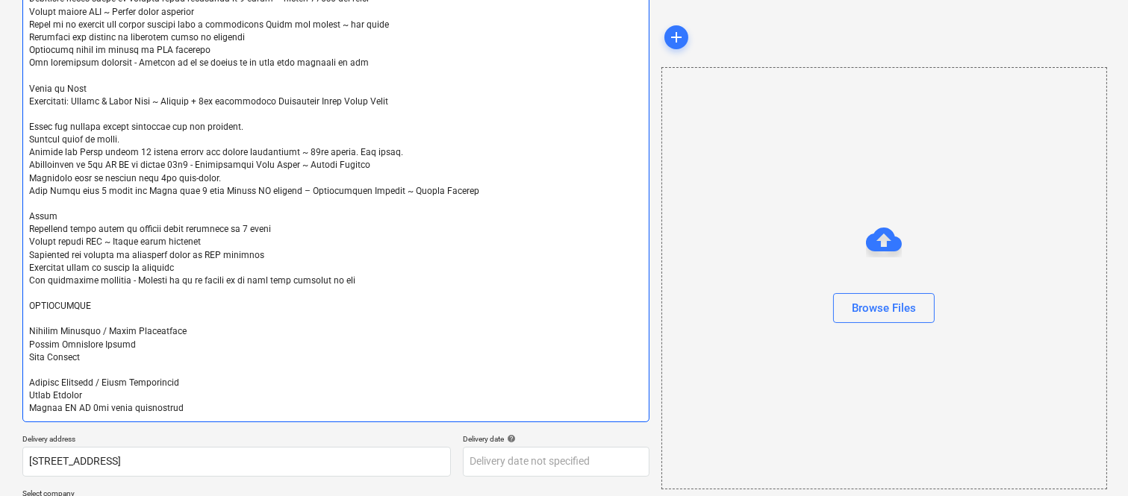
scroll to position [857, 0]
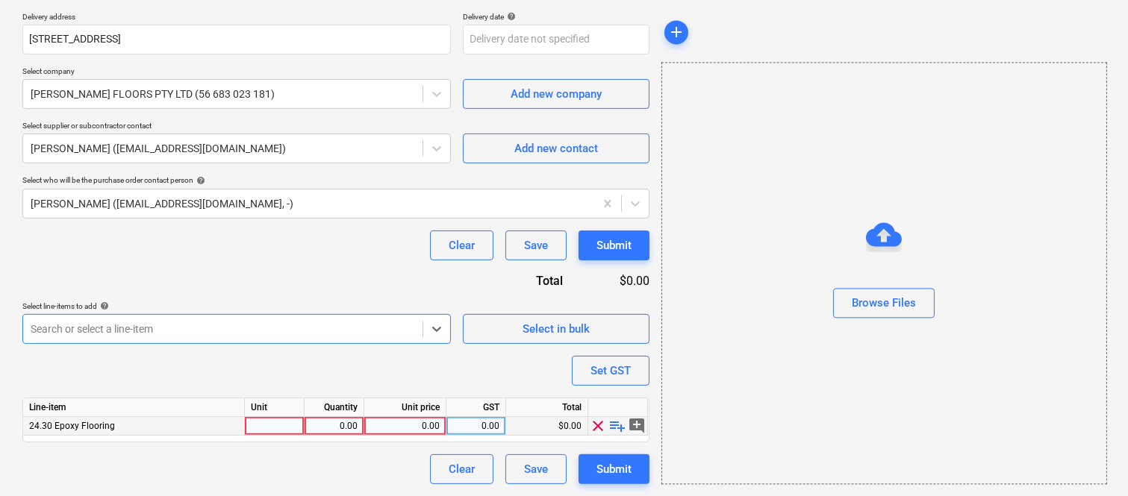
click at [284, 422] on div at bounding box center [275, 426] width 60 height 19
click at [330, 429] on div "0.00" at bounding box center [333, 426] width 47 height 19
click at [390, 427] on div "0.00" at bounding box center [404, 426] width 69 height 19
click at [414, 425] on div "0.00" at bounding box center [404, 426] width 69 height 19
click at [405, 470] on div "Clear Save Submit" at bounding box center [335, 469] width 627 height 30
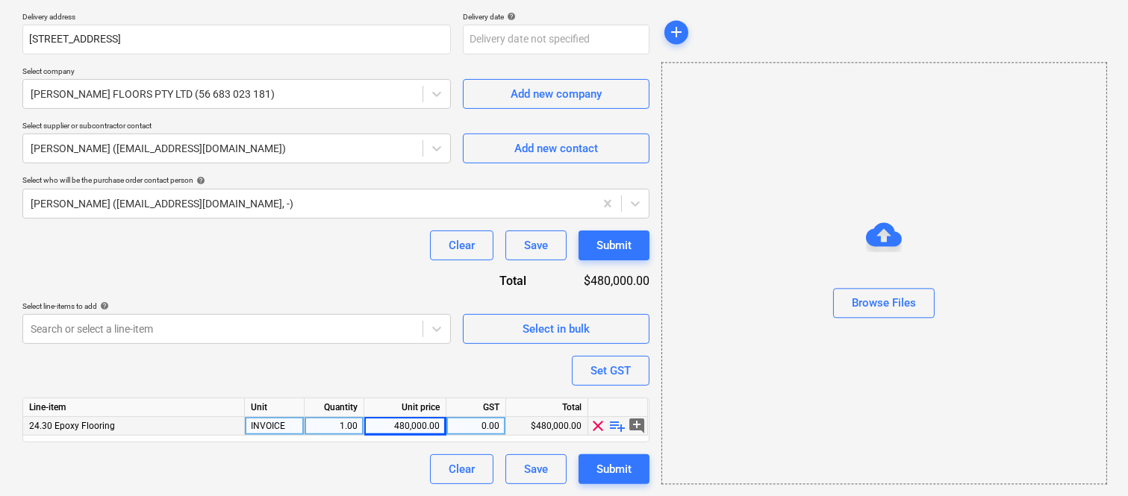
click at [439, 423] on div "480,000.00" at bounding box center [405, 426] width 82 height 19
click at [439, 423] on input "480000" at bounding box center [404, 426] width 81 height 18
click at [379, 466] on div "Clear Save Submit" at bounding box center [335, 469] width 627 height 30
click at [481, 425] on div "0.00" at bounding box center [475, 426] width 47 height 19
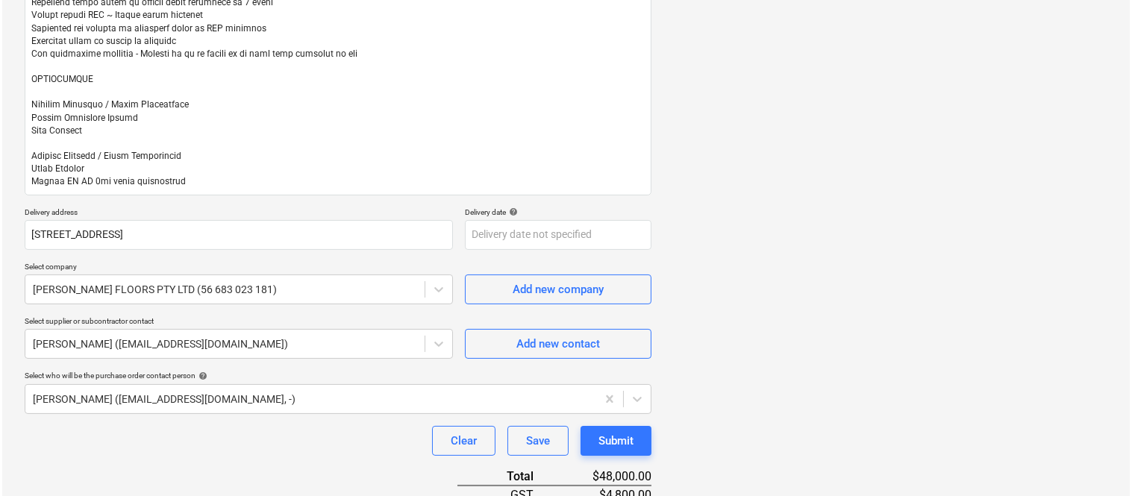
scroll to position [894, 0]
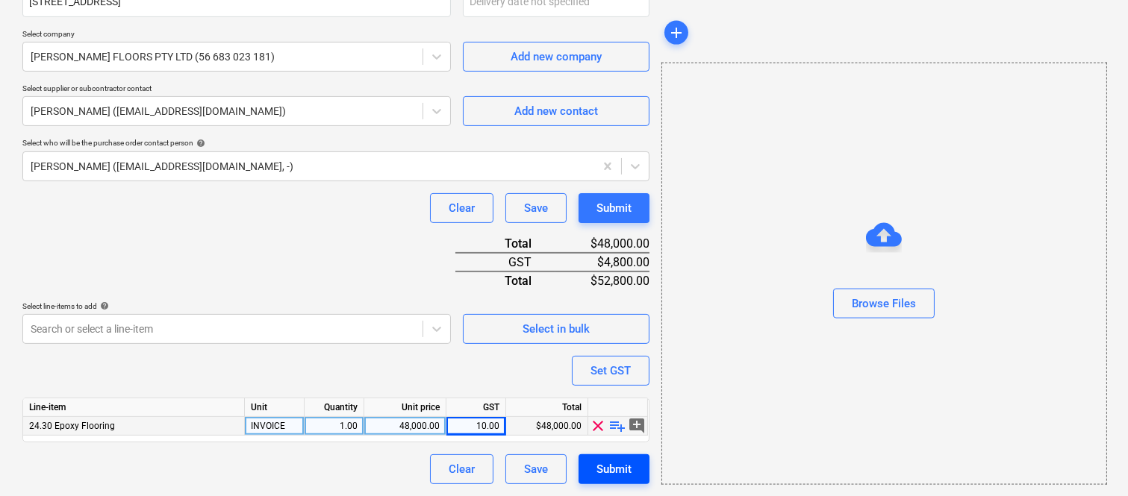
click at [610, 471] on div "Submit" at bounding box center [613, 469] width 35 height 19
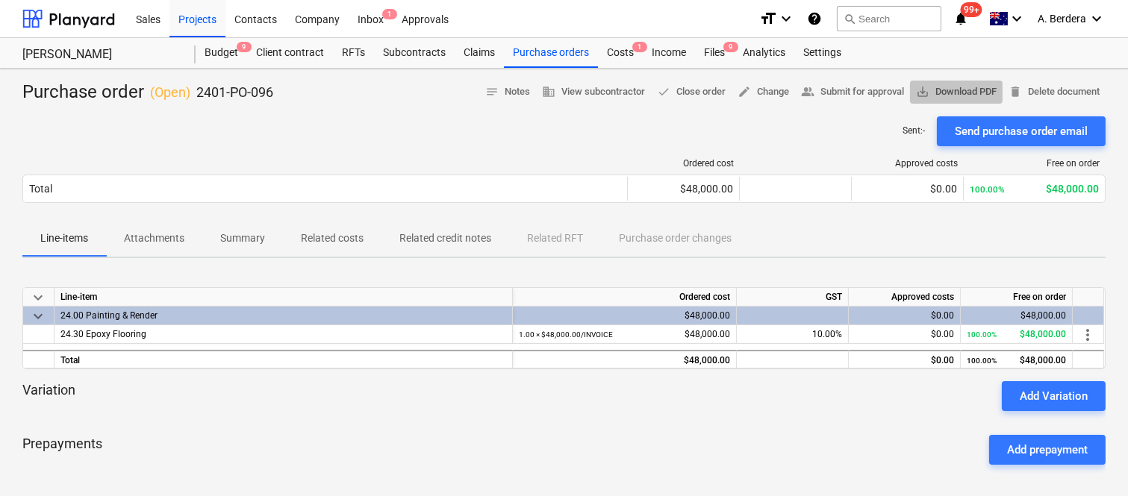
click at [922, 93] on span "save_alt" at bounding box center [922, 91] width 13 height 13
